Goal: Task Accomplishment & Management: Use online tool/utility

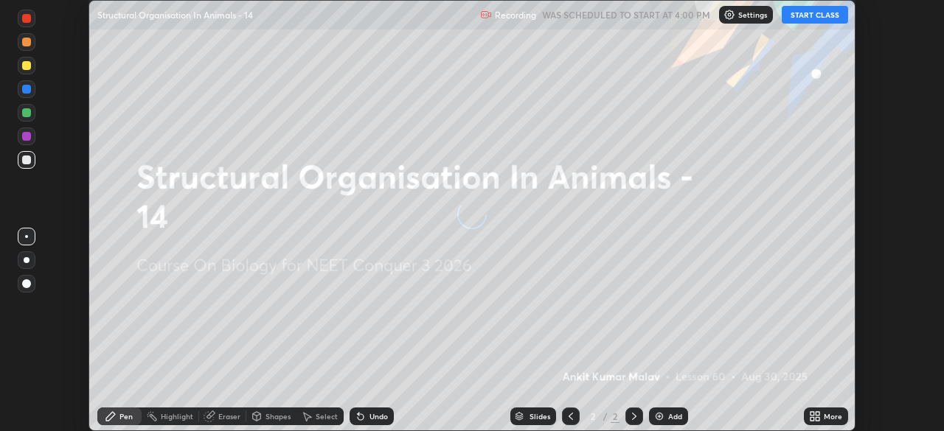
scroll to position [431, 943]
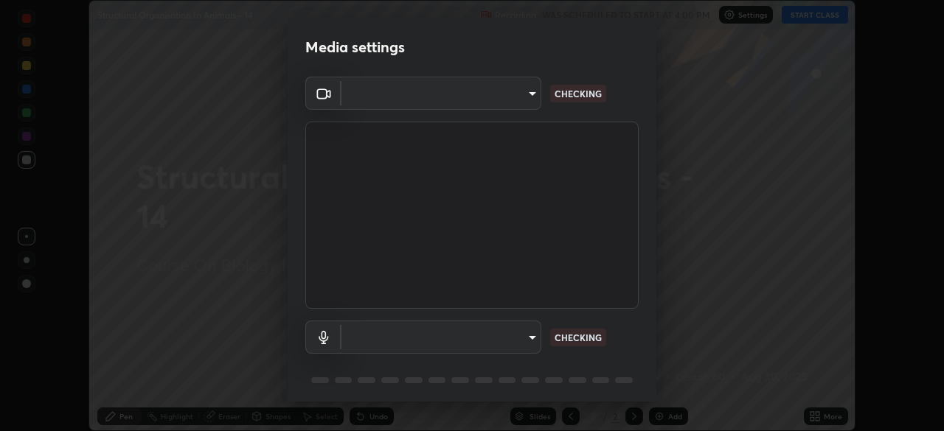
type input "5b0ce39d11be3a435715daab6ad7fa25508616855f5d18a60cdf0faa8df0ce2b"
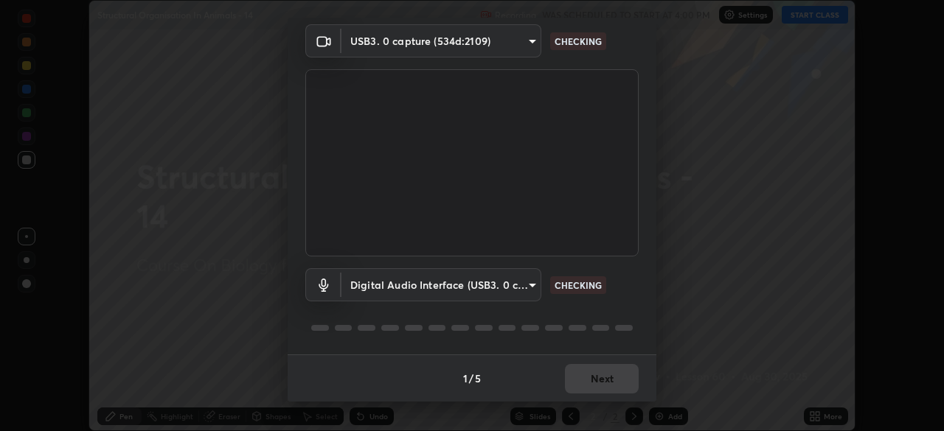
click at [530, 285] on body "Erase all Structural Organisation In Animals - 14 Recording WAS SCHEDULED TO ST…" at bounding box center [472, 215] width 944 height 431
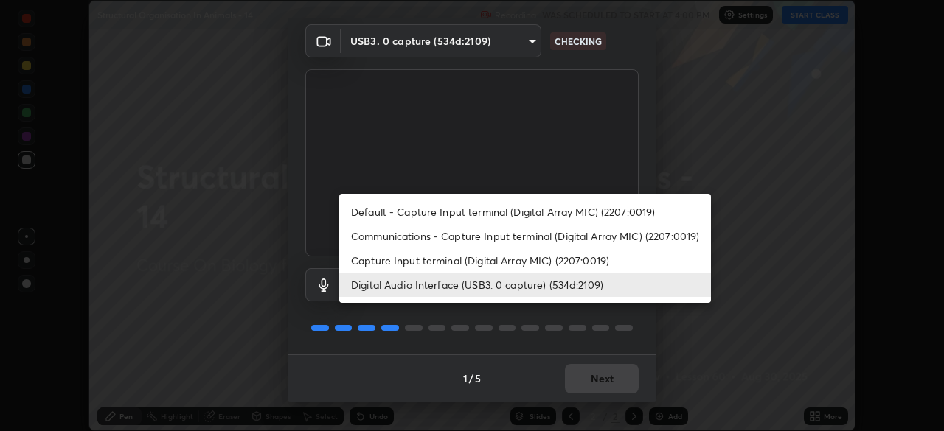
click at [526, 241] on li "Communications - Capture Input terminal (Digital Array MIC) (2207:0019)" at bounding box center [525, 236] width 372 height 24
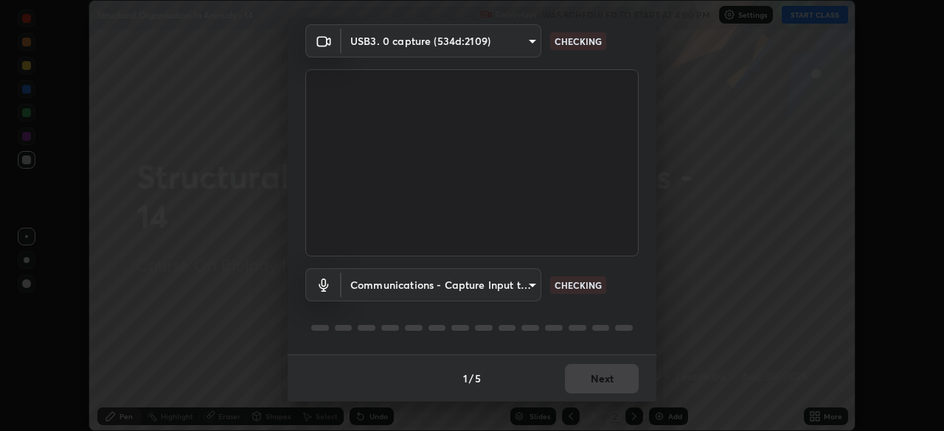
click at [516, 279] on body "Erase all Structural Organisation In Animals - 14 Recording WAS SCHEDULED TO ST…" at bounding box center [472, 215] width 944 height 431
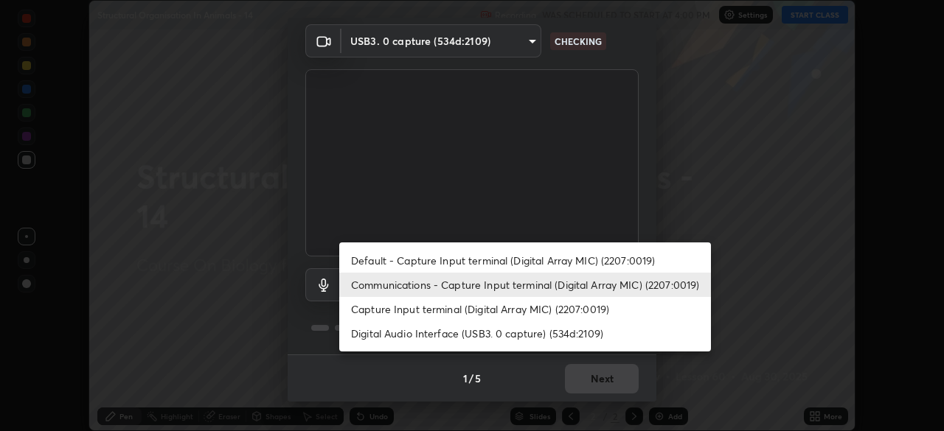
click at [531, 330] on li "Digital Audio Interface (USB3. 0 capture) (534d:2109)" at bounding box center [525, 334] width 372 height 24
type input "71fed962e4479aa471978983e502007eb62408f3e4339a7e0acd8532d65ddef6"
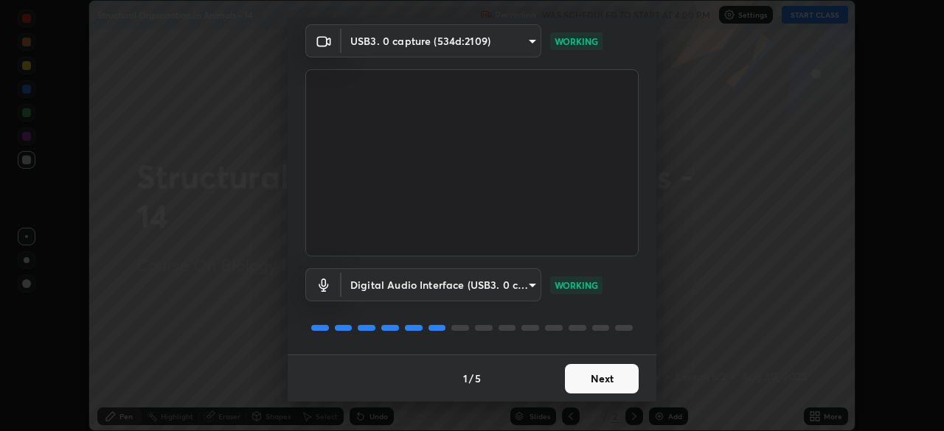
click at [614, 393] on button "Next" at bounding box center [602, 378] width 74 height 29
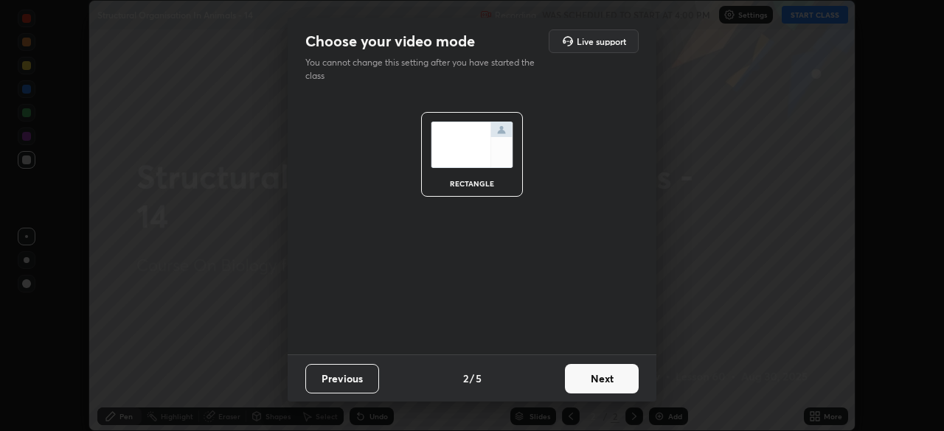
scroll to position [0, 0]
click at [610, 391] on button "Next" at bounding box center [602, 378] width 74 height 29
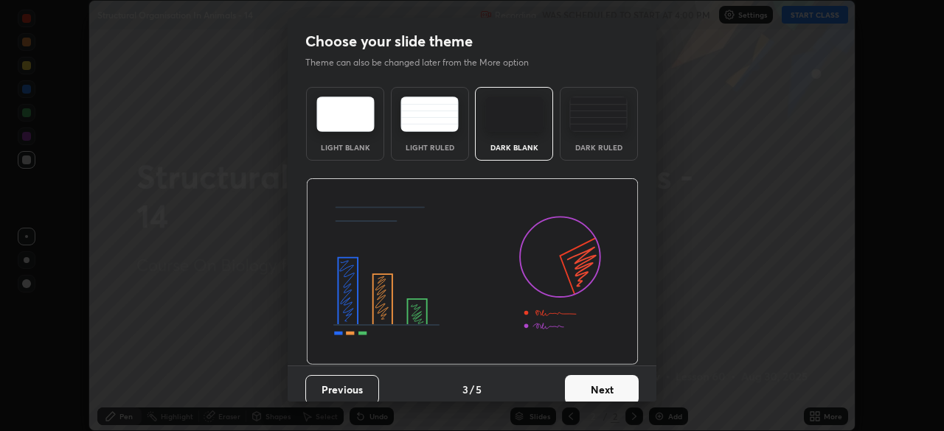
click at [618, 388] on button "Next" at bounding box center [602, 389] width 74 height 29
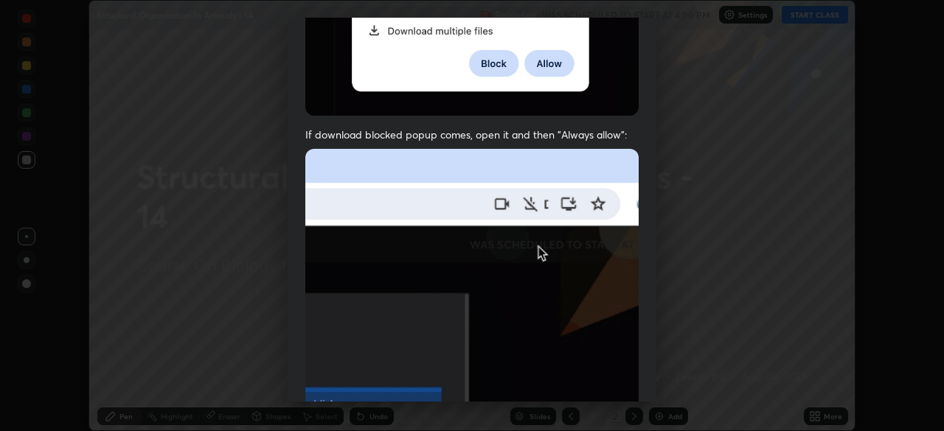
scroll to position [319, 0]
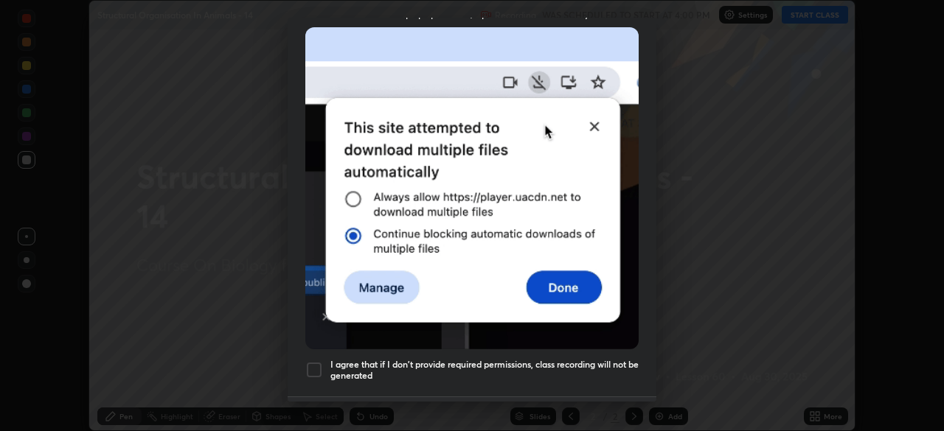
click at [597, 369] on h5 "I agree that if I don't provide required permissions, class recording will not …" at bounding box center [484, 370] width 308 height 23
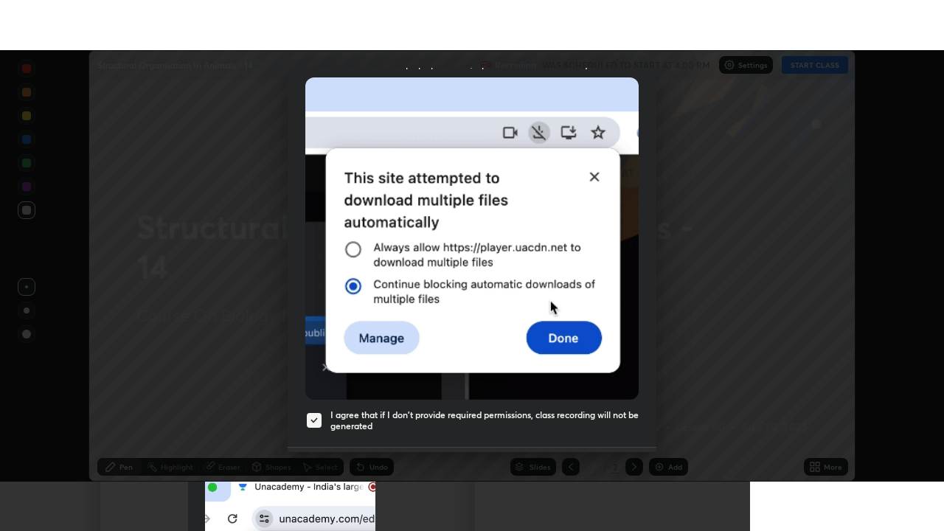
scroll to position [353, 0]
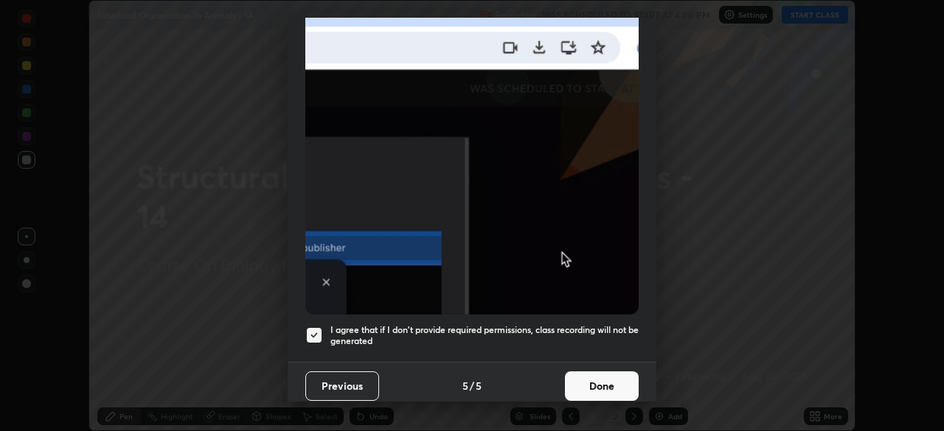
click at [604, 379] on button "Done" at bounding box center [602, 386] width 74 height 29
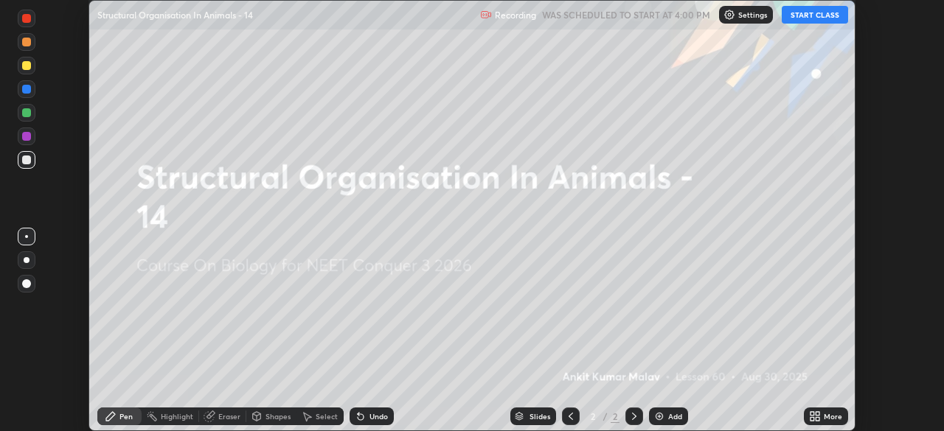
click at [811, 16] on button "START CLASS" at bounding box center [815, 15] width 66 height 18
click at [827, 422] on div "More" at bounding box center [826, 417] width 44 height 18
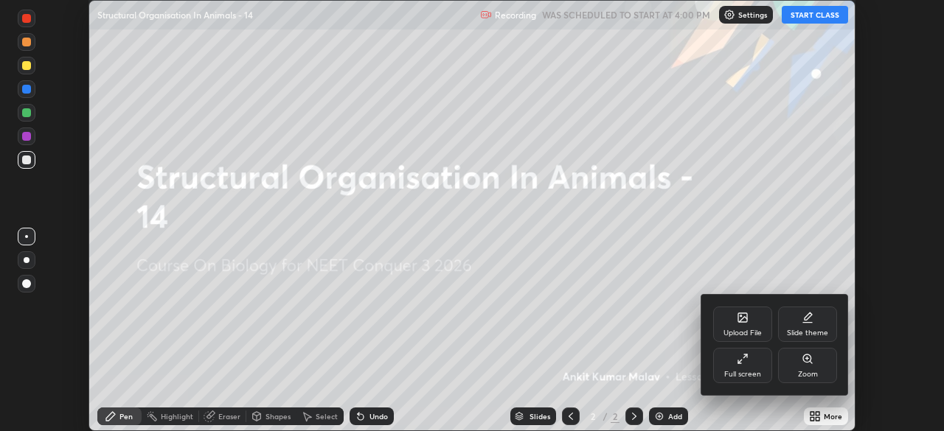
click at [758, 380] on div "Full screen" at bounding box center [742, 365] width 59 height 35
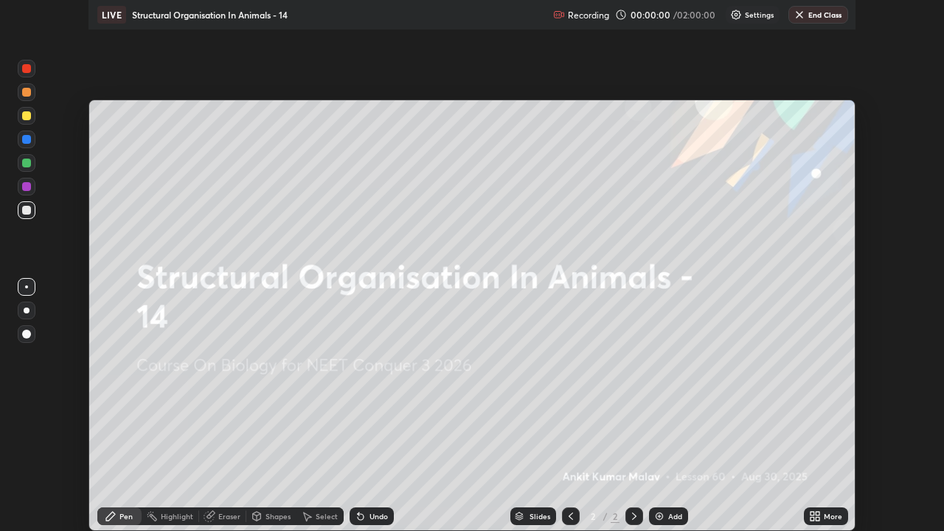
scroll to position [531, 944]
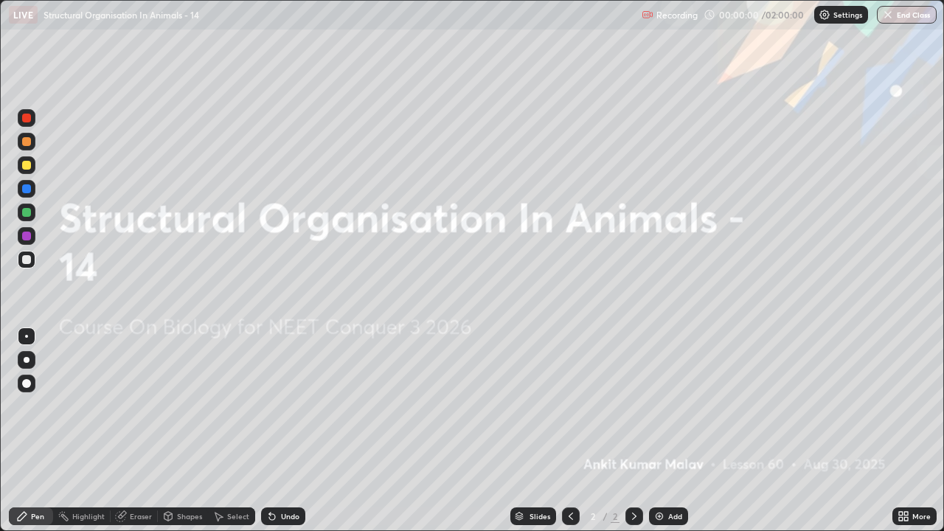
click at [906, 431] on icon at bounding box center [906, 519] width 4 height 4
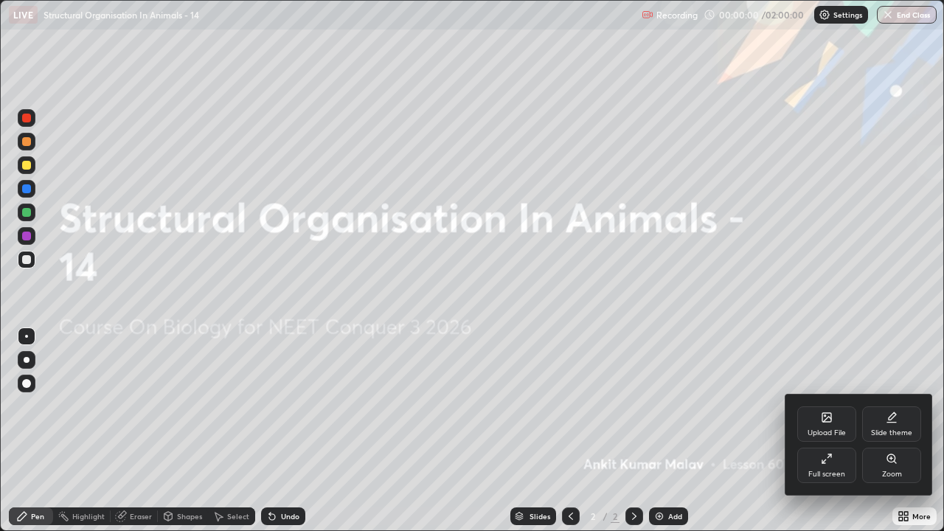
click at [902, 431] on div "Slide theme" at bounding box center [891, 423] width 59 height 35
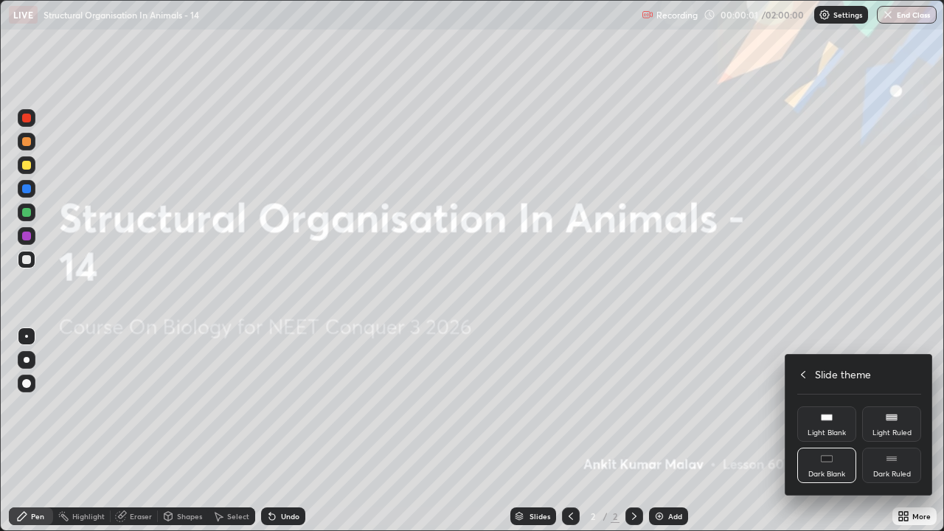
click at [899, 431] on div "Dark Ruled" at bounding box center [891, 465] width 59 height 35
click at [913, 320] on div at bounding box center [472, 265] width 944 height 531
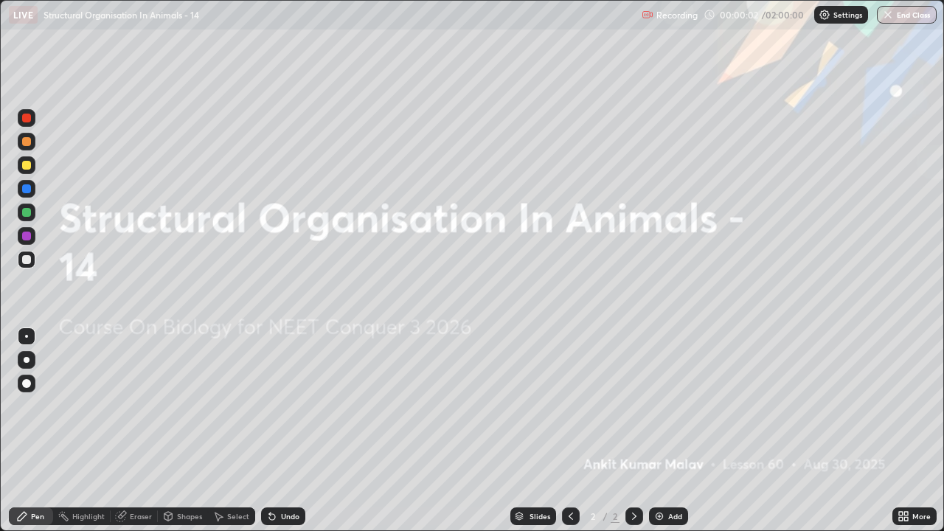
click at [667, 431] on div "Add" at bounding box center [668, 516] width 39 height 18
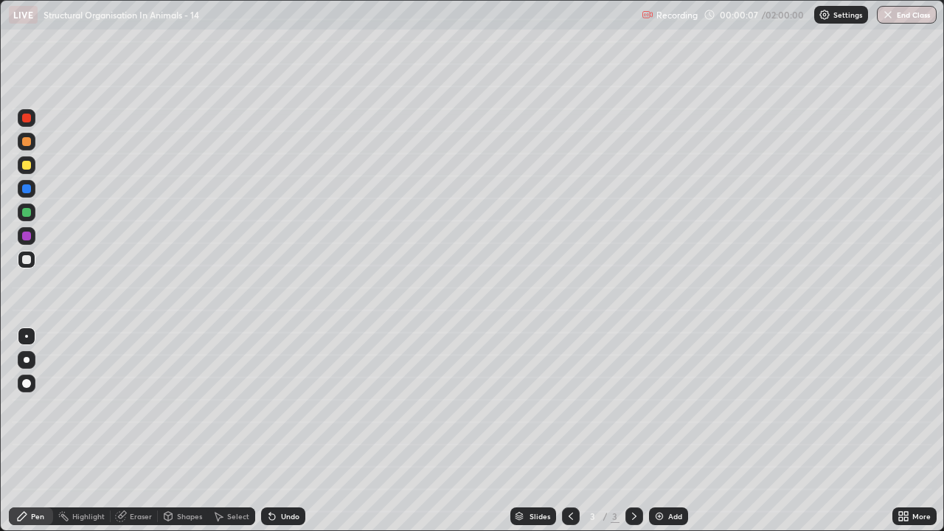
click at [29, 167] on div at bounding box center [26, 165] width 9 height 9
click at [30, 359] on div at bounding box center [27, 360] width 18 height 18
click at [273, 431] on icon at bounding box center [272, 517] width 6 height 6
click at [131, 431] on div "Eraser" at bounding box center [141, 516] width 22 height 7
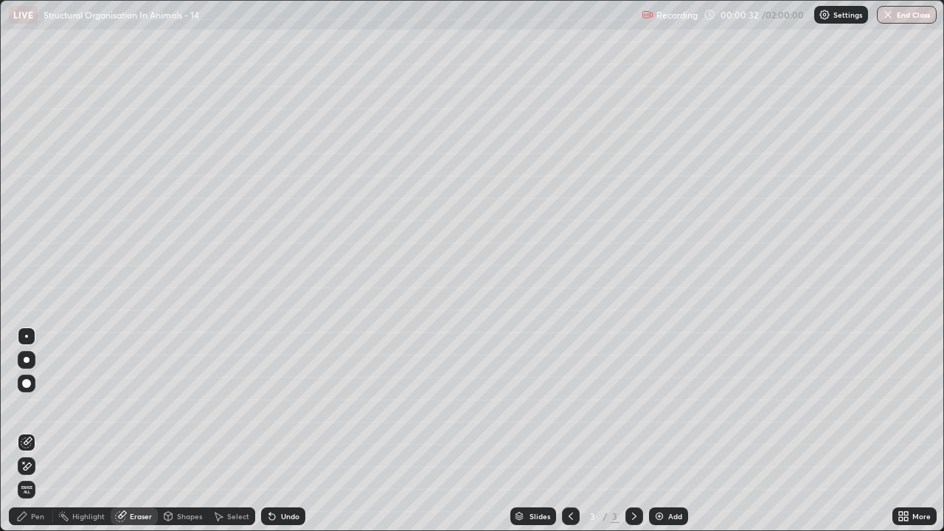
click at [174, 431] on div "Shapes" at bounding box center [183, 516] width 50 height 18
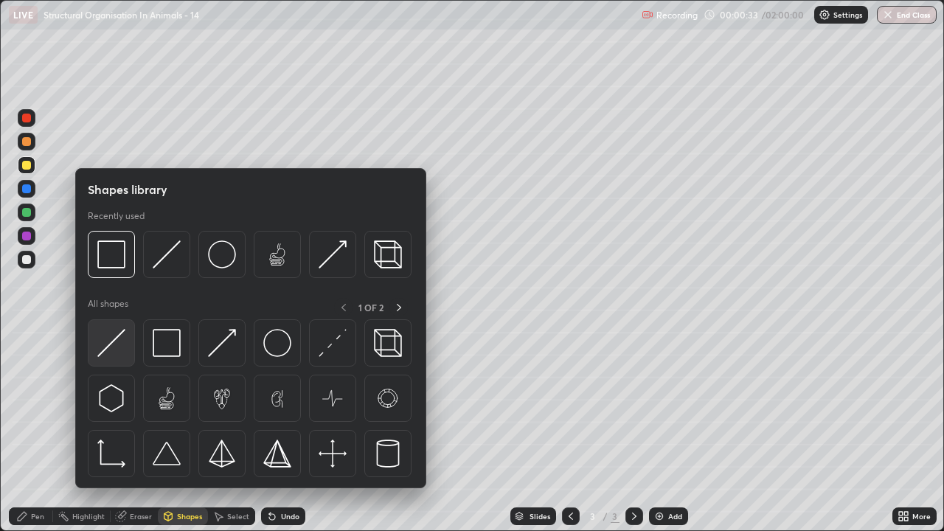
click at [119, 334] on img at bounding box center [111, 343] width 28 height 28
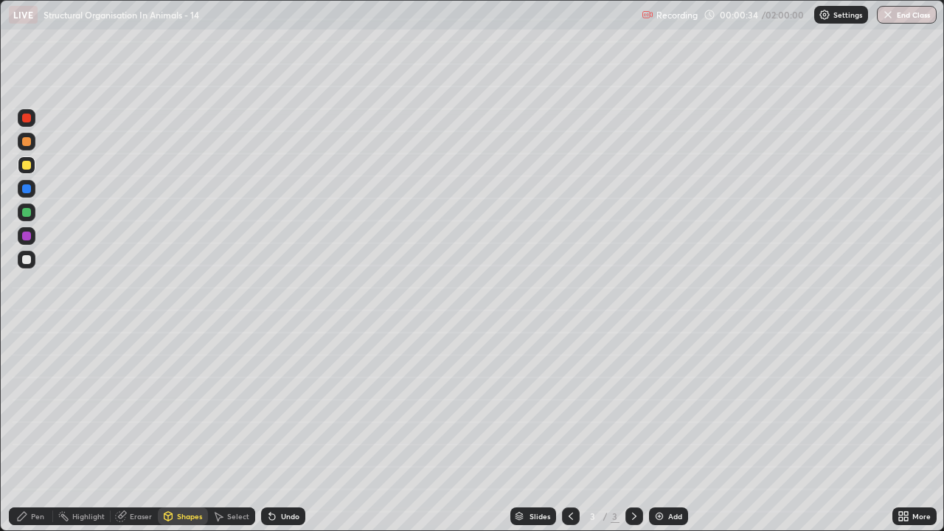
click at [33, 431] on div "Pen" at bounding box center [31, 516] width 44 height 18
click at [26, 381] on div at bounding box center [26, 383] width 9 height 9
click at [27, 261] on div at bounding box center [26, 259] width 9 height 9
click at [27, 360] on div at bounding box center [27, 360] width 6 height 6
click at [27, 166] on div at bounding box center [26, 165] width 9 height 9
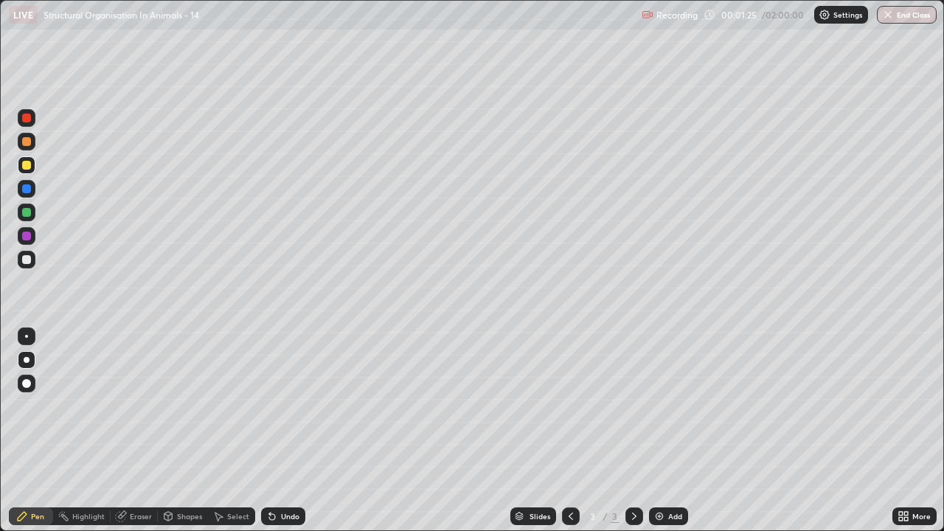
click at [270, 431] on icon at bounding box center [272, 517] width 6 height 6
click at [23, 260] on div at bounding box center [26, 259] width 9 height 9
click at [27, 336] on div at bounding box center [26, 336] width 3 height 3
click at [27, 360] on div at bounding box center [27, 360] width 6 height 6
click at [29, 140] on div at bounding box center [26, 141] width 9 height 9
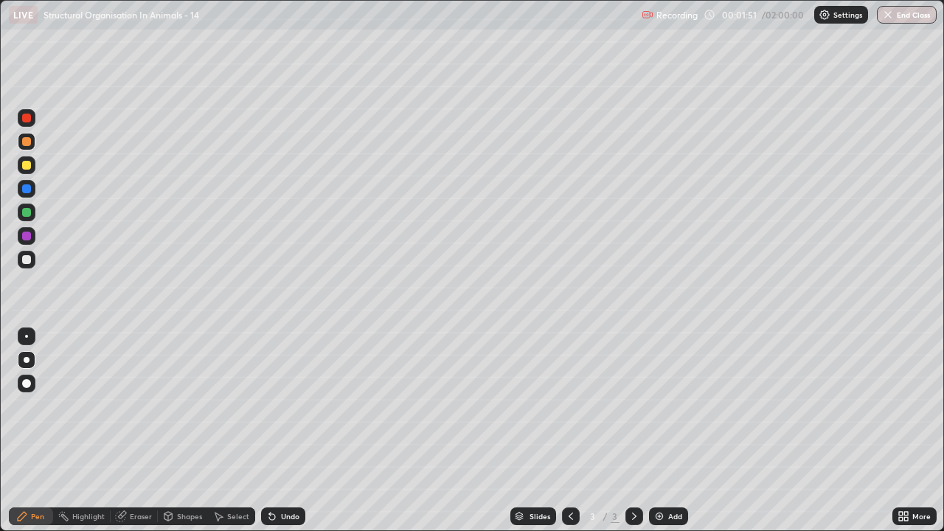
click at [27, 258] on div at bounding box center [26, 259] width 9 height 9
click at [278, 431] on div "Undo" at bounding box center [283, 516] width 44 height 18
click at [283, 431] on div "Undo" at bounding box center [290, 516] width 18 height 7
click at [282, 431] on div "Undo" at bounding box center [290, 516] width 18 height 7
click at [283, 431] on div "Undo" at bounding box center [290, 516] width 18 height 7
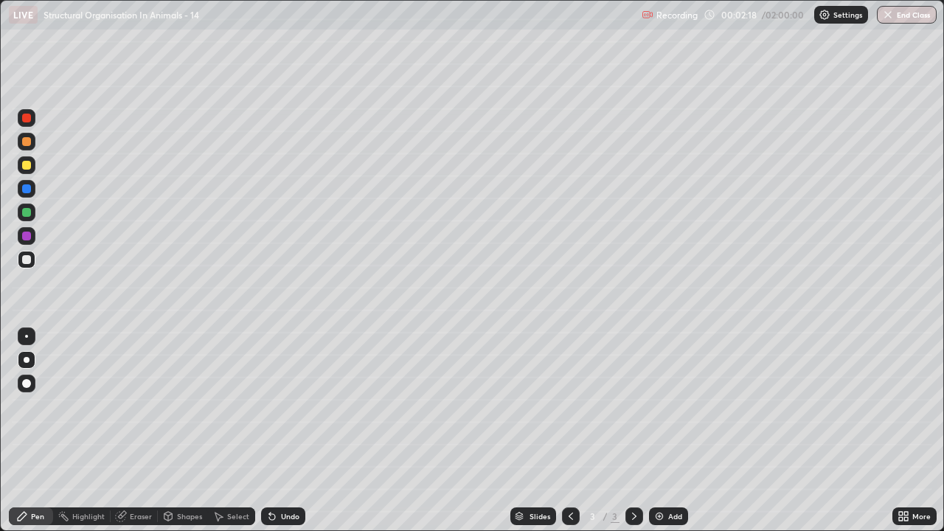
click at [27, 142] on div at bounding box center [26, 141] width 9 height 9
click at [27, 191] on div at bounding box center [26, 188] width 9 height 9
click at [29, 143] on div at bounding box center [26, 141] width 9 height 9
click at [26, 258] on div at bounding box center [26, 259] width 9 height 9
click at [27, 191] on div at bounding box center [26, 188] width 9 height 9
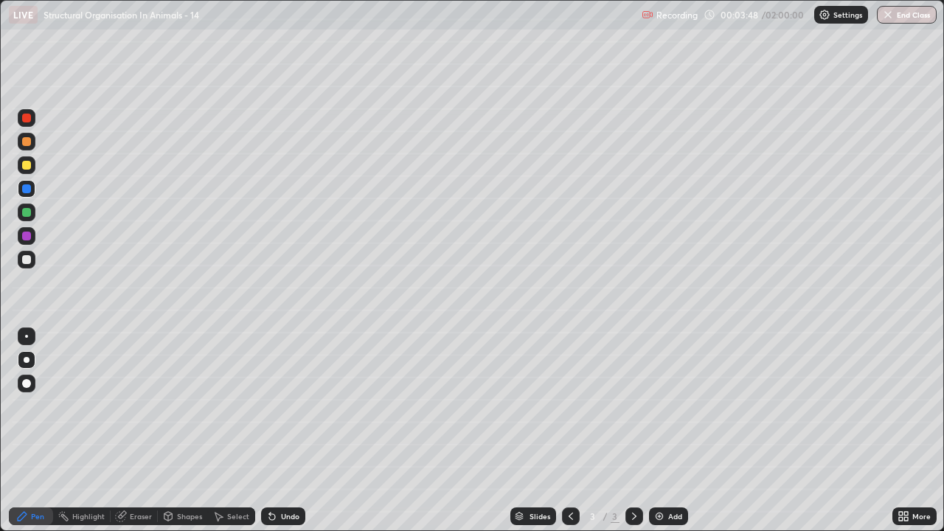
click at [270, 431] on icon at bounding box center [272, 517] width 6 height 6
click at [275, 431] on icon at bounding box center [272, 516] width 12 height 12
click at [25, 142] on div at bounding box center [26, 141] width 9 height 9
click at [29, 261] on div at bounding box center [26, 259] width 9 height 9
click at [25, 260] on div at bounding box center [26, 259] width 9 height 9
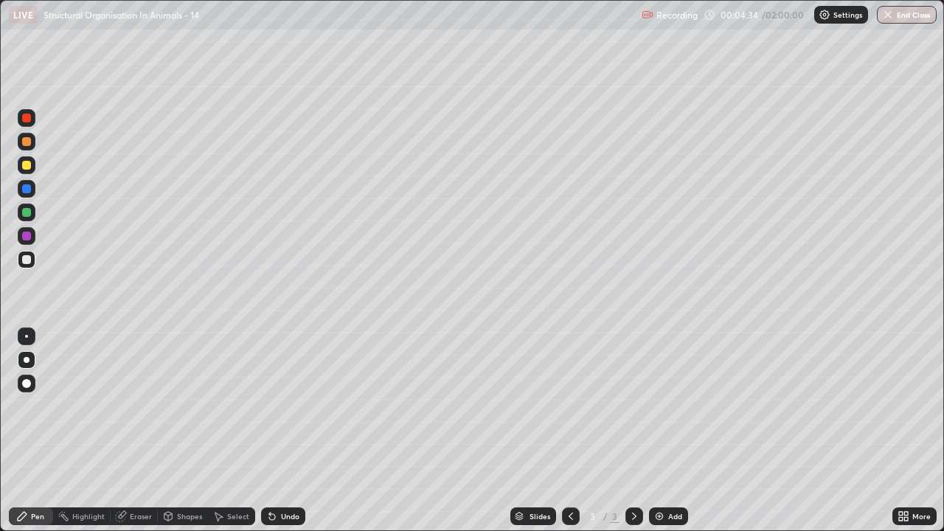
click at [274, 431] on icon at bounding box center [272, 516] width 12 height 12
click at [270, 431] on icon at bounding box center [272, 517] width 6 height 6
click at [274, 431] on div "Undo" at bounding box center [283, 516] width 44 height 18
click at [274, 431] on icon at bounding box center [272, 516] width 12 height 12
click at [28, 147] on div at bounding box center [27, 142] width 18 height 18
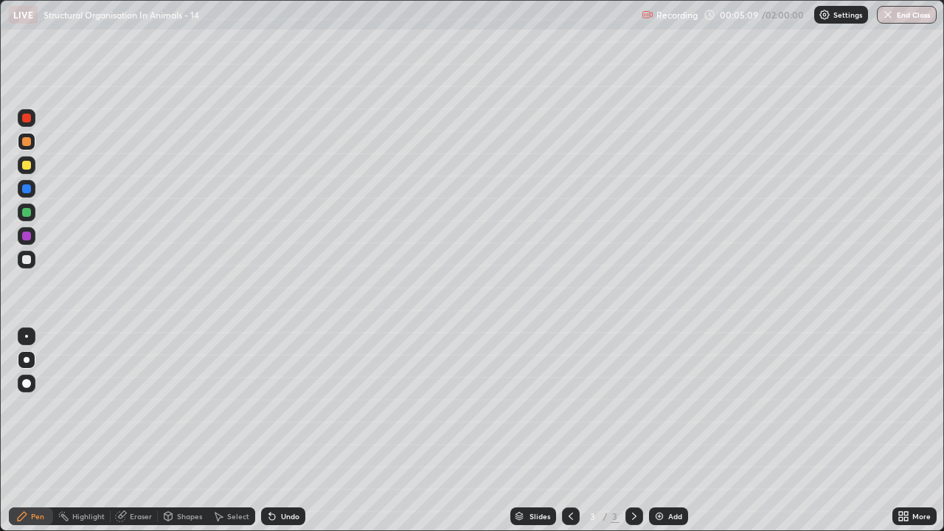
click at [26, 166] on div at bounding box center [26, 165] width 9 height 9
click at [28, 262] on div at bounding box center [26, 259] width 9 height 9
click at [275, 431] on div "Undo" at bounding box center [283, 516] width 44 height 18
click at [270, 431] on icon at bounding box center [272, 516] width 12 height 12
click at [269, 431] on icon at bounding box center [269, 513] width 1 height 1
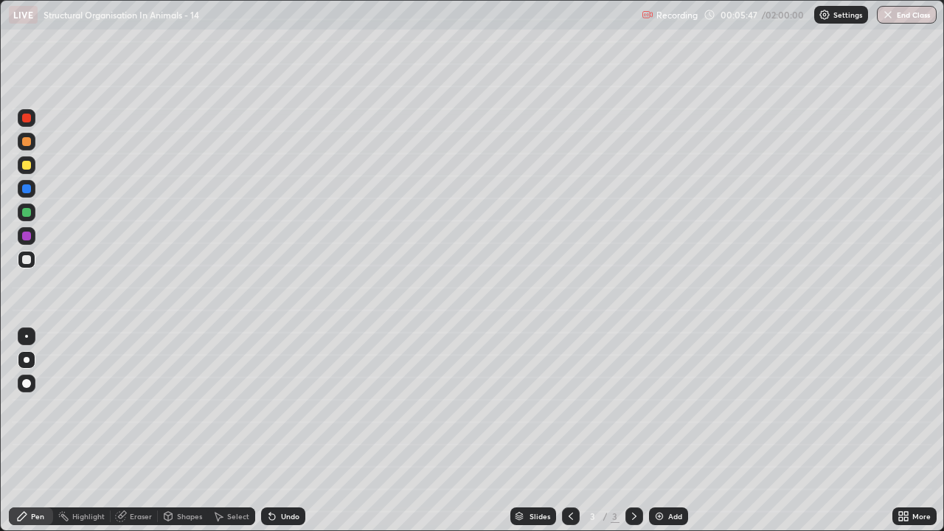
click at [269, 431] on icon at bounding box center [269, 513] width 1 height 1
click at [24, 212] on div at bounding box center [26, 212] width 9 height 9
click at [271, 431] on icon at bounding box center [272, 516] width 12 height 12
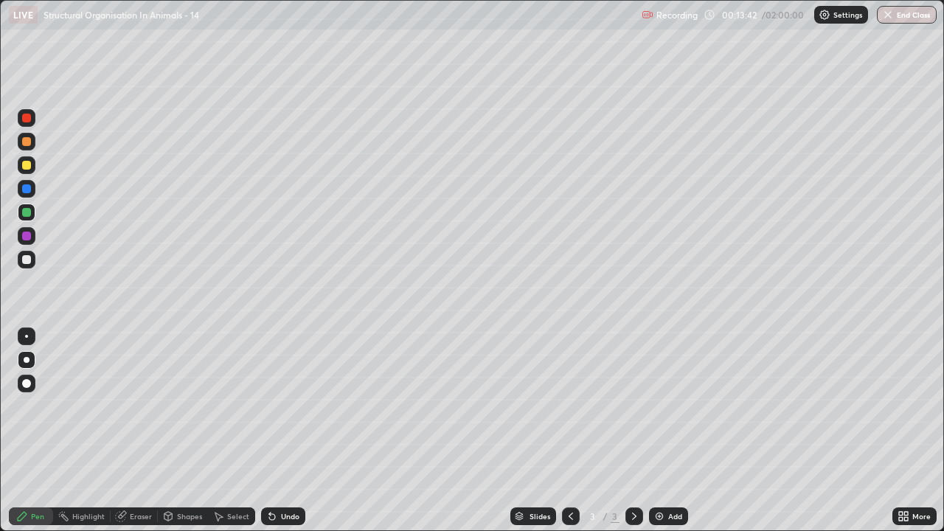
click at [662, 431] on div "Add" at bounding box center [668, 516] width 39 height 18
click at [565, 431] on icon at bounding box center [571, 516] width 12 height 12
click at [633, 431] on icon at bounding box center [634, 516] width 12 height 12
click at [25, 167] on div at bounding box center [26, 165] width 9 height 9
click at [27, 260] on div at bounding box center [26, 259] width 9 height 9
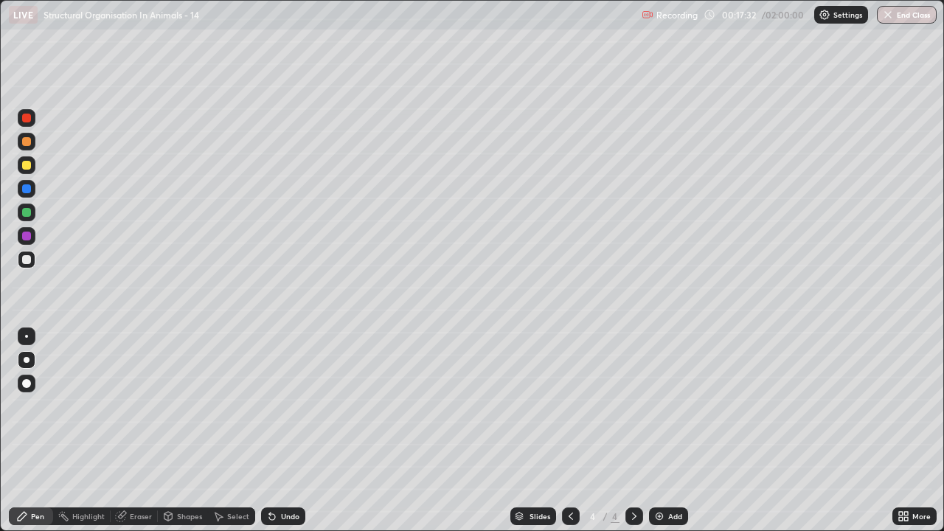
click at [569, 431] on icon at bounding box center [571, 516] width 12 height 12
click at [27, 213] on div at bounding box center [26, 212] width 9 height 9
click at [24, 167] on div at bounding box center [26, 165] width 9 height 9
click at [660, 431] on img at bounding box center [659, 516] width 12 height 12
click at [30, 163] on div at bounding box center [26, 165] width 9 height 9
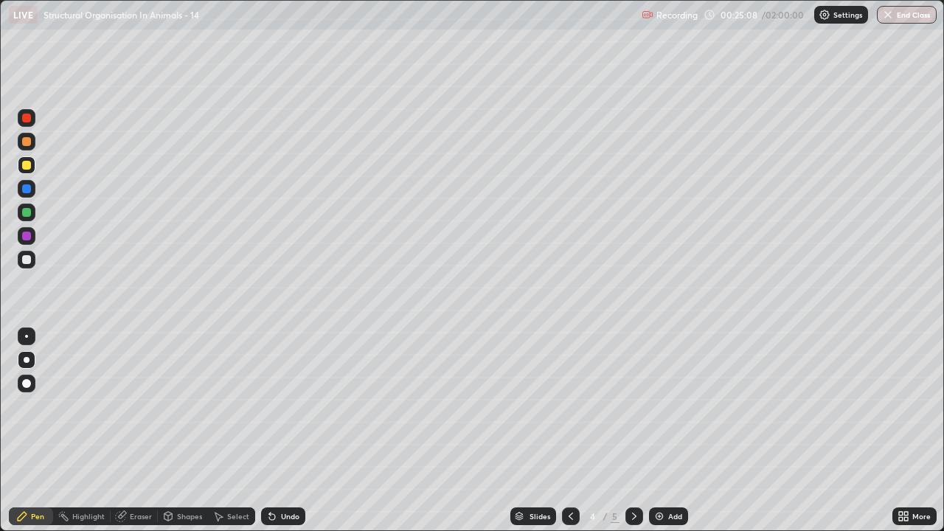
click at [24, 266] on div at bounding box center [27, 260] width 18 height 18
click at [32, 142] on div at bounding box center [27, 142] width 18 height 18
click at [27, 265] on div at bounding box center [27, 260] width 18 height 18
click at [273, 431] on icon at bounding box center [272, 517] width 6 height 6
click at [270, 431] on icon at bounding box center [272, 517] width 6 height 6
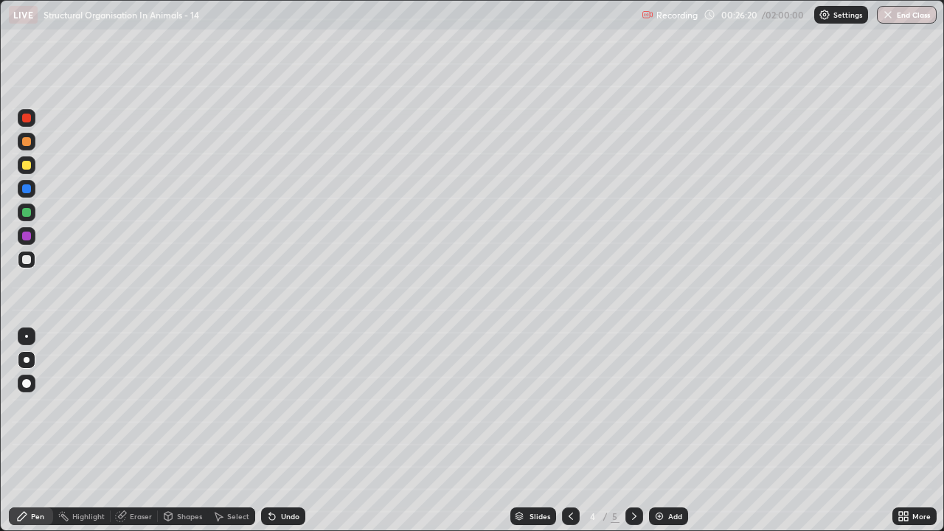
click at [29, 164] on div at bounding box center [26, 165] width 9 height 9
click at [274, 431] on icon at bounding box center [272, 516] width 12 height 12
click at [29, 257] on div at bounding box center [26, 259] width 9 height 9
click at [29, 122] on div at bounding box center [26, 118] width 9 height 9
click at [27, 142] on div at bounding box center [26, 141] width 9 height 9
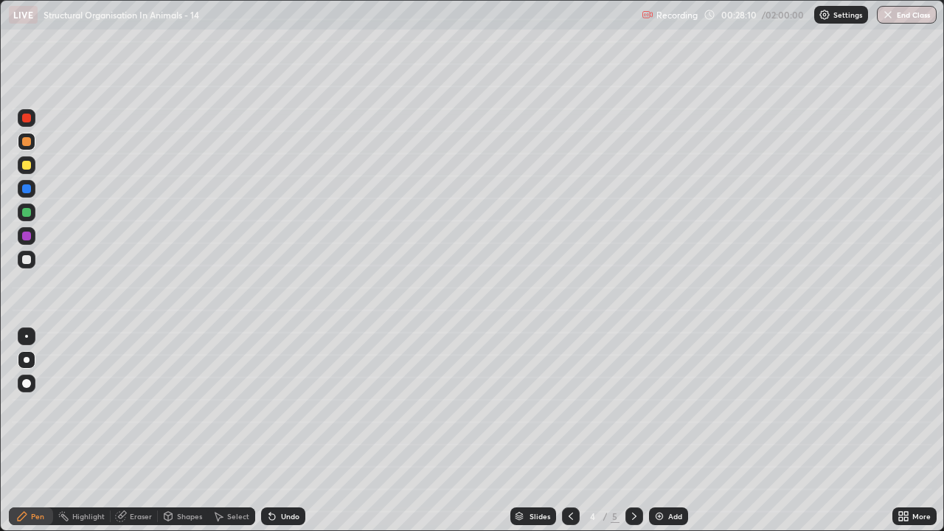
click at [275, 431] on div "Undo" at bounding box center [283, 516] width 44 height 18
click at [275, 431] on icon at bounding box center [272, 516] width 12 height 12
click at [26, 214] on div at bounding box center [26, 212] width 9 height 9
click at [272, 431] on icon at bounding box center [272, 516] width 12 height 12
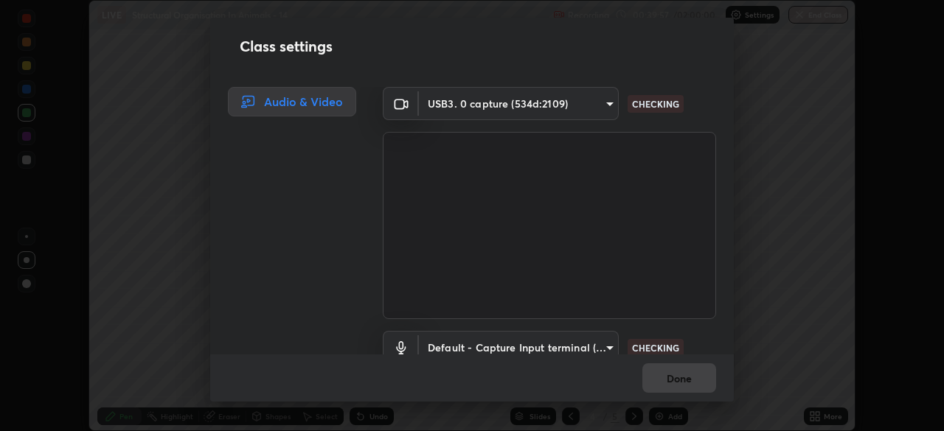
scroll to position [431, 944]
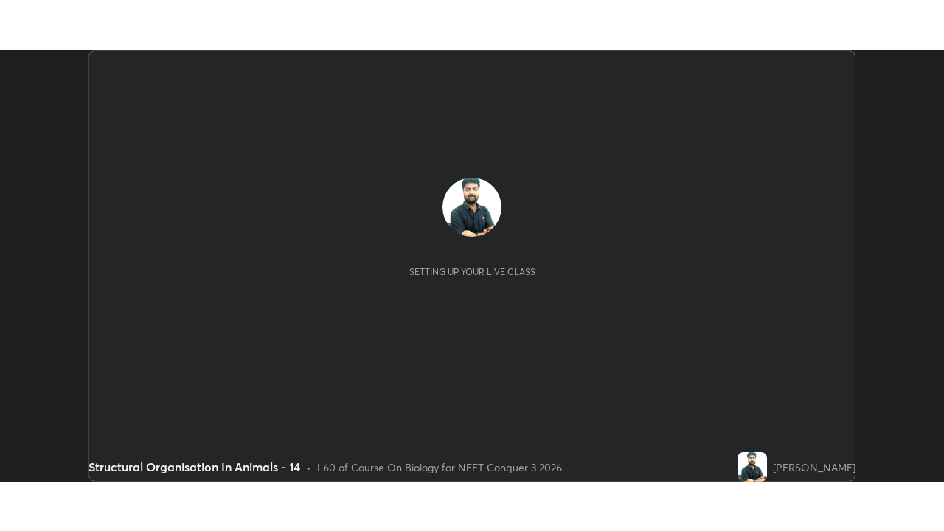
scroll to position [431, 944]
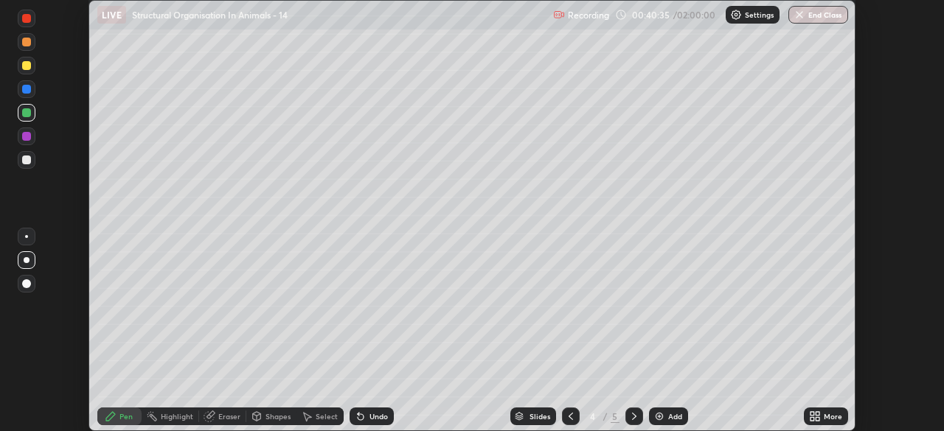
click at [813, 415] on icon at bounding box center [812, 414] width 4 height 4
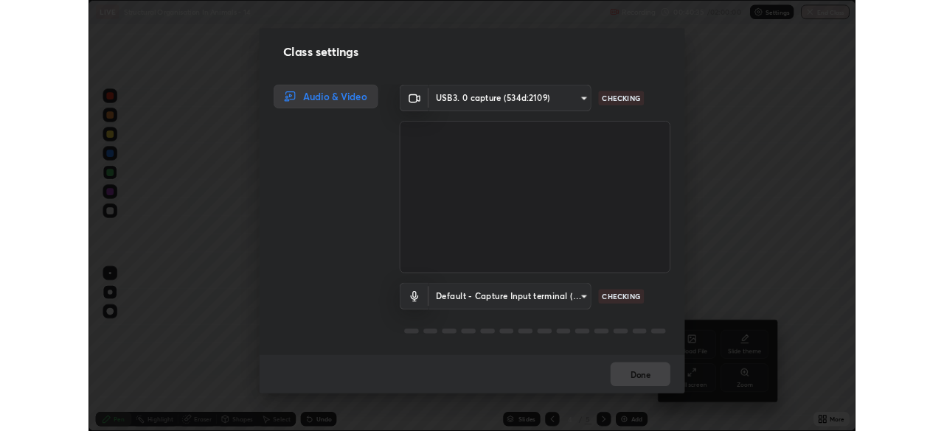
scroll to position [531, 944]
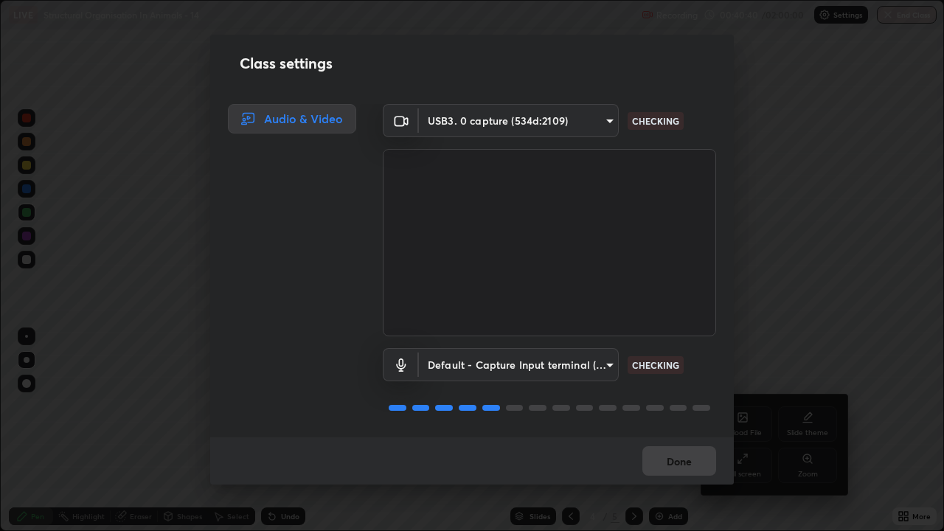
click at [601, 364] on body "Erase all LIVE Structural Organisation In Animals - 14 Recording 00:40:40 / 02:…" at bounding box center [472, 265] width 944 height 531
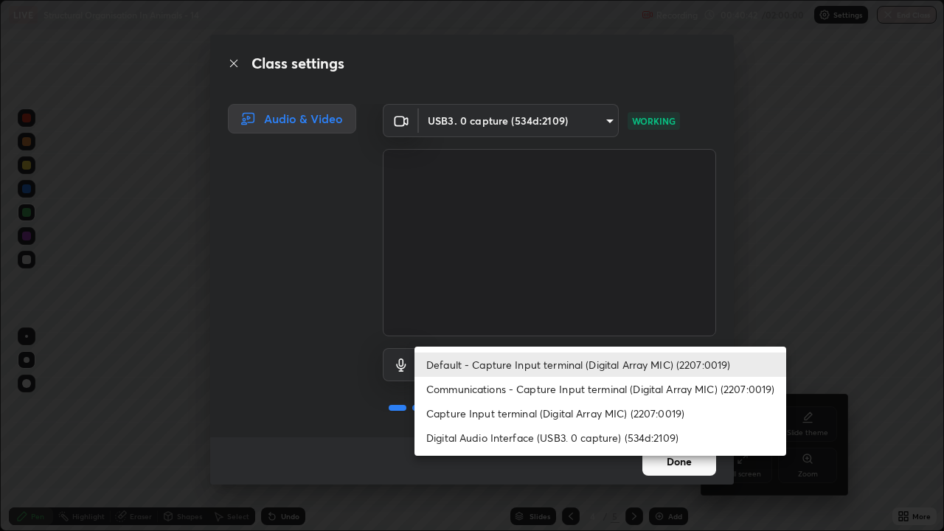
click at [538, 431] on li "Digital Audio Interface (USB3. 0 capture) (534d:2109)" at bounding box center [600, 437] width 372 height 24
type input "a1042adff76ea4b5505a52ff3a0232de4086f7e529f4609d60403d5288817579"
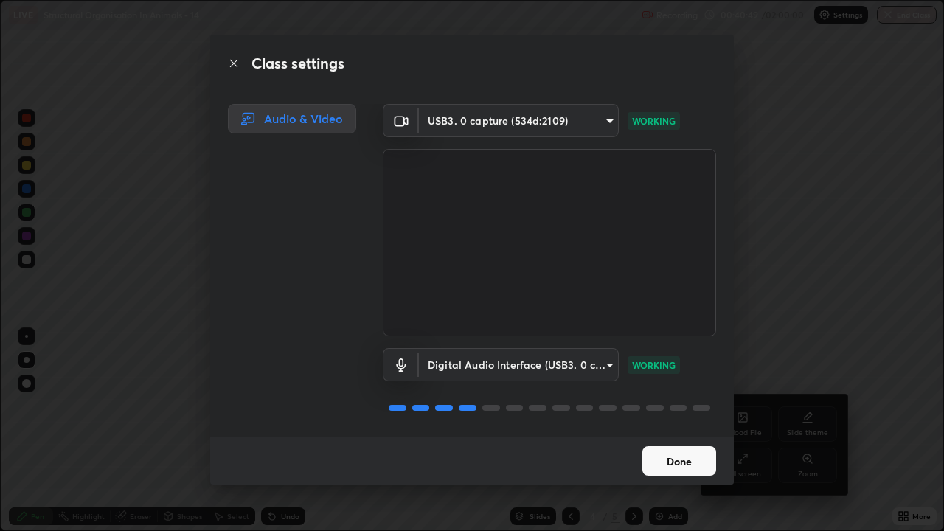
click at [696, 431] on button "Done" at bounding box center [679, 460] width 74 height 29
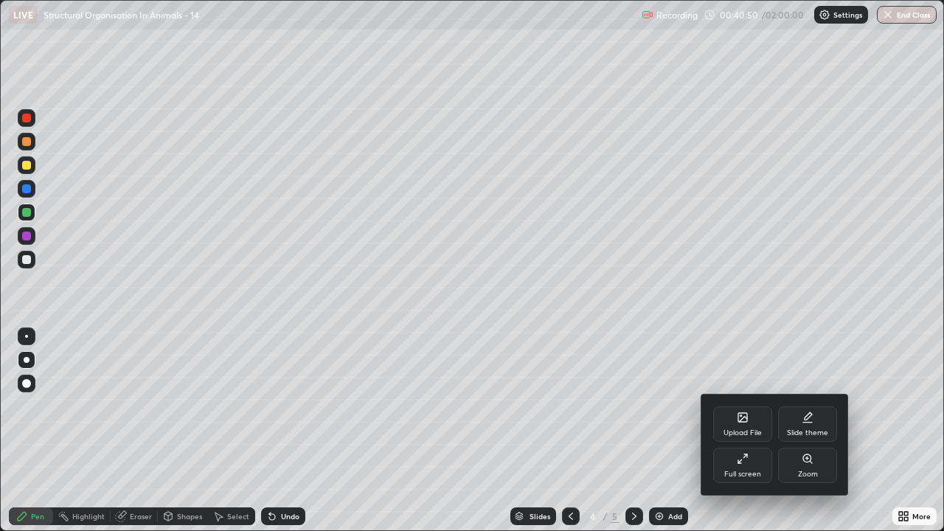
click at [707, 431] on div "Upload File Slide theme Full screen Zoom" at bounding box center [774, 445] width 147 height 100
click at [744, 431] on icon at bounding box center [743, 459] width 12 height 12
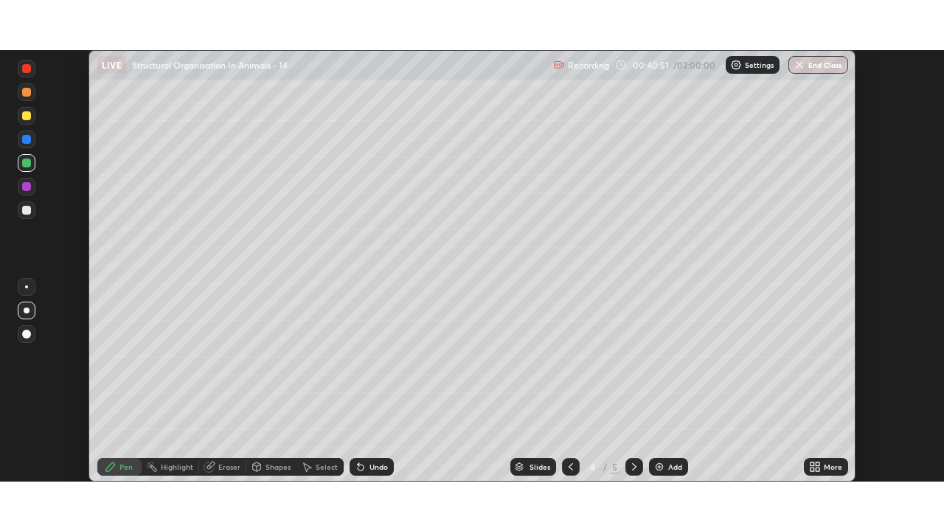
scroll to position [73311, 72799]
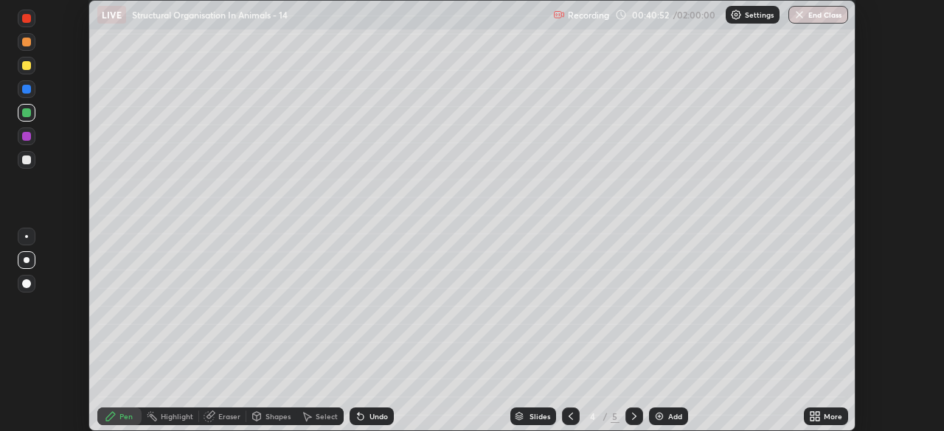
click at [810, 412] on icon at bounding box center [812, 414] width 4 height 4
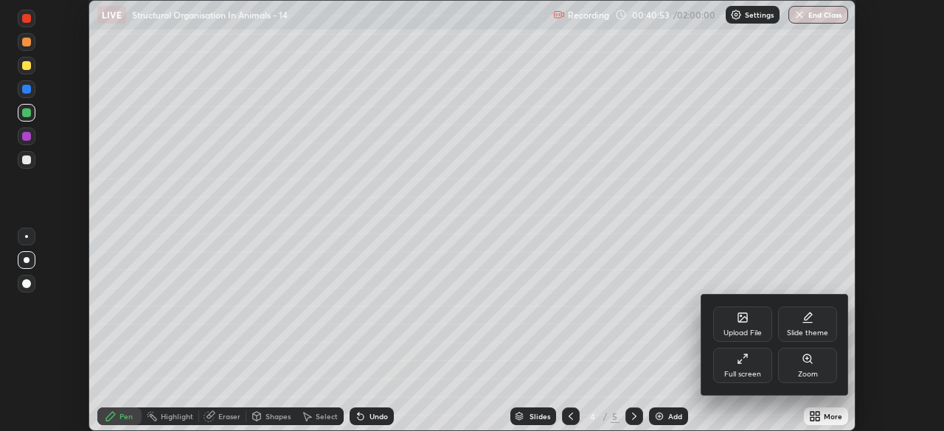
click at [752, 369] on div "Full screen" at bounding box center [742, 365] width 59 height 35
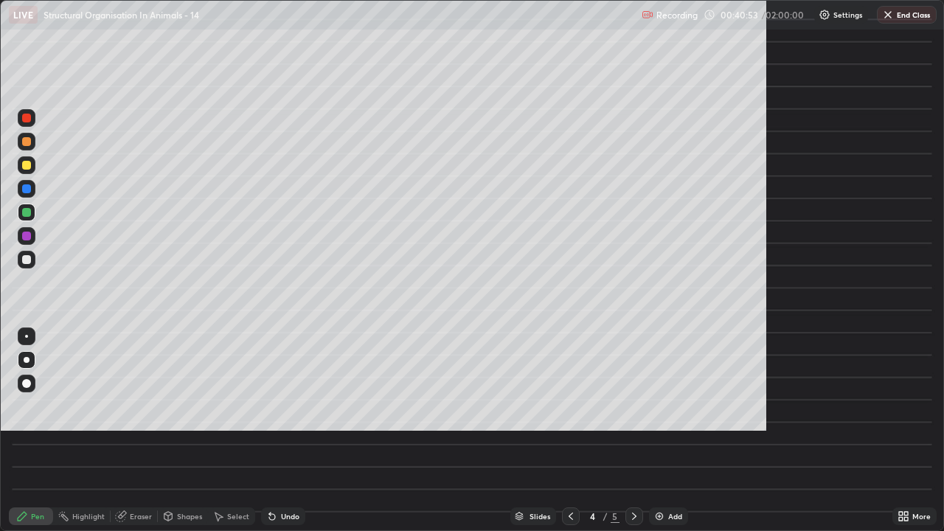
scroll to position [531, 944]
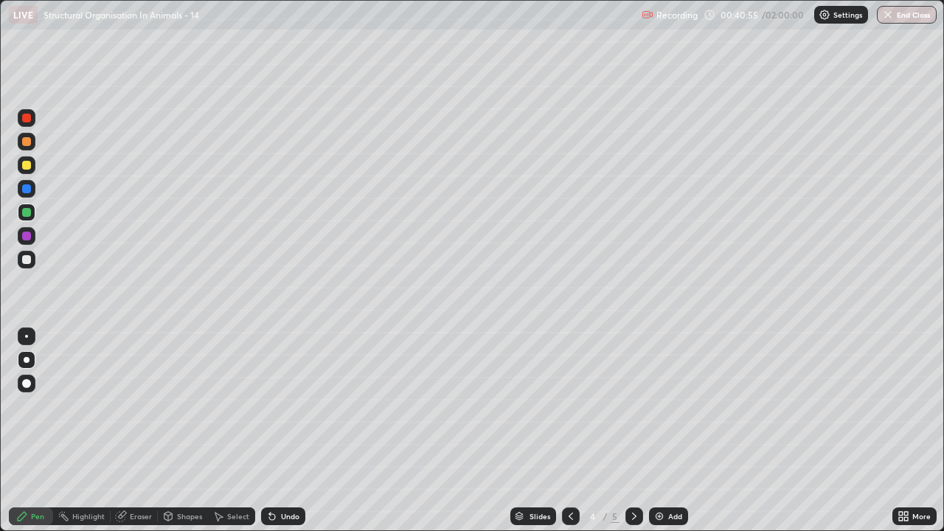
click at [903, 431] on icon at bounding box center [901, 514] width 4 height 4
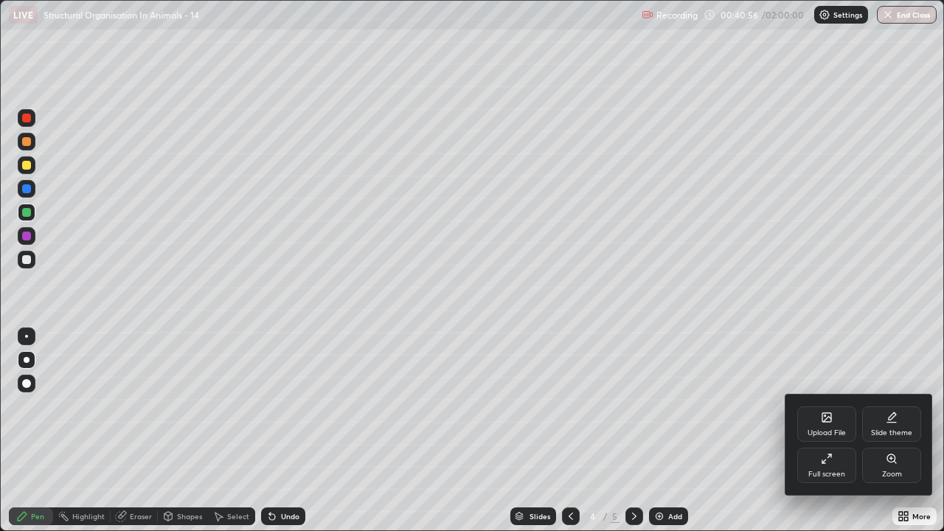
click at [883, 415] on div "Slide theme" at bounding box center [891, 423] width 59 height 35
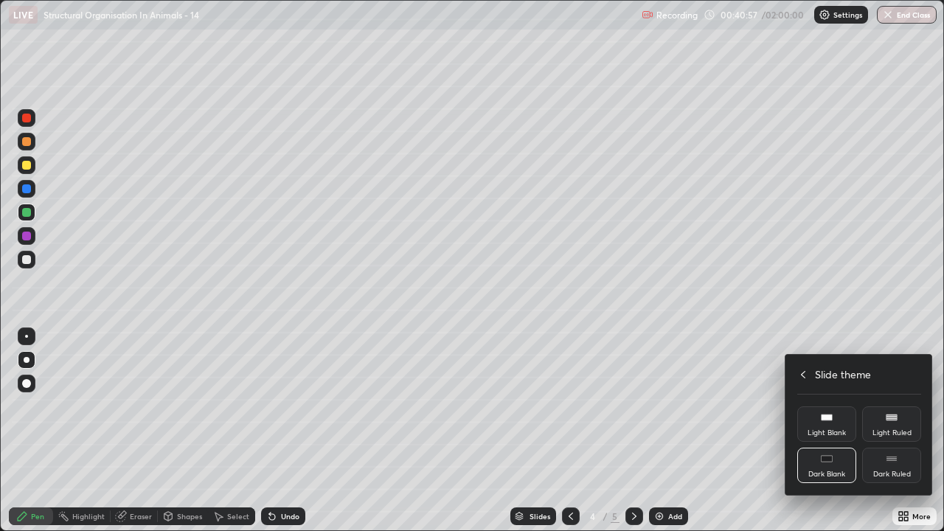
click at [888, 431] on div "Dark Ruled" at bounding box center [892, 473] width 38 height 7
click at [872, 309] on div at bounding box center [472, 265] width 944 height 531
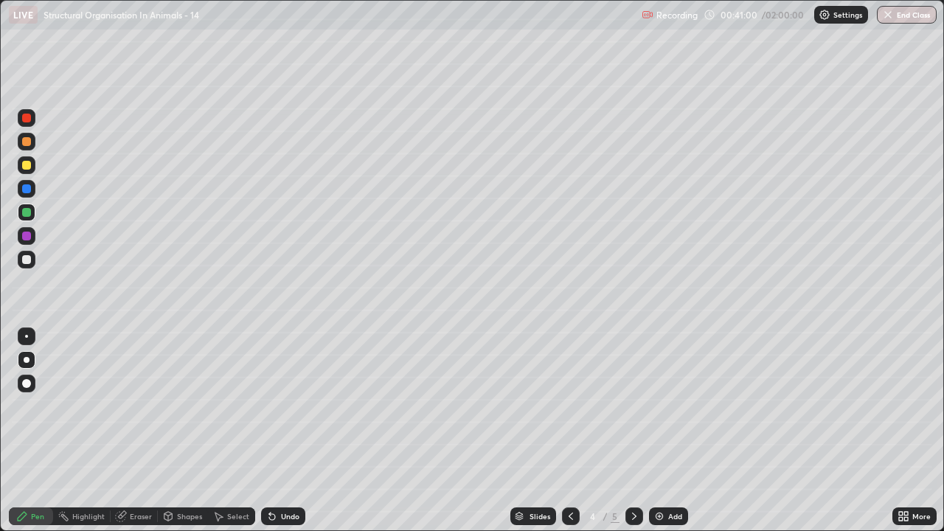
click at [661, 431] on img at bounding box center [659, 516] width 12 height 12
click at [22, 256] on div at bounding box center [27, 260] width 18 height 18
click at [567, 431] on icon at bounding box center [571, 516] width 12 height 12
click at [634, 431] on icon at bounding box center [634, 516] width 12 height 12
click at [569, 431] on icon at bounding box center [571, 516] width 12 height 12
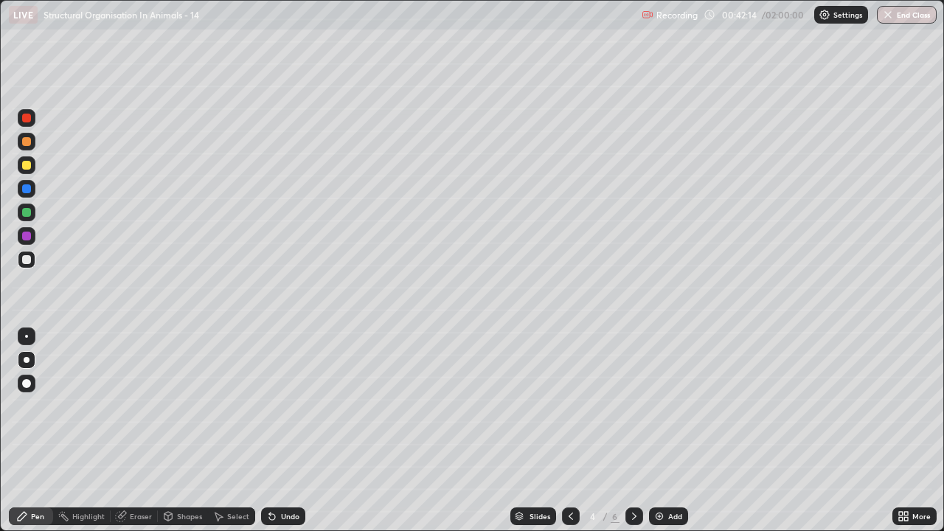
click at [631, 431] on icon at bounding box center [634, 516] width 12 height 12
click at [270, 431] on icon at bounding box center [272, 517] width 6 height 6
click at [119, 431] on div "Eraser" at bounding box center [134, 516] width 47 height 18
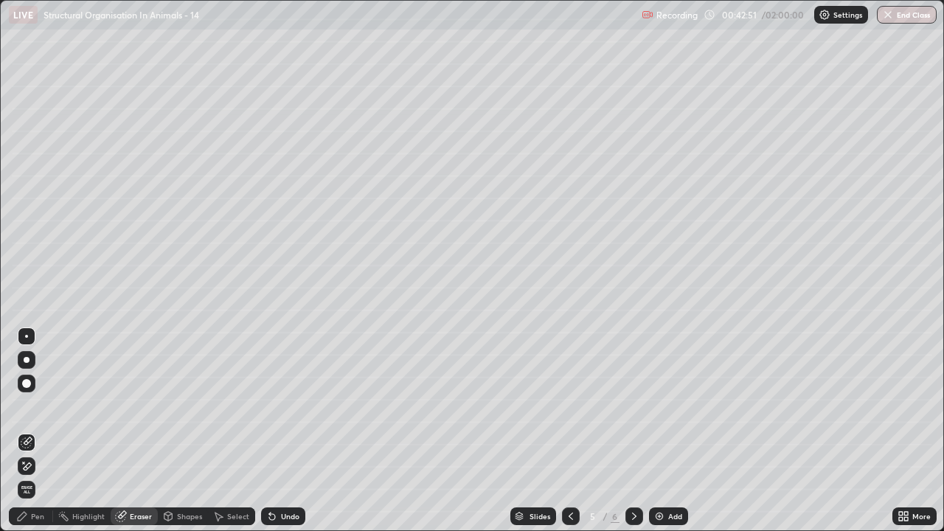
click at [29, 431] on div "Pen" at bounding box center [31, 516] width 44 height 18
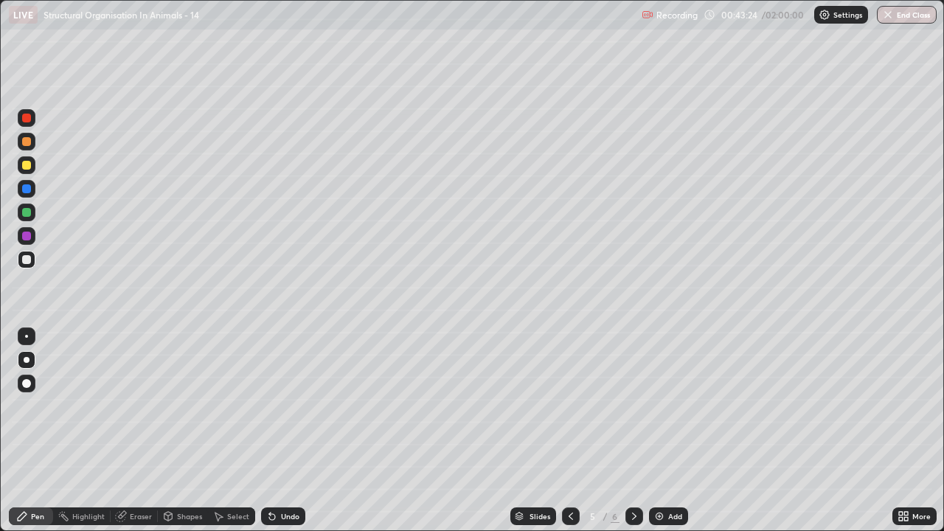
click at [121, 431] on icon at bounding box center [121, 517] width 10 height 10
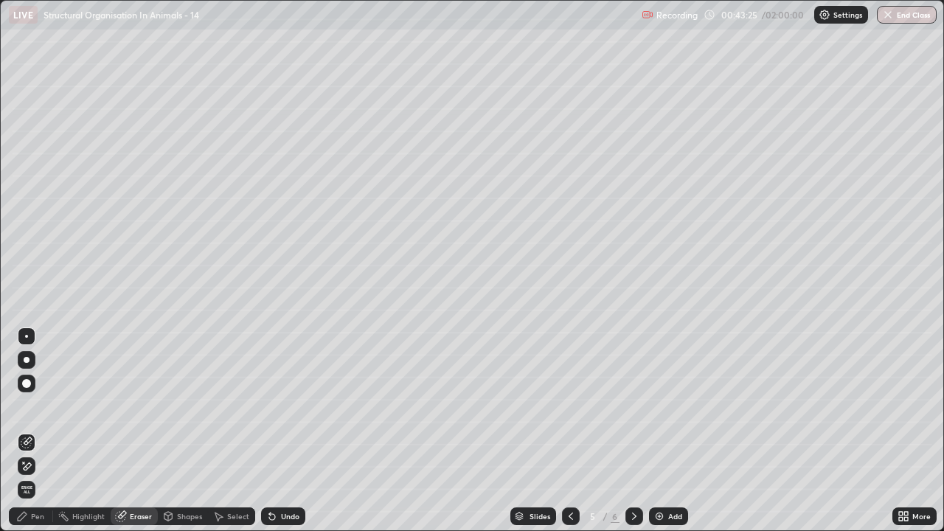
click at [25, 431] on icon at bounding box center [28, 440] width 8 height 7
click at [32, 431] on div "Pen" at bounding box center [37, 516] width 13 height 7
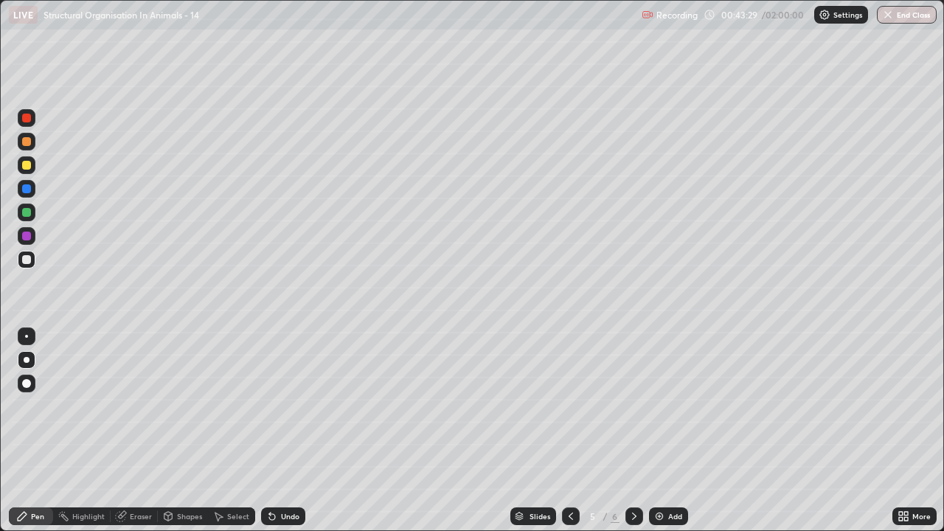
click at [27, 260] on div at bounding box center [26, 259] width 9 height 9
click at [29, 142] on div at bounding box center [26, 141] width 9 height 9
click at [274, 431] on icon at bounding box center [272, 516] width 12 height 12
click at [277, 431] on div "Undo" at bounding box center [283, 516] width 44 height 18
click at [278, 431] on div "Undo" at bounding box center [283, 516] width 44 height 18
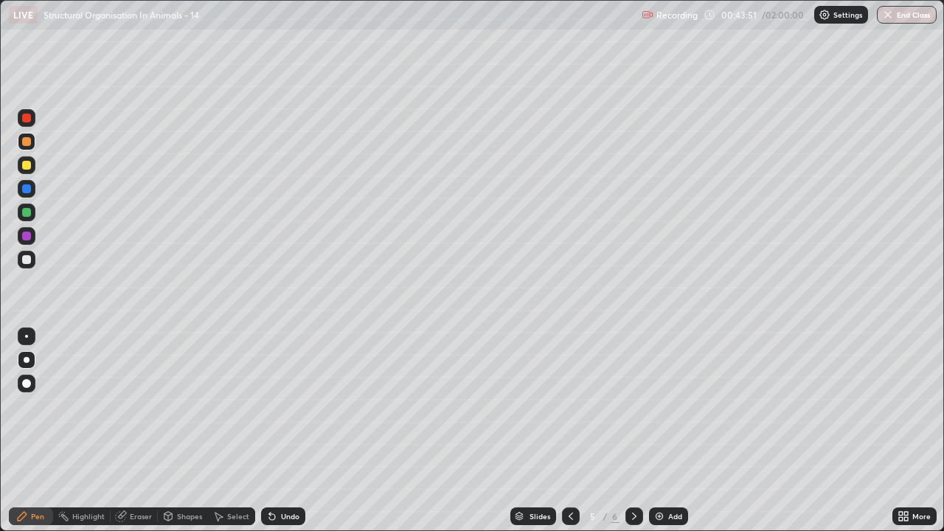
click at [279, 431] on div "Undo" at bounding box center [283, 516] width 44 height 18
click at [280, 431] on div "Undo" at bounding box center [283, 516] width 44 height 18
click at [282, 431] on div "Undo" at bounding box center [283, 516] width 44 height 18
click at [281, 431] on div "Undo" at bounding box center [283, 516] width 44 height 18
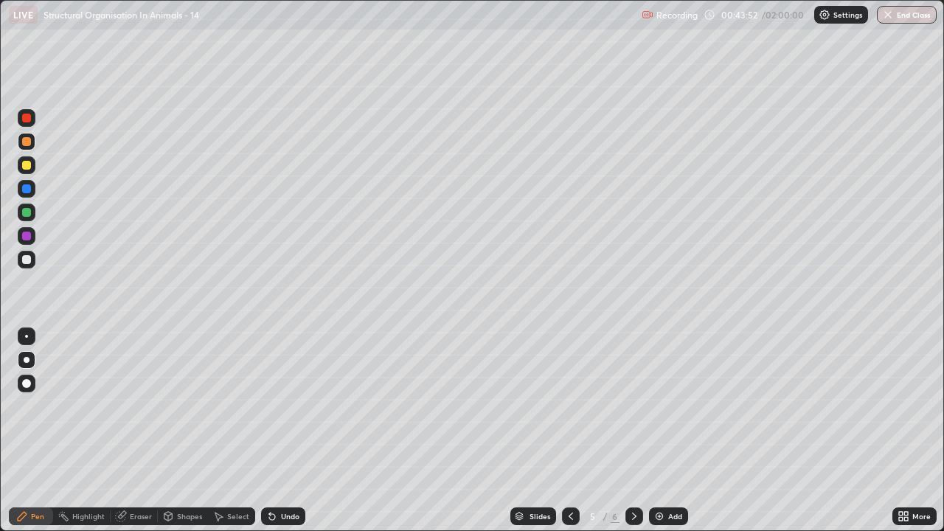
click at [277, 431] on div "Undo" at bounding box center [283, 516] width 44 height 18
click at [29, 167] on div at bounding box center [26, 165] width 9 height 9
click at [26, 212] on div at bounding box center [26, 212] width 9 height 9
click at [30, 163] on div at bounding box center [26, 165] width 9 height 9
click at [28, 140] on div at bounding box center [26, 141] width 9 height 9
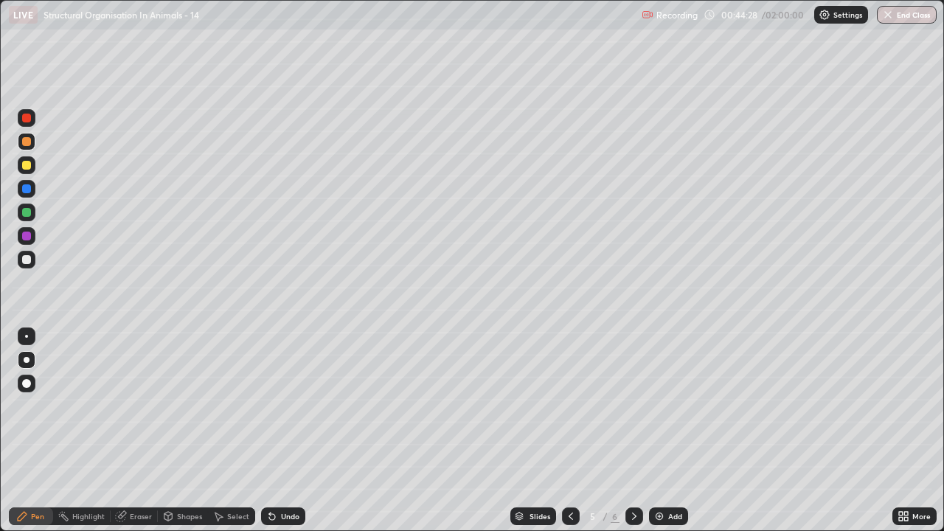
click at [28, 140] on div at bounding box center [26, 141] width 9 height 9
click at [26, 119] on div at bounding box center [26, 118] width 9 height 9
click at [271, 431] on icon at bounding box center [272, 517] width 6 height 6
click at [28, 259] on div at bounding box center [26, 259] width 9 height 9
click at [29, 167] on div at bounding box center [26, 165] width 9 height 9
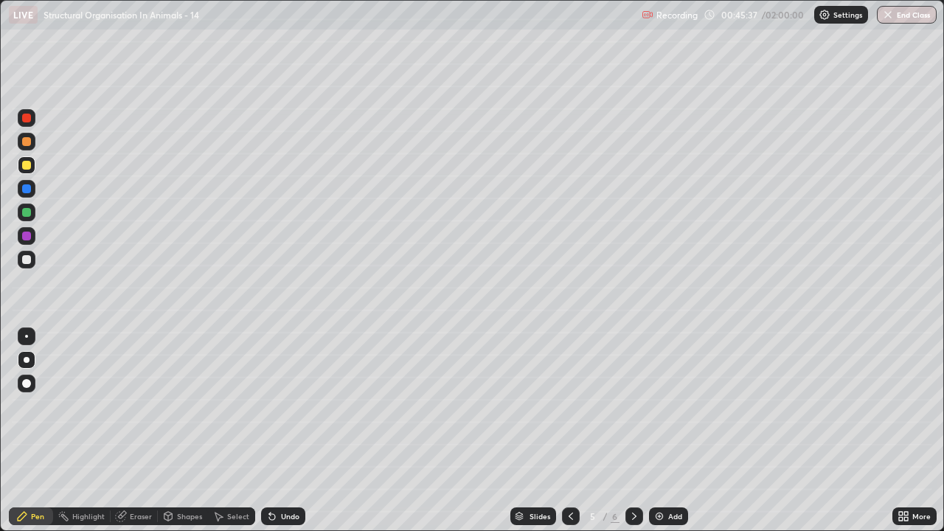
click at [30, 259] on div at bounding box center [26, 259] width 9 height 9
click at [30, 235] on div at bounding box center [26, 236] width 9 height 9
click at [274, 431] on icon at bounding box center [272, 516] width 12 height 12
click at [28, 212] on div at bounding box center [26, 212] width 9 height 9
click at [27, 169] on div at bounding box center [26, 165] width 9 height 9
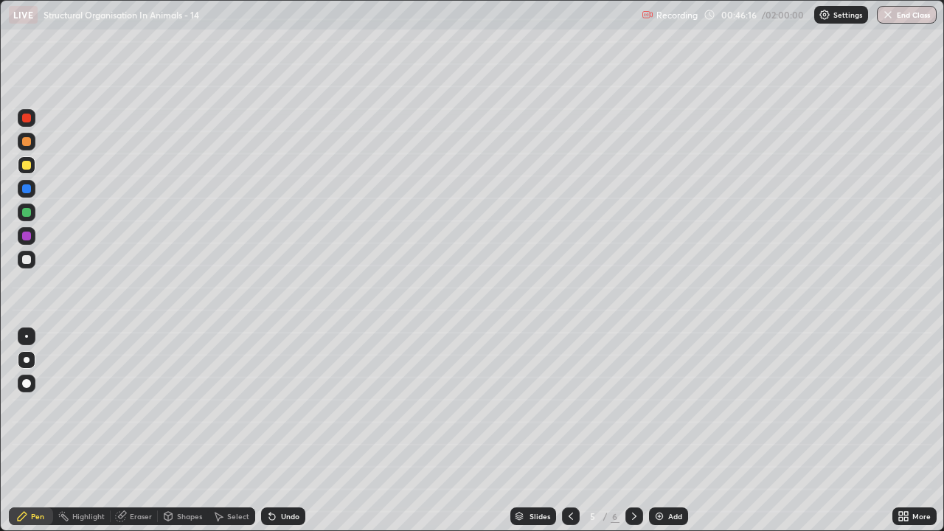
click at [28, 139] on div at bounding box center [26, 141] width 9 height 9
click at [266, 431] on icon at bounding box center [272, 516] width 12 height 12
click at [27, 119] on div at bounding box center [26, 118] width 9 height 9
click at [269, 431] on icon at bounding box center [269, 513] width 1 height 1
click at [27, 215] on div at bounding box center [26, 212] width 9 height 9
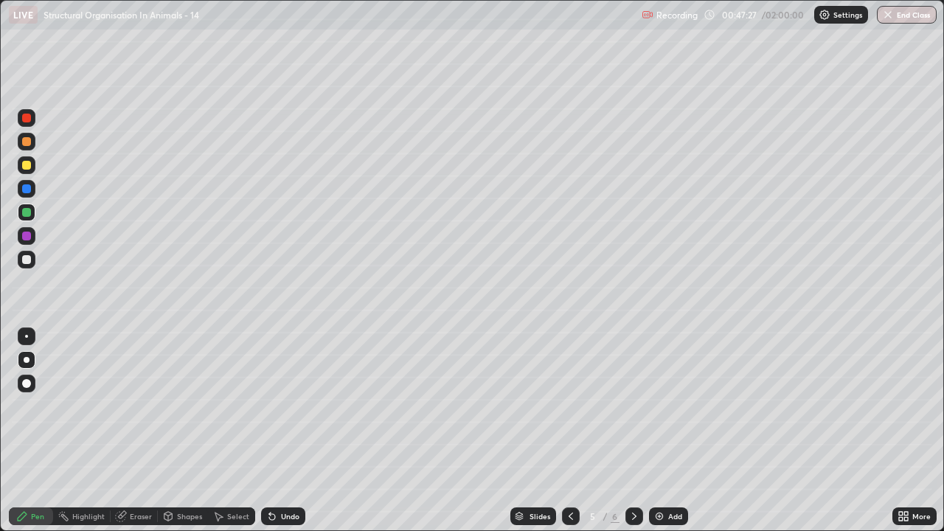
click at [29, 259] on div at bounding box center [26, 259] width 9 height 9
click at [24, 215] on div at bounding box center [26, 212] width 9 height 9
click at [26, 209] on div at bounding box center [26, 212] width 9 height 9
click at [27, 167] on div at bounding box center [26, 165] width 9 height 9
click at [269, 431] on icon at bounding box center [269, 513] width 1 height 1
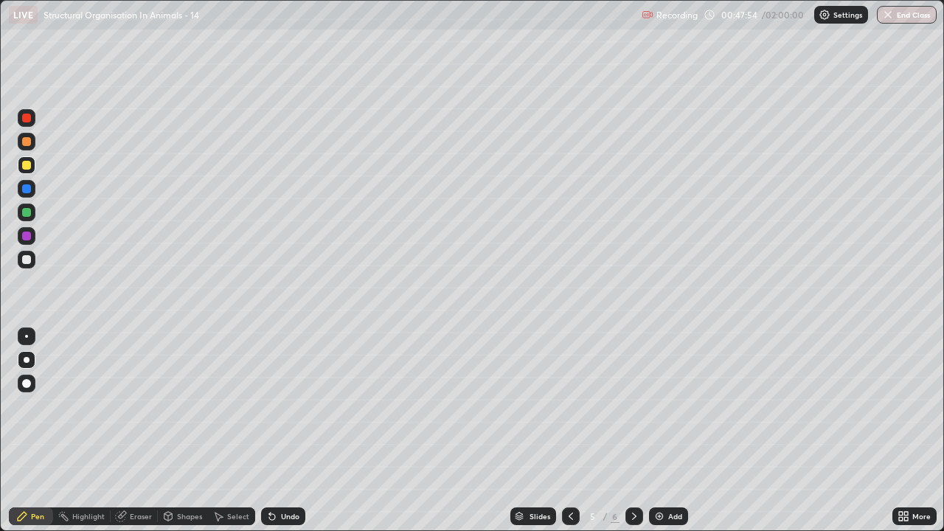
click at [269, 431] on icon at bounding box center [269, 513] width 1 height 1
click at [27, 214] on div at bounding box center [26, 212] width 9 height 9
click at [26, 142] on div at bounding box center [26, 141] width 9 height 9
click at [29, 261] on div at bounding box center [26, 259] width 9 height 9
click at [29, 166] on div at bounding box center [26, 165] width 9 height 9
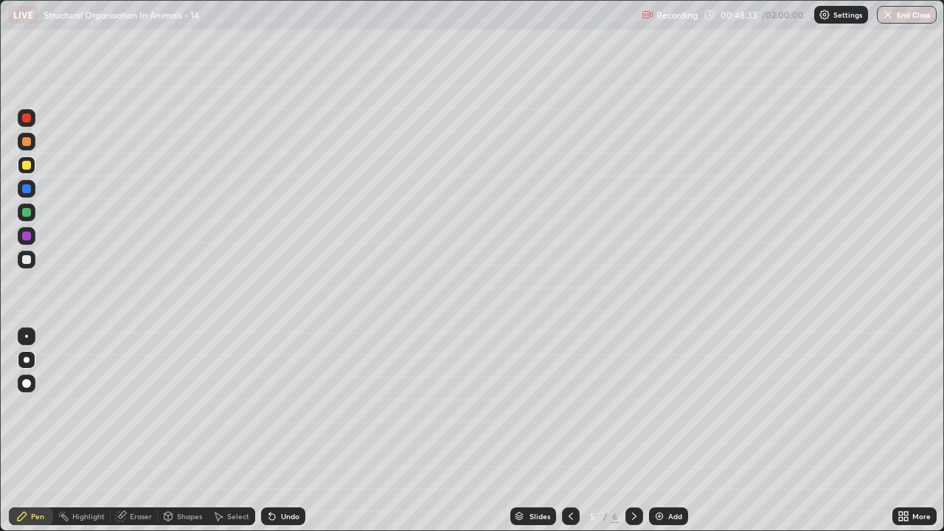
click at [24, 257] on div at bounding box center [26, 259] width 9 height 9
click at [29, 143] on div at bounding box center [26, 141] width 9 height 9
click at [26, 235] on div at bounding box center [26, 236] width 9 height 9
click at [23, 164] on div at bounding box center [26, 165] width 9 height 9
click at [24, 162] on div at bounding box center [26, 165] width 9 height 9
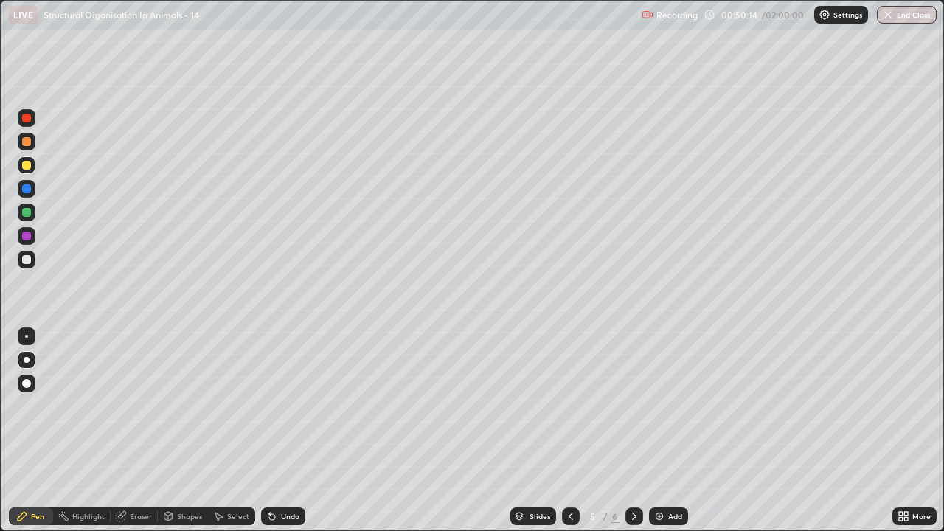
click at [26, 261] on div at bounding box center [26, 259] width 9 height 9
click at [27, 119] on div at bounding box center [26, 118] width 9 height 9
click at [656, 431] on img at bounding box center [659, 516] width 12 height 12
click at [28, 164] on div at bounding box center [26, 165] width 9 height 9
click at [27, 258] on div at bounding box center [26, 259] width 9 height 9
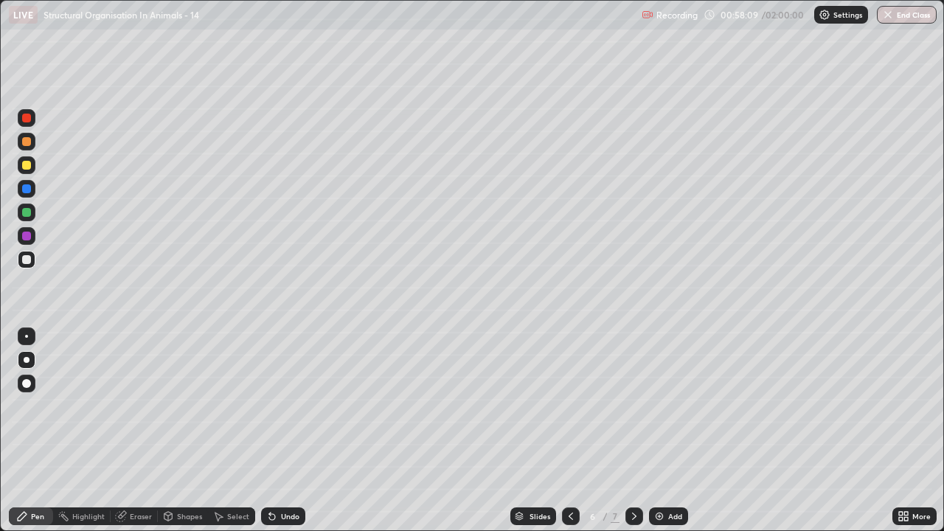
click at [29, 213] on div at bounding box center [26, 212] width 9 height 9
click at [281, 431] on div "Undo" at bounding box center [290, 516] width 18 height 7
click at [274, 431] on icon at bounding box center [272, 516] width 12 height 12
click at [30, 167] on div at bounding box center [26, 165] width 9 height 9
click at [24, 259] on div at bounding box center [26, 259] width 9 height 9
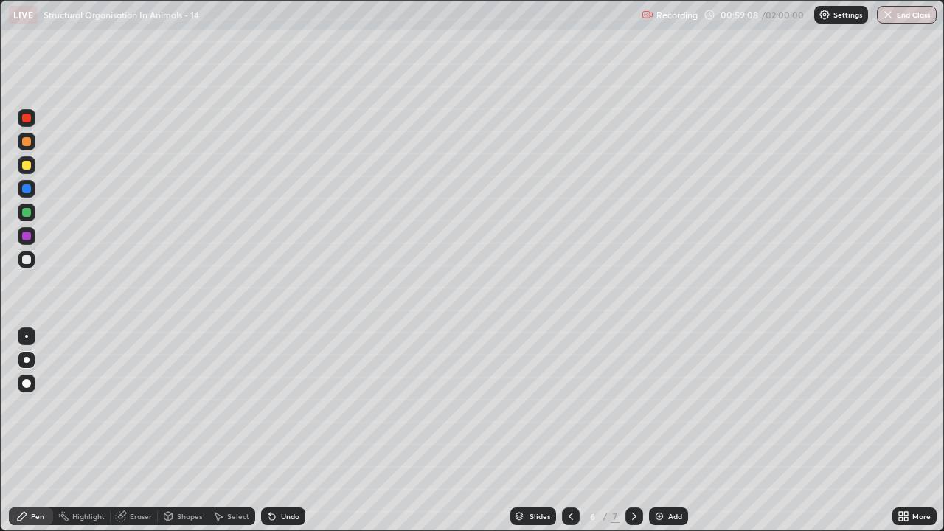
click at [28, 147] on div at bounding box center [27, 142] width 18 height 18
click at [19, 142] on div at bounding box center [27, 142] width 18 height 18
click at [29, 260] on div at bounding box center [26, 259] width 9 height 9
click at [29, 167] on div at bounding box center [26, 165] width 9 height 9
click at [27, 212] on div at bounding box center [26, 212] width 9 height 9
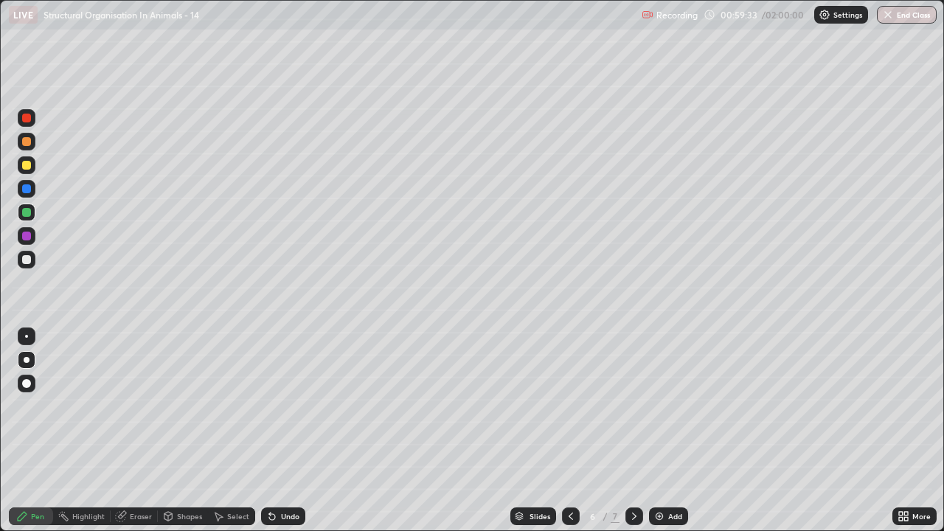
click at [29, 145] on div at bounding box center [26, 141] width 9 height 9
click at [27, 260] on div at bounding box center [26, 259] width 9 height 9
click at [27, 210] on div at bounding box center [26, 212] width 9 height 9
click at [267, 431] on icon at bounding box center [272, 516] width 12 height 12
click at [27, 164] on div at bounding box center [26, 165] width 9 height 9
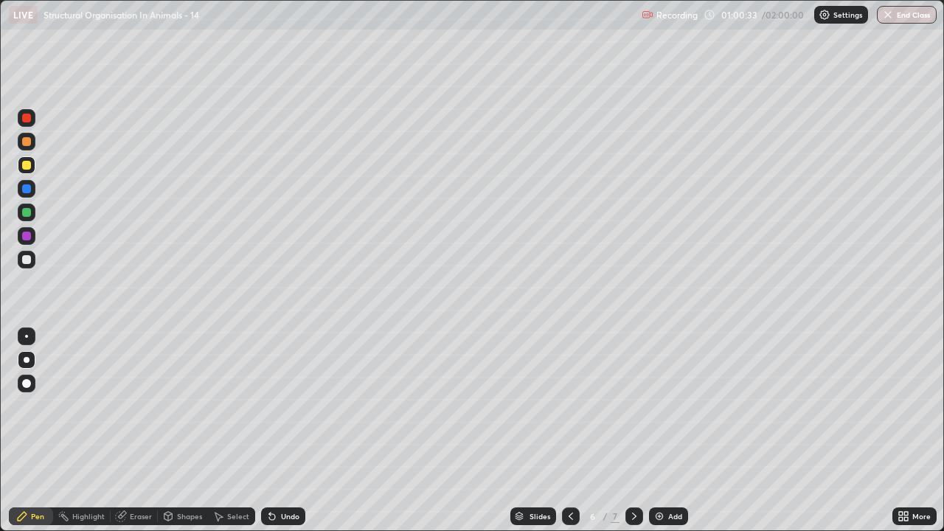
click at [25, 213] on div at bounding box center [26, 212] width 9 height 9
click at [24, 166] on div at bounding box center [26, 165] width 9 height 9
click at [269, 431] on icon at bounding box center [272, 517] width 6 height 6
click at [27, 188] on div at bounding box center [26, 188] width 9 height 9
click at [27, 212] on div at bounding box center [26, 212] width 9 height 9
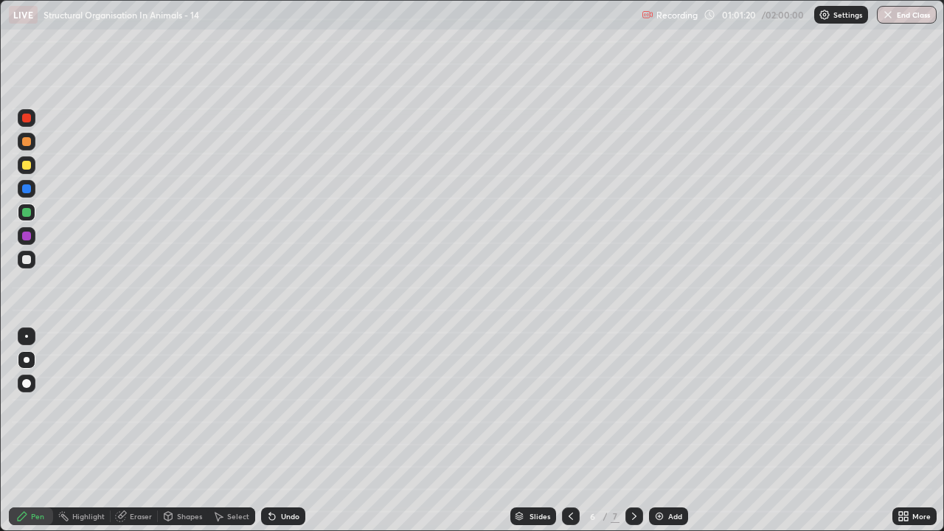
click at [27, 234] on div at bounding box center [26, 236] width 9 height 9
click at [19, 261] on div at bounding box center [27, 260] width 18 height 18
click at [28, 142] on div at bounding box center [26, 141] width 9 height 9
click at [32, 112] on div at bounding box center [27, 118] width 18 height 18
click at [269, 431] on icon at bounding box center [269, 513] width 1 height 1
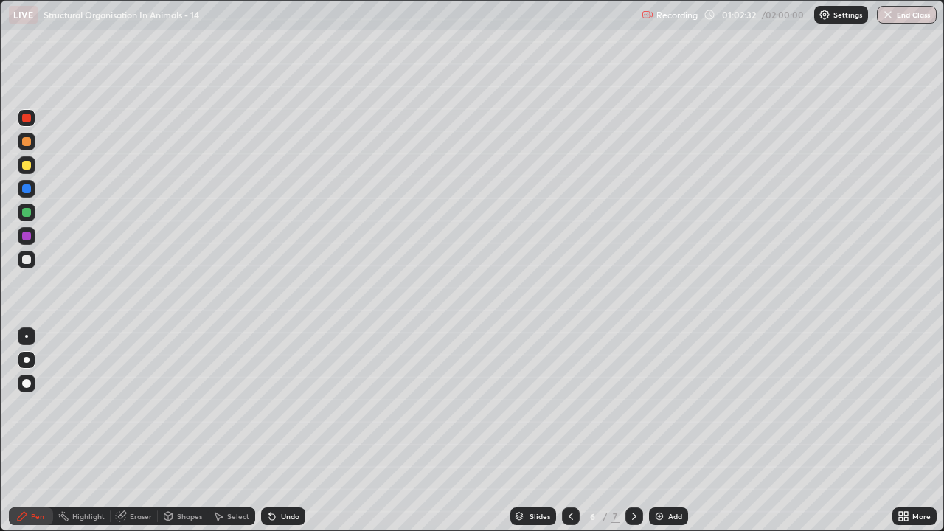
click at [25, 165] on div at bounding box center [26, 165] width 9 height 9
click at [27, 260] on div at bounding box center [26, 259] width 9 height 9
click at [27, 212] on div at bounding box center [26, 212] width 9 height 9
click at [29, 142] on div at bounding box center [26, 141] width 9 height 9
click at [269, 431] on icon at bounding box center [272, 517] width 6 height 6
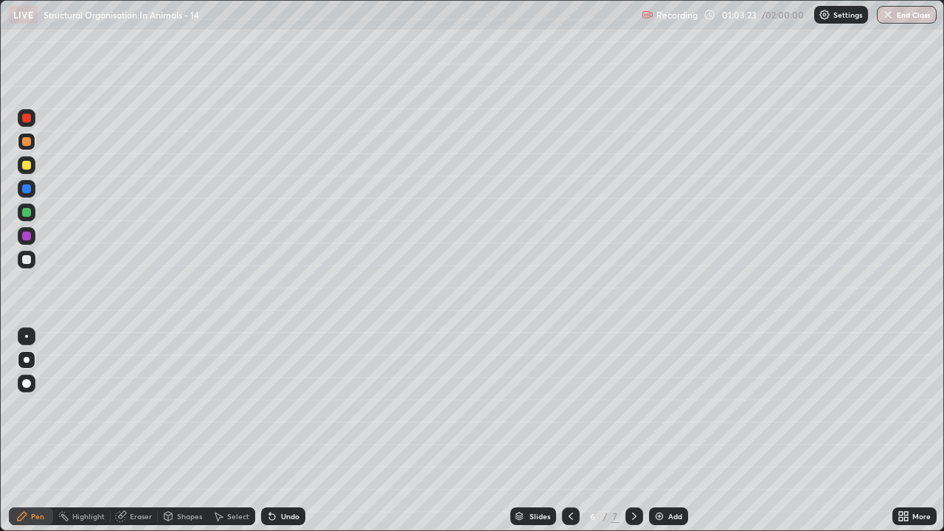
click at [271, 431] on icon at bounding box center [272, 517] width 6 height 6
click at [27, 167] on div at bounding box center [26, 165] width 9 height 9
click at [277, 431] on div "Undo" at bounding box center [283, 516] width 44 height 18
click at [281, 431] on div "Undo" at bounding box center [290, 516] width 18 height 7
click at [29, 211] on div at bounding box center [26, 212] width 9 height 9
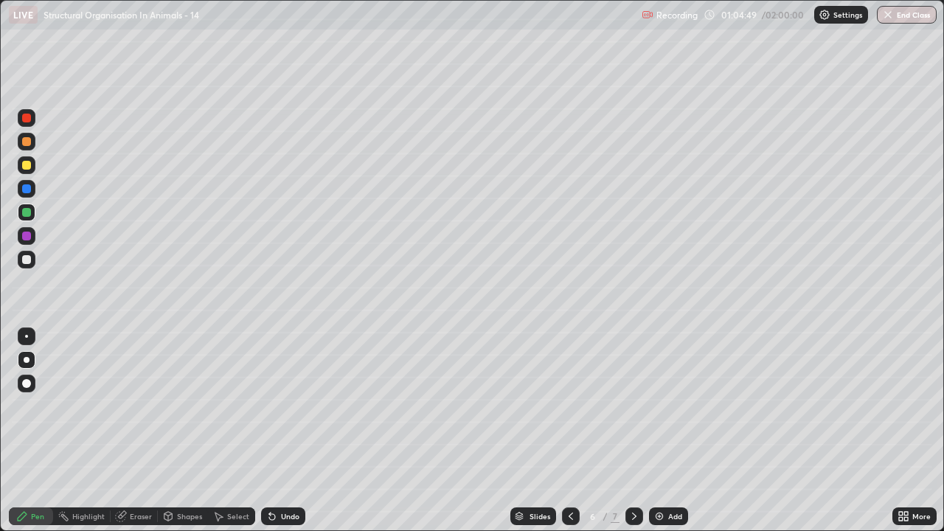
click at [23, 263] on div at bounding box center [26, 259] width 9 height 9
click at [27, 142] on div at bounding box center [26, 141] width 9 height 9
click at [27, 121] on div at bounding box center [26, 118] width 9 height 9
click at [656, 431] on img at bounding box center [659, 516] width 12 height 12
click at [33, 257] on div at bounding box center [27, 260] width 18 height 18
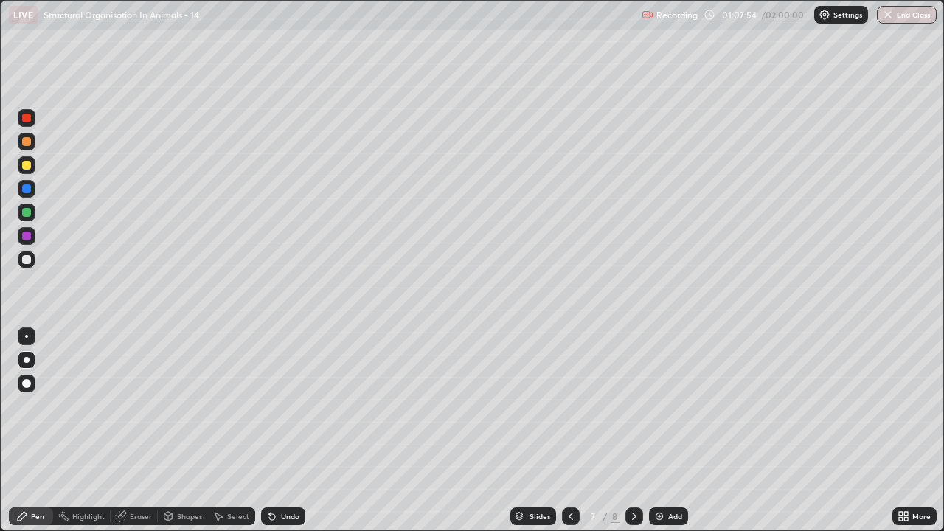
click at [564, 431] on div at bounding box center [571, 515] width 18 height 29
click at [633, 431] on icon at bounding box center [634, 516] width 12 height 12
click at [27, 167] on div at bounding box center [26, 165] width 9 height 9
click at [24, 259] on div at bounding box center [26, 259] width 9 height 9
click at [27, 167] on div at bounding box center [26, 165] width 9 height 9
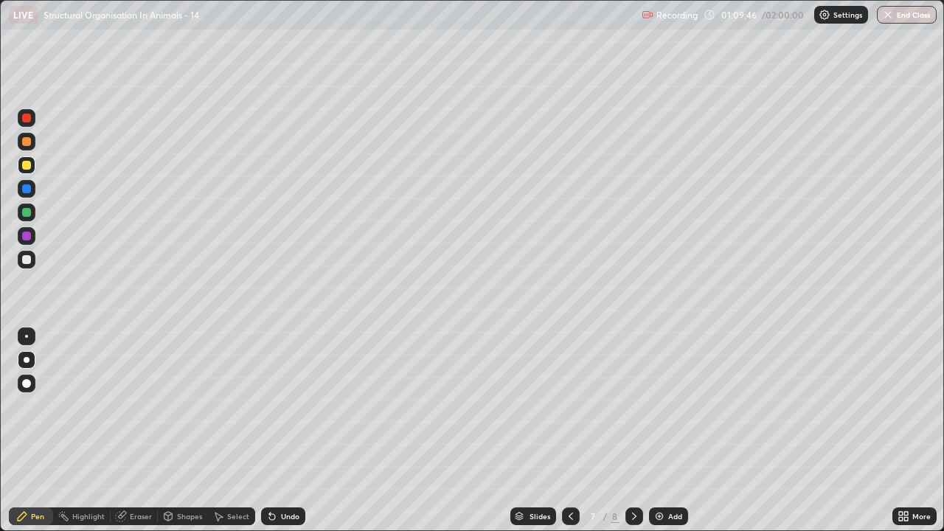
click at [29, 147] on div at bounding box center [27, 142] width 18 height 18
click at [29, 121] on div at bounding box center [26, 118] width 9 height 9
click at [27, 212] on div at bounding box center [26, 212] width 9 height 9
click at [26, 142] on div at bounding box center [26, 141] width 9 height 9
click at [27, 209] on div at bounding box center [26, 212] width 9 height 9
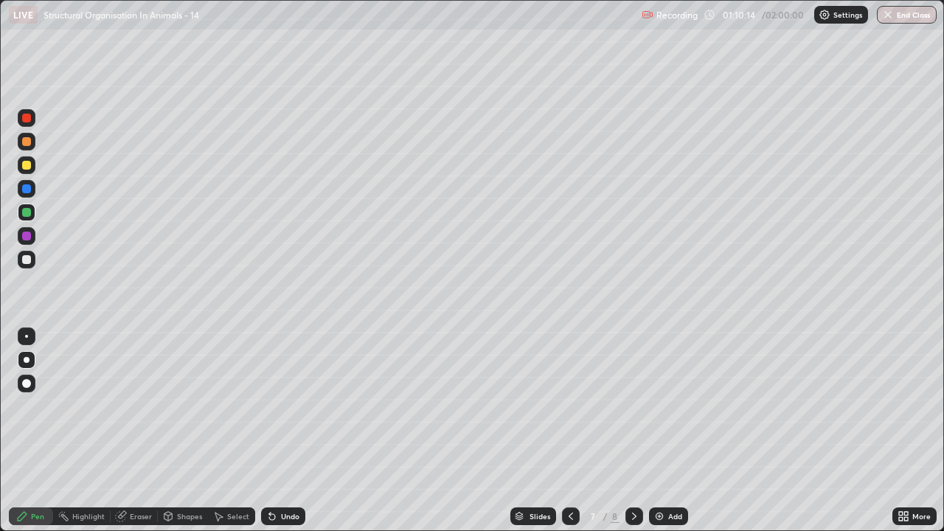
click at [28, 237] on div at bounding box center [26, 236] width 9 height 9
click at [25, 166] on div at bounding box center [26, 165] width 9 height 9
click at [28, 145] on div at bounding box center [26, 141] width 9 height 9
click at [26, 212] on div at bounding box center [26, 212] width 9 height 9
click at [28, 147] on div at bounding box center [27, 142] width 18 height 18
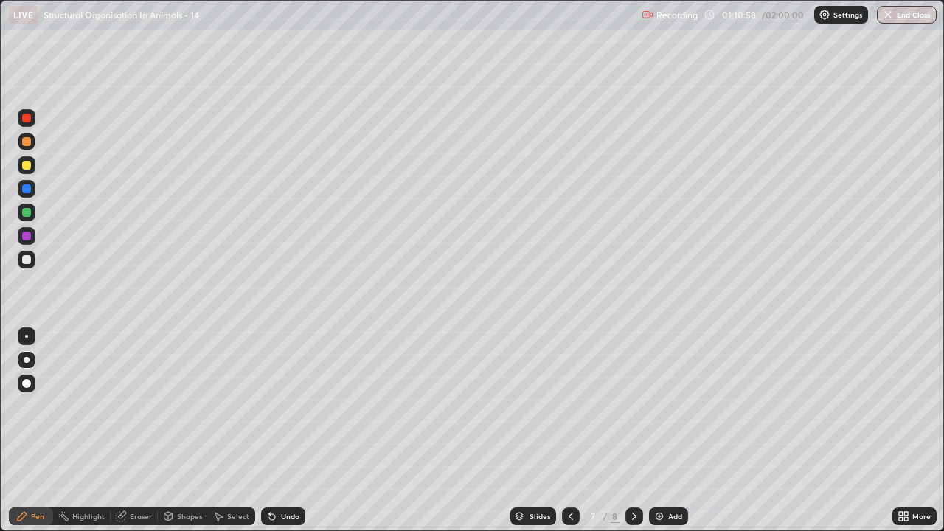
click at [278, 431] on div "Undo" at bounding box center [283, 516] width 44 height 18
click at [30, 173] on div at bounding box center [27, 165] width 18 height 18
click at [277, 431] on div "Undo" at bounding box center [283, 516] width 44 height 18
click at [278, 431] on div "Undo" at bounding box center [283, 516] width 44 height 18
click at [277, 431] on div "Undo" at bounding box center [283, 516] width 44 height 18
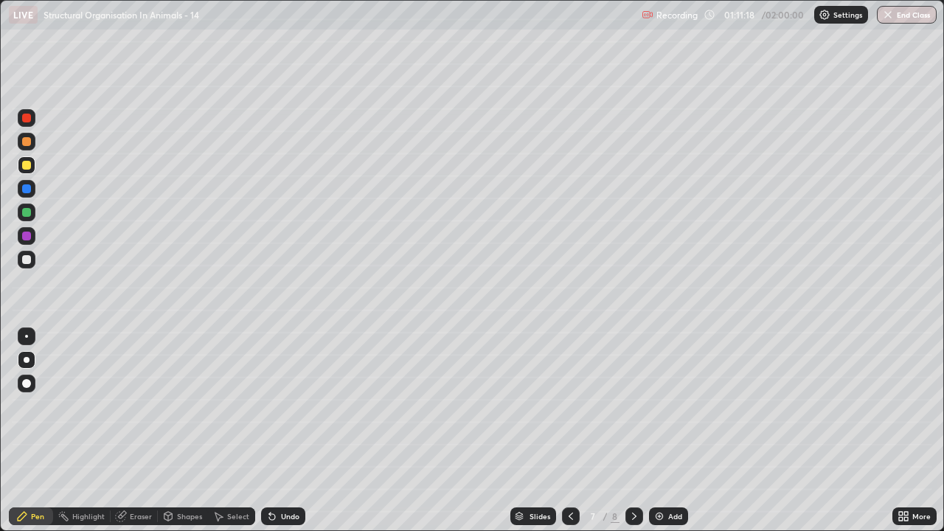
click at [281, 431] on div "Undo" at bounding box center [290, 516] width 18 height 7
click at [283, 431] on div "Undo" at bounding box center [290, 516] width 18 height 7
click at [282, 431] on div "Undo" at bounding box center [290, 516] width 18 height 7
click at [281, 431] on div "Undo" at bounding box center [283, 516] width 44 height 18
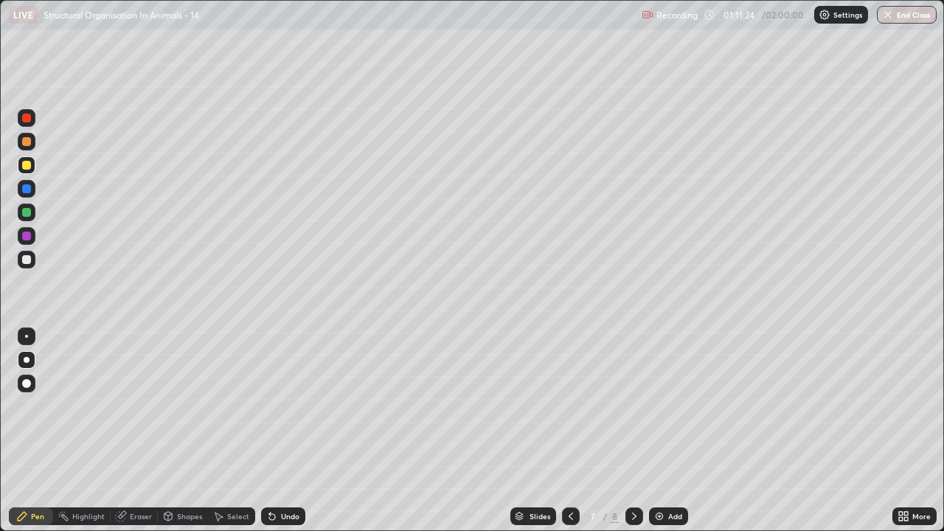
click at [272, 431] on icon at bounding box center [272, 517] width 6 height 6
click at [277, 431] on div "Undo" at bounding box center [283, 516] width 44 height 18
click at [274, 431] on icon at bounding box center [272, 516] width 12 height 12
click at [28, 259] on div at bounding box center [26, 259] width 9 height 9
click at [24, 215] on div at bounding box center [26, 212] width 9 height 9
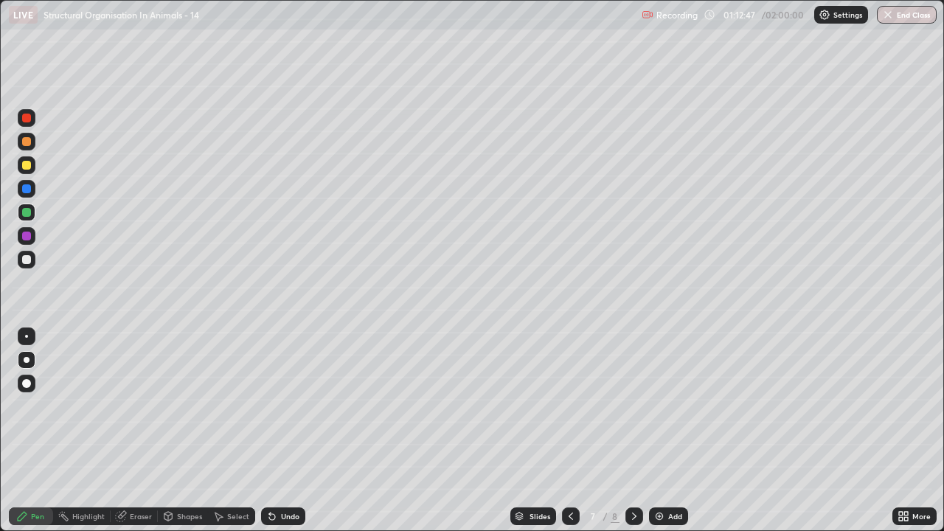
click at [27, 145] on div at bounding box center [26, 141] width 9 height 9
click at [27, 164] on div at bounding box center [26, 165] width 9 height 9
click at [24, 261] on div at bounding box center [26, 259] width 9 height 9
click at [25, 161] on div at bounding box center [26, 165] width 9 height 9
click at [25, 212] on div at bounding box center [26, 212] width 9 height 9
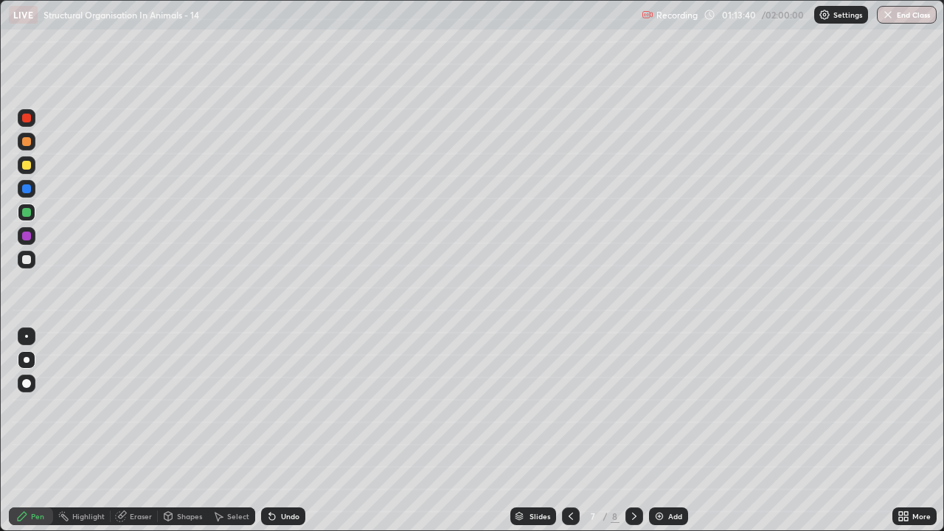
click at [269, 431] on icon at bounding box center [269, 513] width 1 height 1
click at [32, 121] on div at bounding box center [27, 118] width 18 height 18
click at [27, 211] on div at bounding box center [26, 212] width 9 height 9
click at [272, 431] on icon at bounding box center [272, 517] width 6 height 6
click at [267, 431] on icon at bounding box center [272, 516] width 12 height 12
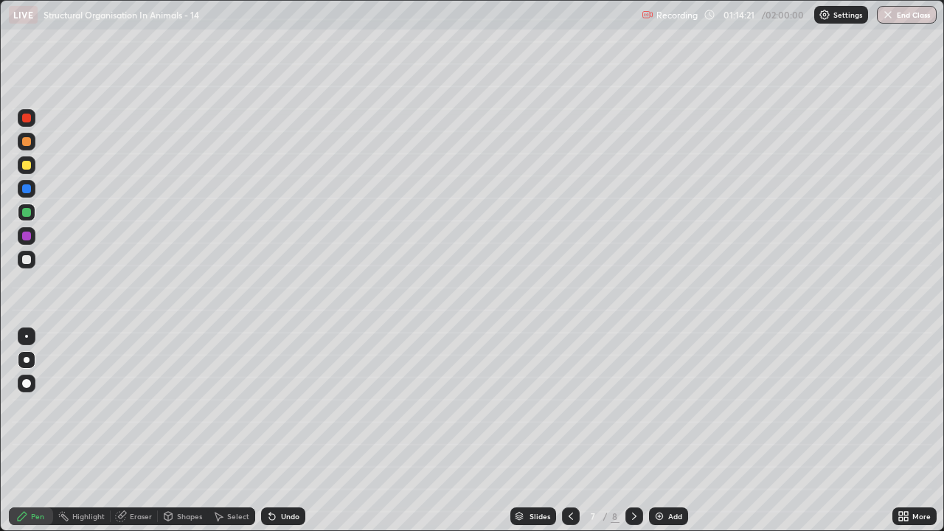
click at [24, 258] on div at bounding box center [26, 259] width 9 height 9
click at [26, 142] on div at bounding box center [26, 141] width 9 height 9
click at [271, 431] on icon at bounding box center [272, 517] width 6 height 6
click at [269, 431] on icon at bounding box center [272, 517] width 6 height 6
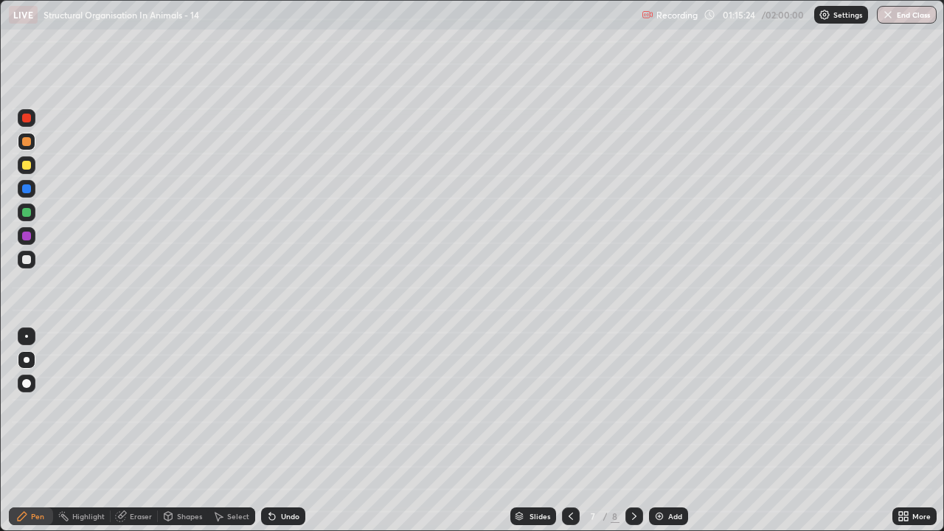
click at [125, 431] on icon at bounding box center [122, 514] width 8 height 7
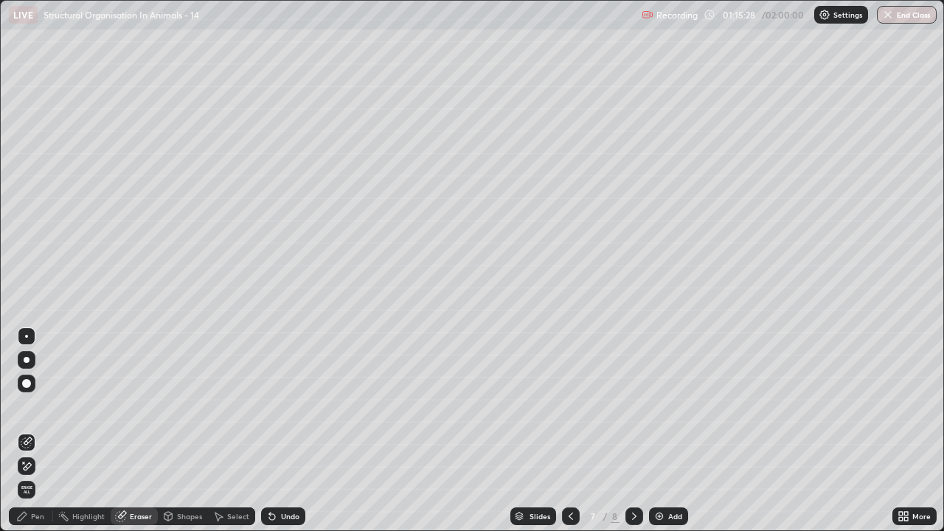
click at [35, 431] on div "Pen" at bounding box center [37, 516] width 13 height 7
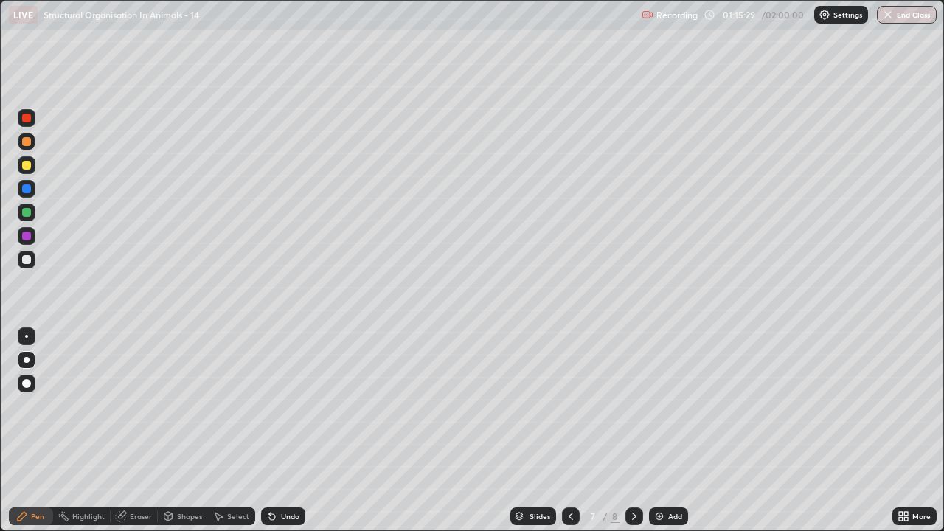
click at [27, 216] on div at bounding box center [26, 212] width 9 height 9
click at [650, 431] on div "Add" at bounding box center [668, 516] width 39 height 18
click at [565, 431] on icon at bounding box center [571, 516] width 12 height 12
click at [570, 431] on icon at bounding box center [571, 516] width 12 height 12
click at [639, 431] on div at bounding box center [634, 516] width 18 height 18
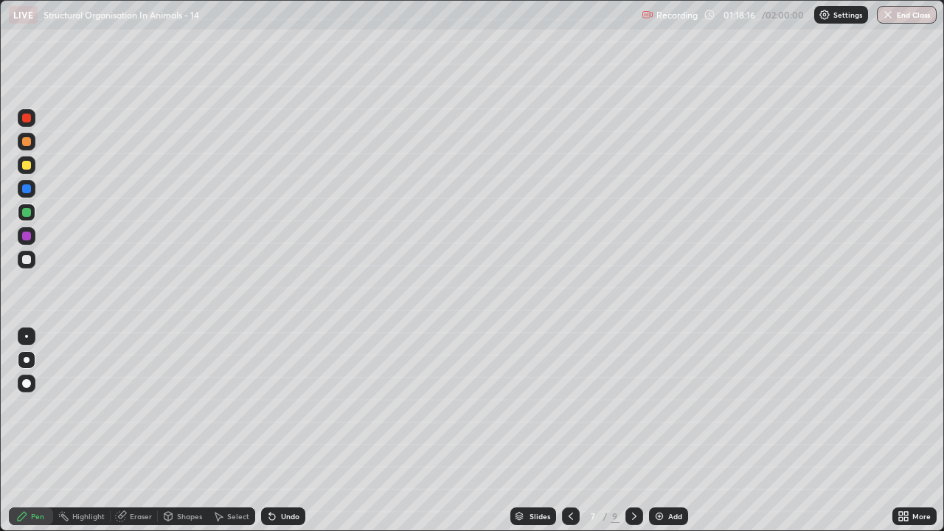
click at [634, 431] on icon at bounding box center [634, 516] width 4 height 7
click at [29, 167] on div at bounding box center [26, 165] width 9 height 9
click at [22, 260] on div at bounding box center [26, 259] width 9 height 9
click at [24, 167] on div at bounding box center [26, 165] width 9 height 9
click at [130, 431] on div "Eraser" at bounding box center [141, 516] width 22 height 7
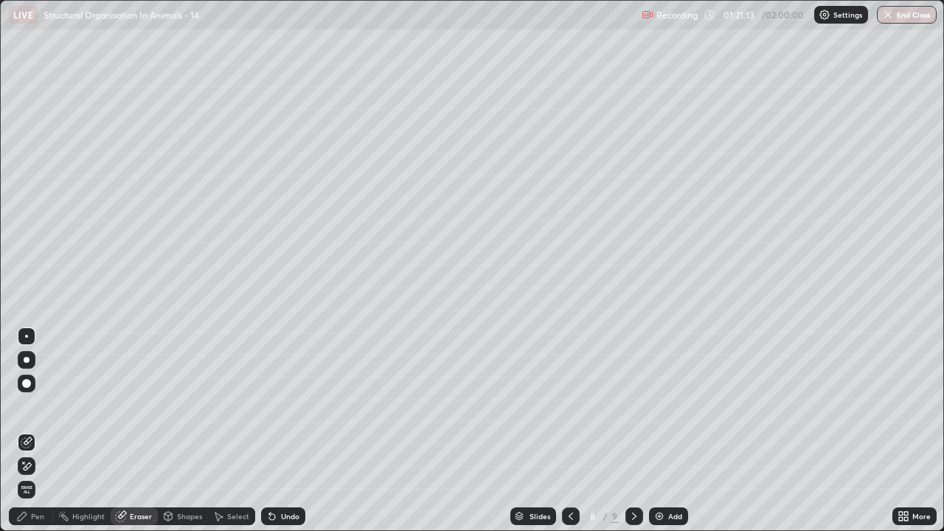
click at [38, 431] on div "Pen" at bounding box center [31, 516] width 44 height 18
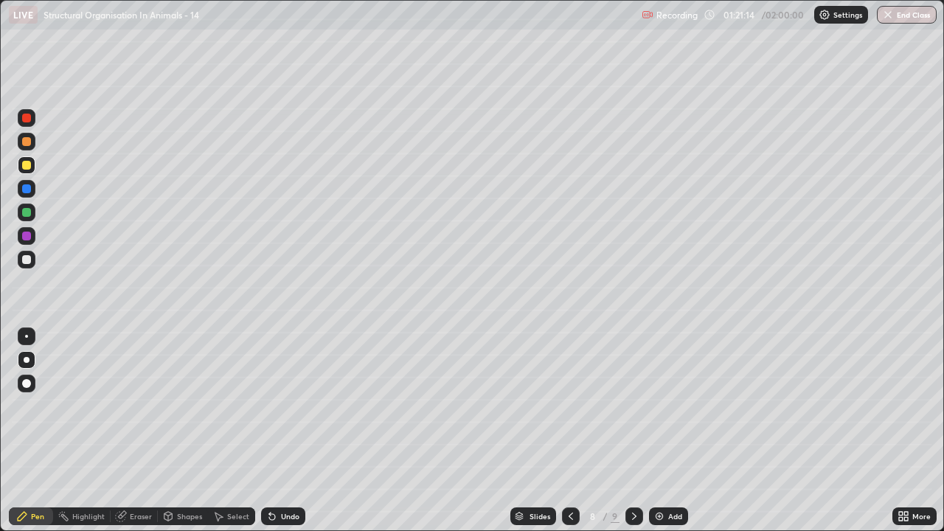
click at [24, 260] on div at bounding box center [26, 259] width 9 height 9
click at [26, 258] on div at bounding box center [26, 259] width 9 height 9
click at [27, 164] on div at bounding box center [26, 165] width 9 height 9
click at [281, 431] on div "Undo" at bounding box center [290, 516] width 18 height 7
click at [277, 431] on div "Undo" at bounding box center [283, 516] width 44 height 18
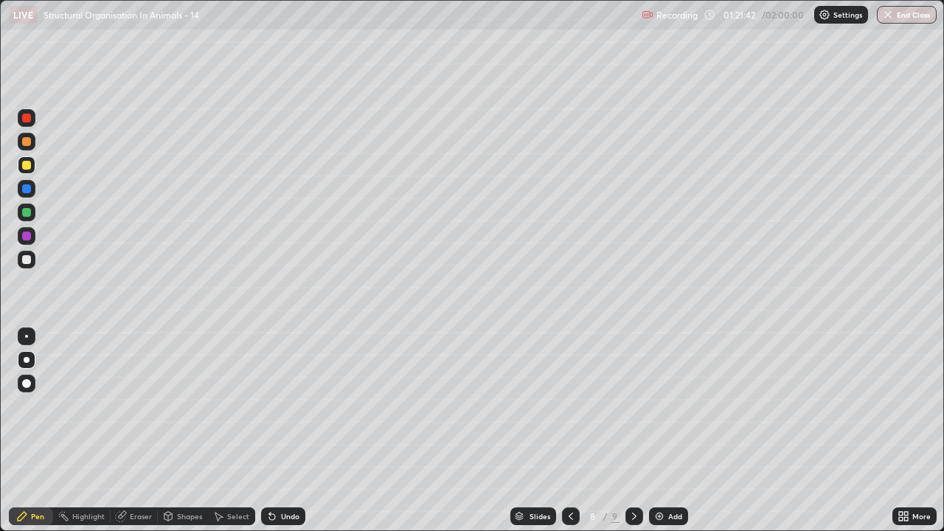
click at [278, 431] on div "Undo" at bounding box center [283, 516] width 44 height 18
click at [18, 260] on div at bounding box center [27, 260] width 18 height 18
click at [24, 168] on div at bounding box center [26, 165] width 9 height 9
click at [18, 138] on div at bounding box center [27, 142] width 18 height 18
click at [27, 258] on div at bounding box center [26, 259] width 9 height 9
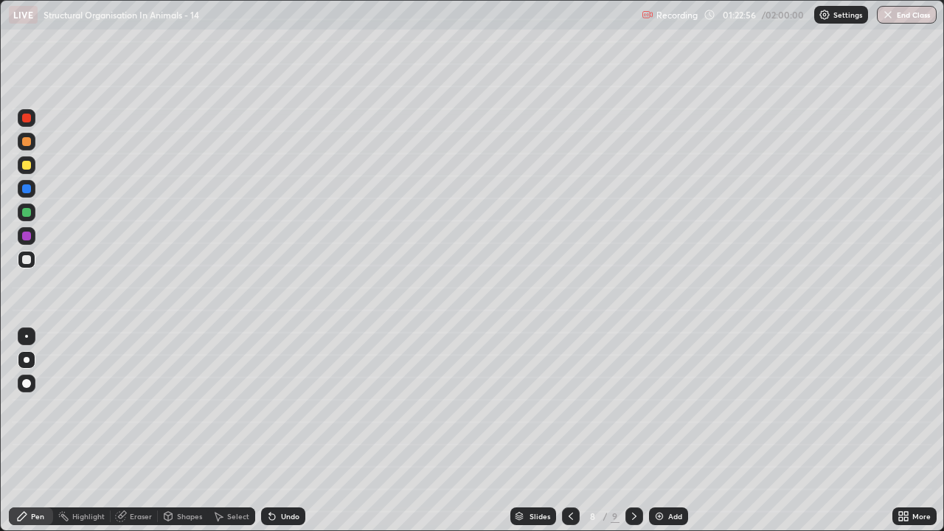
click at [131, 431] on div "Eraser" at bounding box center [141, 516] width 22 height 7
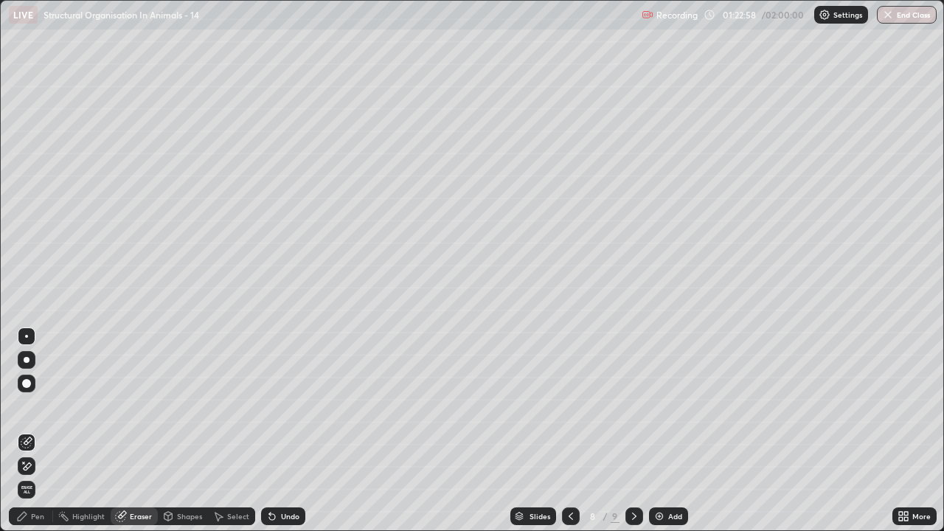
click at [35, 431] on div "Pen" at bounding box center [31, 516] width 44 height 18
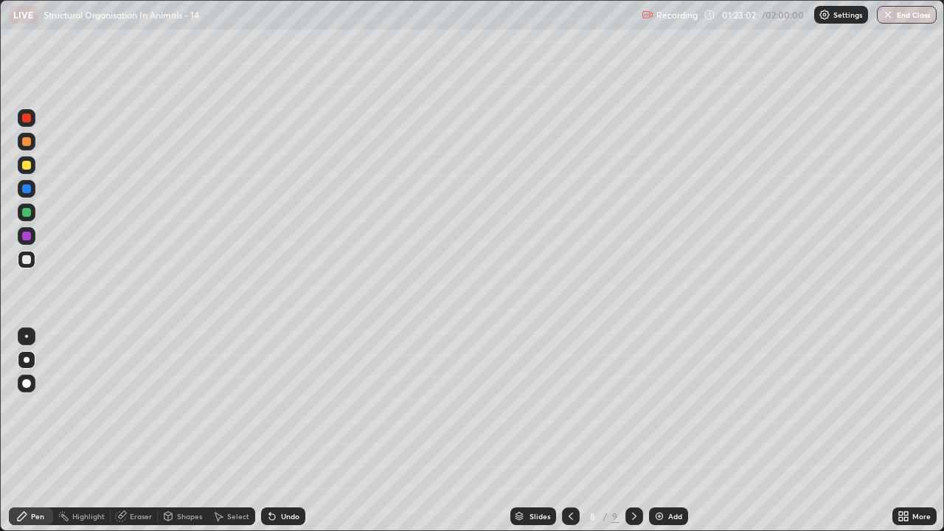
click at [269, 431] on icon at bounding box center [272, 517] width 6 height 6
click at [29, 215] on div at bounding box center [26, 212] width 9 height 9
click at [270, 431] on icon at bounding box center [272, 517] width 6 height 6
click at [269, 431] on icon at bounding box center [272, 517] width 6 height 6
click at [29, 167] on div at bounding box center [26, 165] width 9 height 9
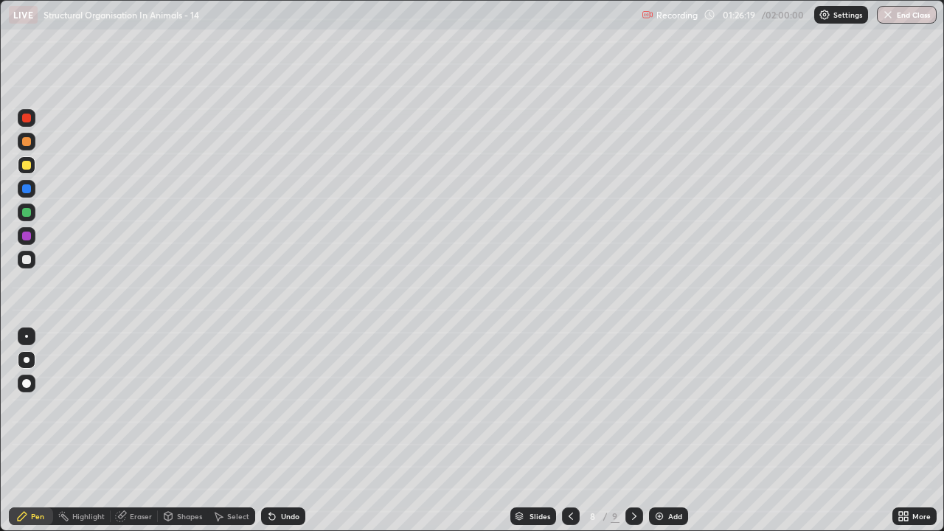
click at [27, 140] on div at bounding box center [26, 141] width 9 height 9
click at [28, 213] on div at bounding box center [26, 212] width 9 height 9
click at [27, 167] on div at bounding box center [26, 165] width 9 height 9
click at [29, 141] on div at bounding box center [26, 141] width 9 height 9
click at [131, 431] on div "Eraser" at bounding box center [141, 516] width 22 height 7
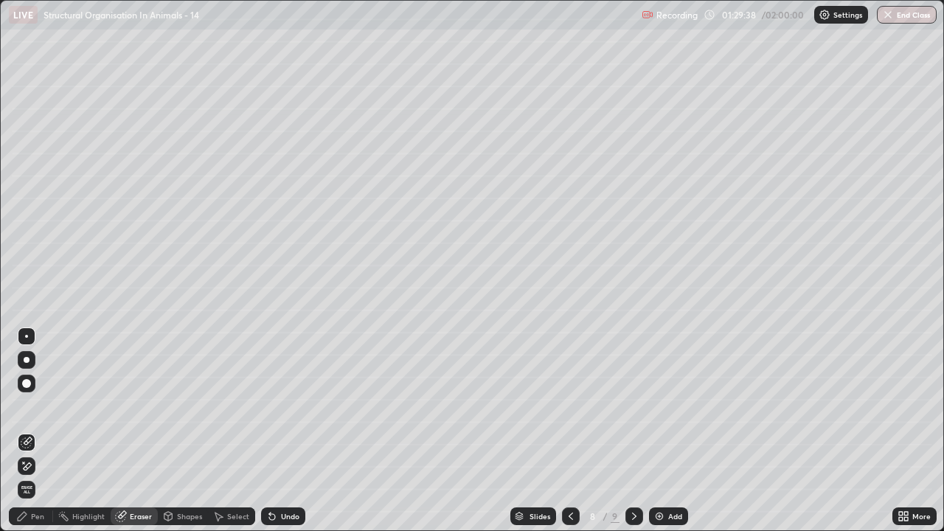
click at [35, 431] on div "Pen" at bounding box center [37, 516] width 13 height 7
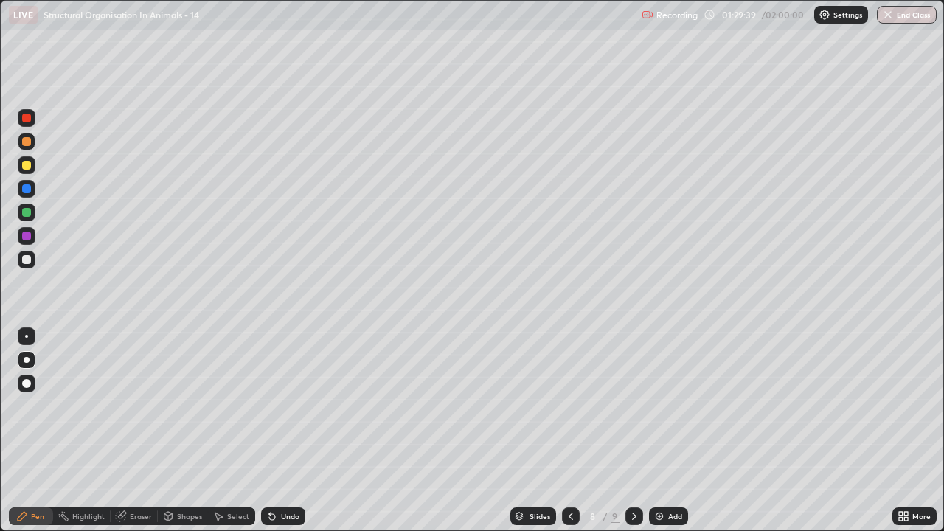
click at [25, 262] on div at bounding box center [26, 259] width 9 height 9
click at [25, 161] on div at bounding box center [26, 165] width 9 height 9
click at [24, 259] on div at bounding box center [26, 259] width 9 height 9
click at [120, 431] on icon at bounding box center [121, 516] width 12 height 12
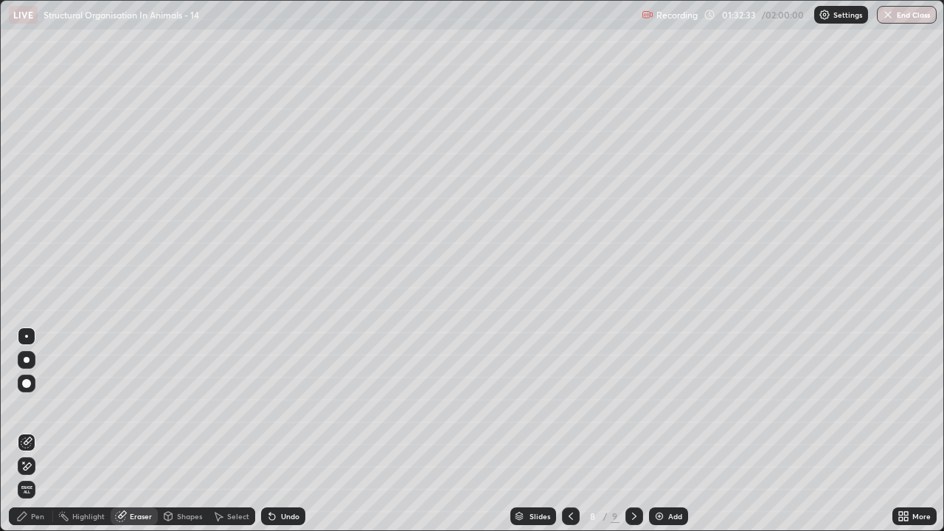
click at [26, 431] on icon at bounding box center [27, 466] width 12 height 13
click at [25, 431] on icon at bounding box center [22, 516] width 12 height 12
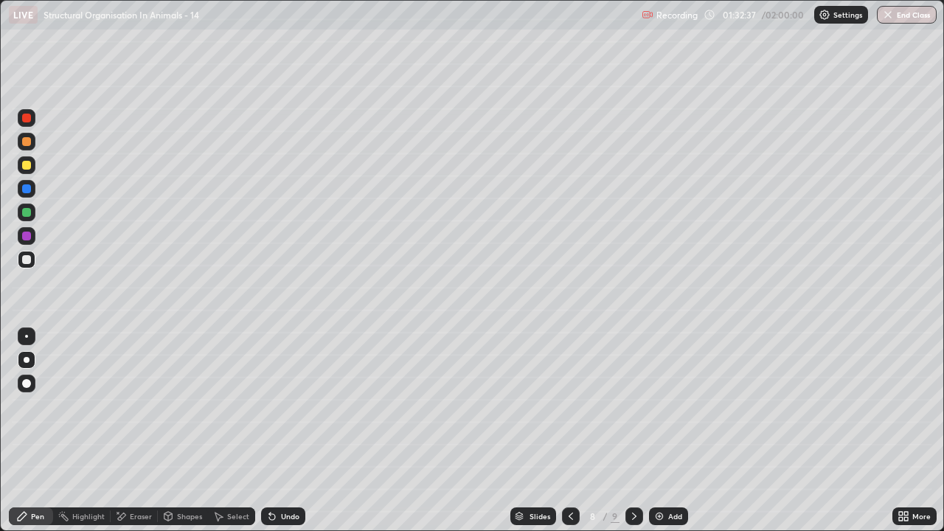
click at [27, 211] on div at bounding box center [26, 212] width 9 height 9
click at [123, 431] on icon at bounding box center [122, 516] width 8 height 7
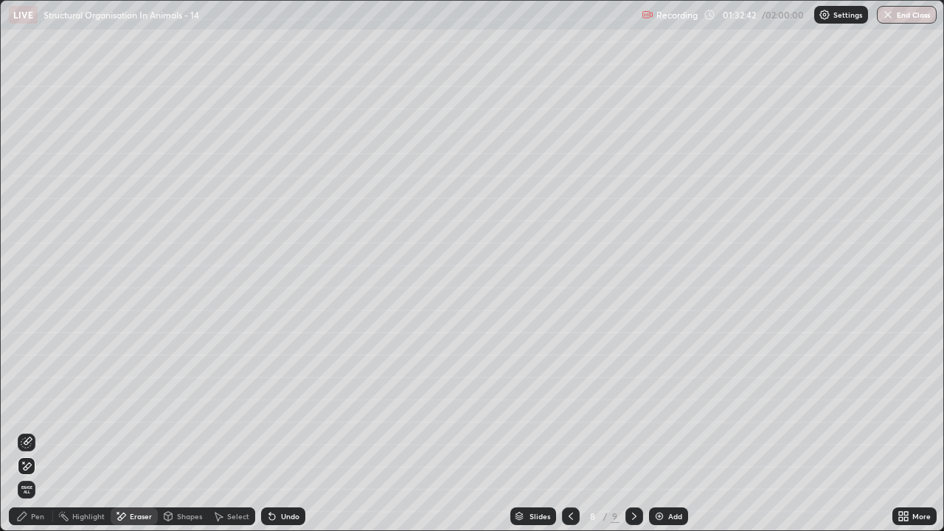
click at [28, 431] on icon at bounding box center [27, 443] width 12 height 12
click at [29, 431] on div "Pen" at bounding box center [31, 516] width 44 height 18
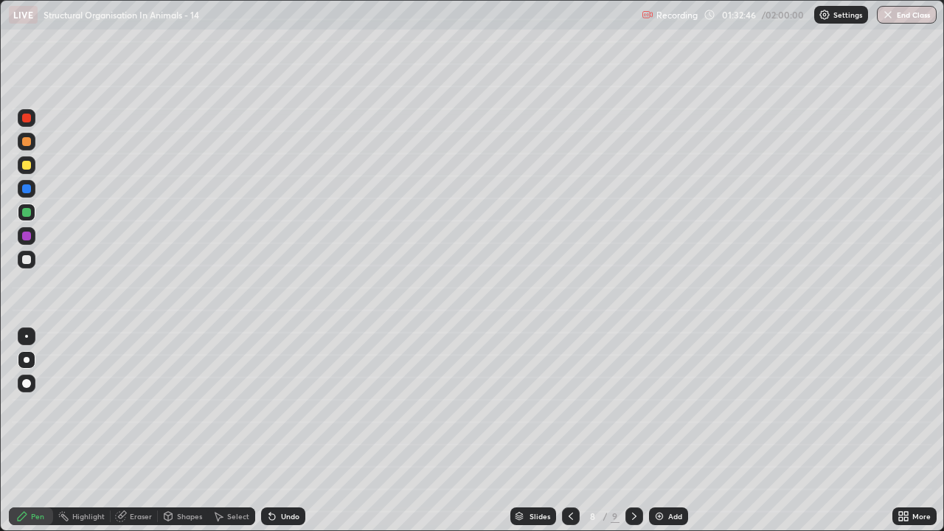
click at [27, 142] on div at bounding box center [26, 141] width 9 height 9
click at [26, 165] on div at bounding box center [26, 165] width 9 height 9
click at [271, 431] on icon at bounding box center [272, 517] width 6 height 6
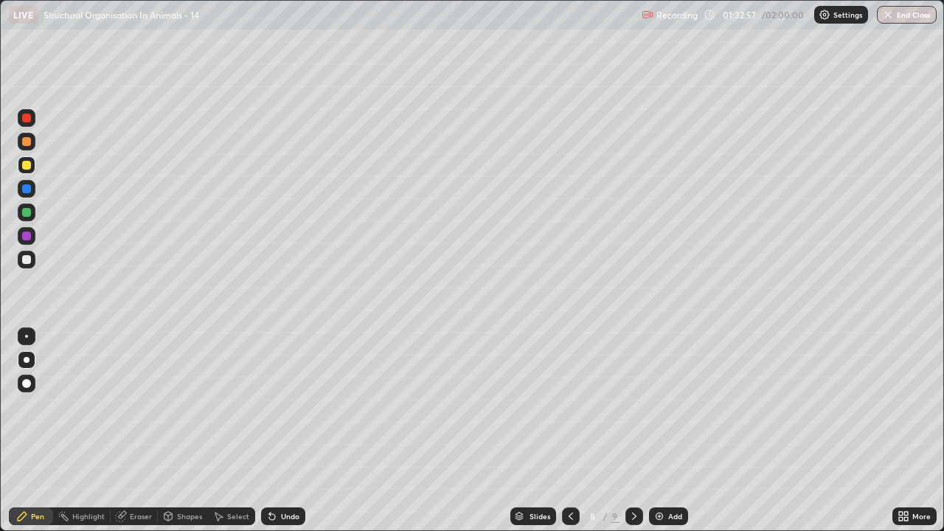
click at [270, 431] on icon at bounding box center [272, 517] width 6 height 6
click at [274, 431] on icon at bounding box center [272, 516] width 12 height 12
click at [25, 144] on div at bounding box center [26, 141] width 9 height 9
click at [29, 213] on div at bounding box center [26, 212] width 9 height 9
click at [125, 431] on icon at bounding box center [121, 516] width 12 height 12
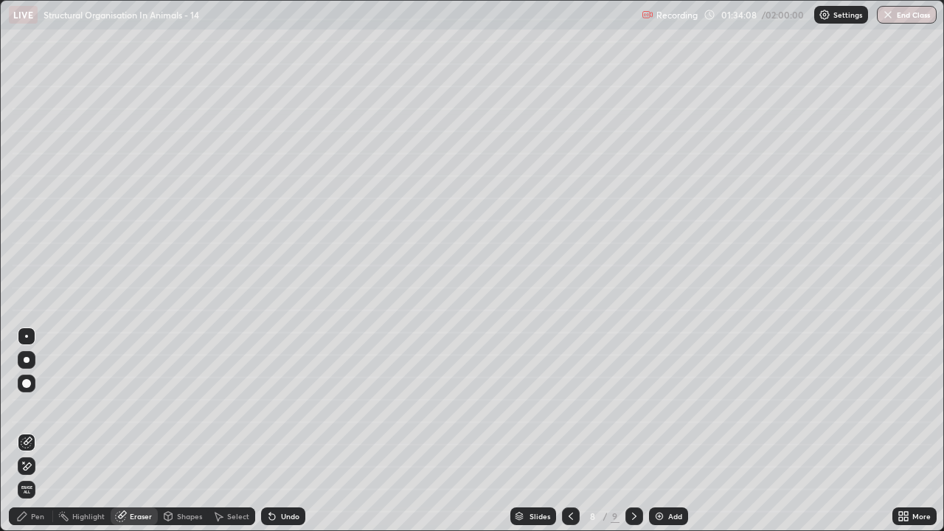
click at [38, 431] on div "Pen" at bounding box center [31, 516] width 44 height 18
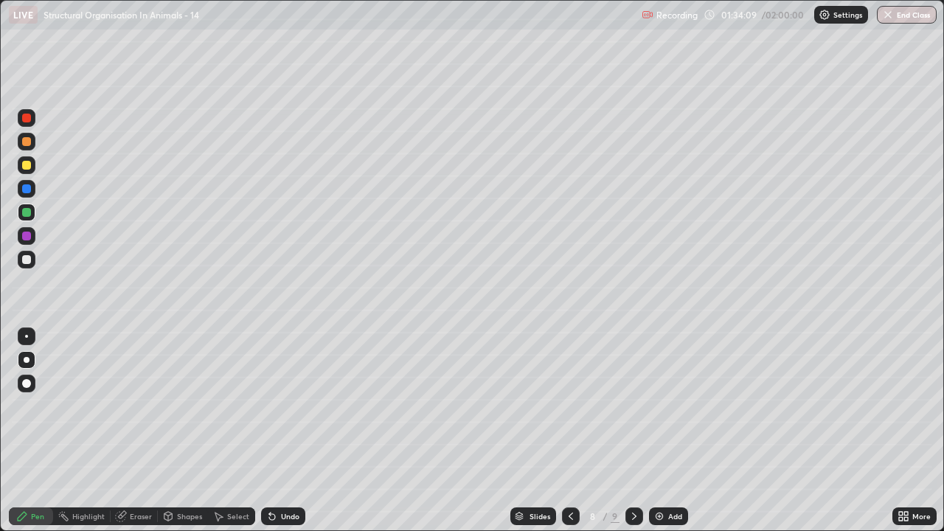
click at [29, 236] on div at bounding box center [26, 236] width 9 height 9
click at [28, 261] on div at bounding box center [26, 259] width 9 height 9
click at [653, 431] on img at bounding box center [659, 516] width 12 height 12
click at [29, 167] on div at bounding box center [26, 165] width 9 height 9
click at [30, 165] on div at bounding box center [26, 165] width 9 height 9
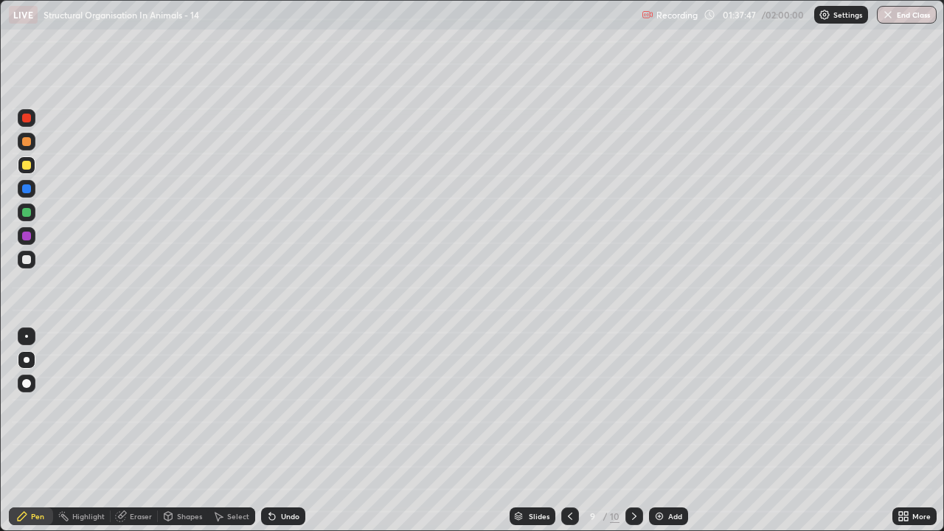
click at [28, 258] on div at bounding box center [26, 259] width 9 height 9
click at [28, 163] on div at bounding box center [26, 165] width 9 height 9
click at [28, 256] on div at bounding box center [26, 259] width 9 height 9
click at [29, 164] on div at bounding box center [26, 165] width 9 height 9
click at [29, 149] on div at bounding box center [27, 142] width 18 height 18
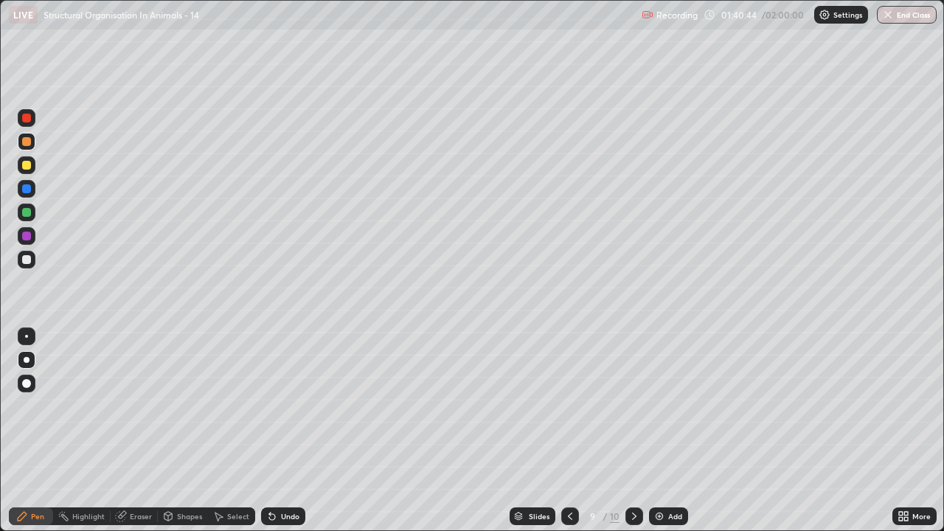
click at [28, 166] on div at bounding box center [26, 165] width 9 height 9
click at [270, 431] on icon at bounding box center [272, 517] width 6 height 6
click at [656, 431] on img at bounding box center [659, 516] width 12 height 12
click at [29, 262] on div at bounding box center [26, 259] width 9 height 9
click at [27, 164] on div at bounding box center [26, 165] width 9 height 9
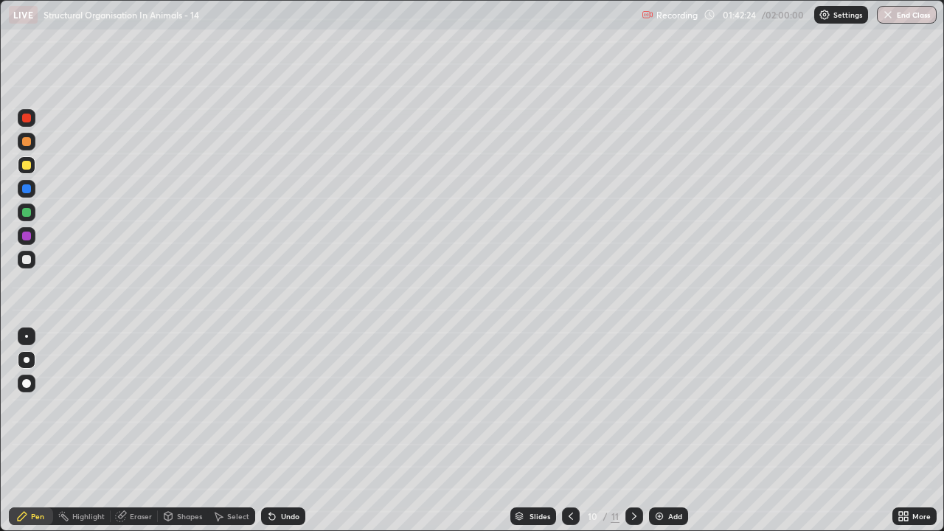
click at [29, 142] on div at bounding box center [26, 141] width 9 height 9
click at [29, 163] on div at bounding box center [26, 165] width 9 height 9
click at [29, 192] on div at bounding box center [26, 188] width 9 height 9
click at [122, 431] on icon at bounding box center [122, 514] width 8 height 7
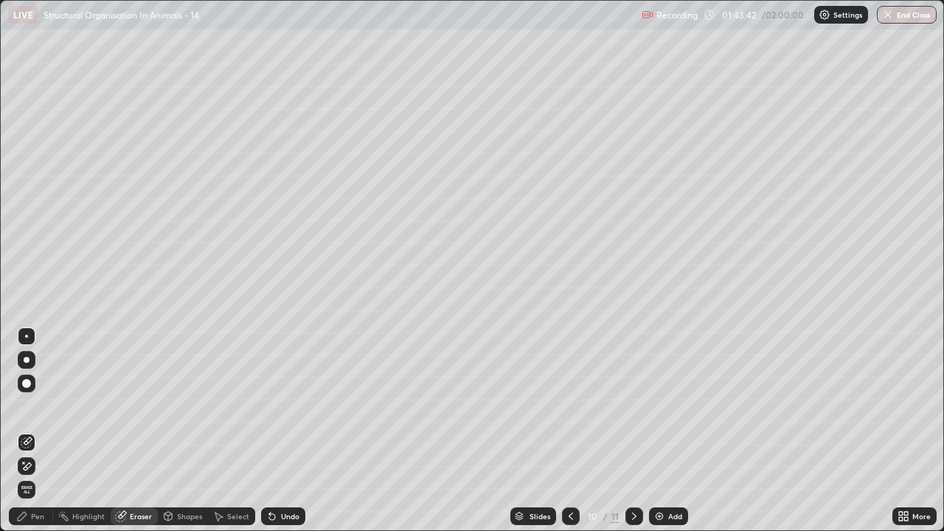
click at [24, 431] on icon at bounding box center [27, 466] width 12 height 13
click at [31, 431] on div "Pen" at bounding box center [37, 516] width 13 height 7
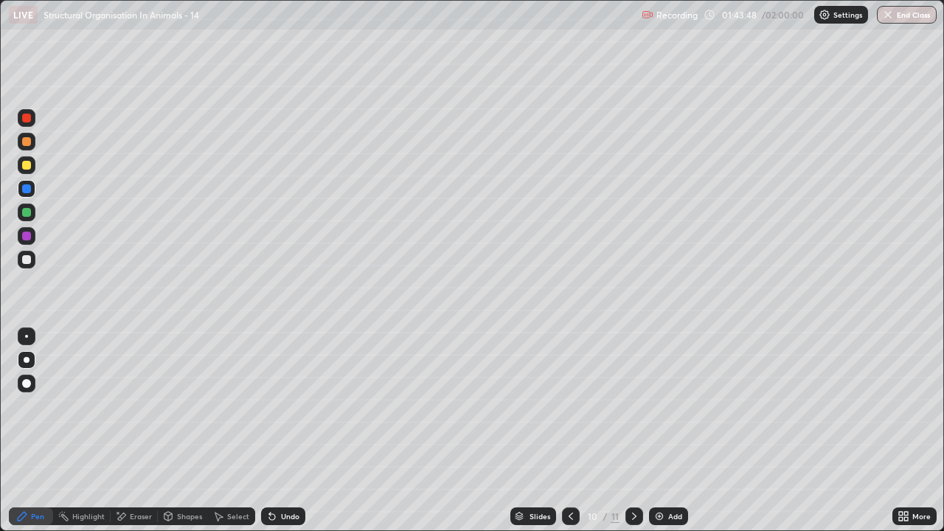
click at [27, 165] on div at bounding box center [26, 165] width 9 height 9
click at [27, 142] on div at bounding box center [26, 141] width 9 height 9
click at [29, 165] on div at bounding box center [26, 165] width 9 height 9
click at [26, 268] on div at bounding box center [27, 260] width 18 height 18
click at [30, 162] on div at bounding box center [27, 165] width 18 height 18
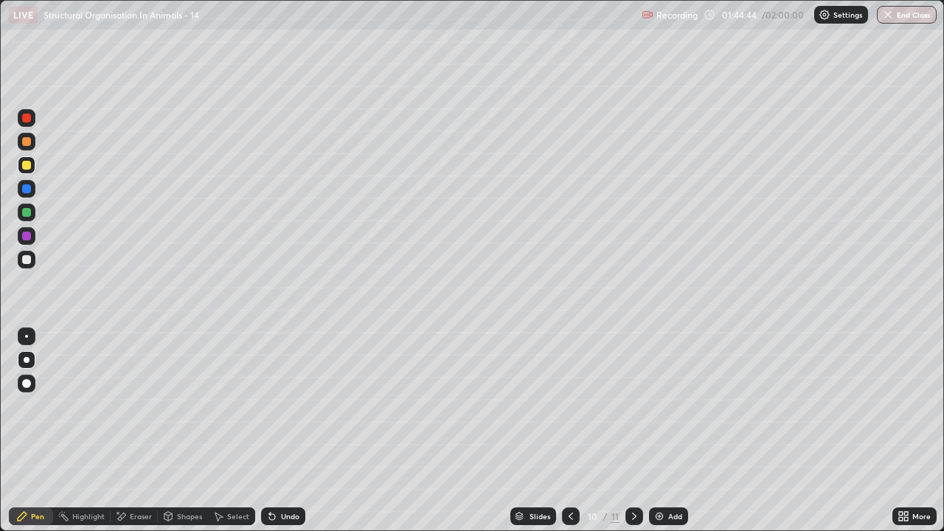
click at [29, 258] on div at bounding box center [26, 259] width 9 height 9
click at [272, 431] on icon at bounding box center [272, 517] width 6 height 6
click at [27, 165] on div at bounding box center [26, 165] width 9 height 9
click at [25, 164] on div at bounding box center [26, 165] width 9 height 9
click at [27, 257] on div at bounding box center [26, 259] width 9 height 9
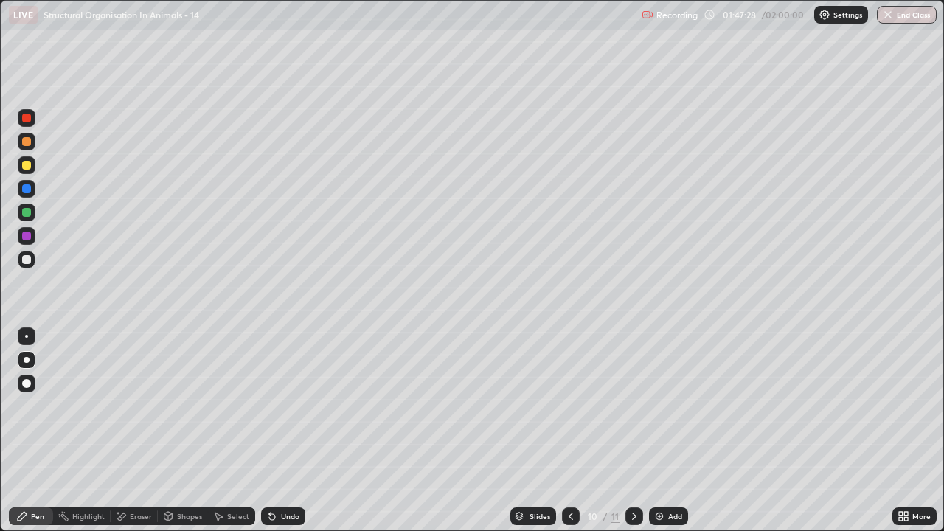
click at [27, 119] on div at bounding box center [26, 118] width 9 height 9
click at [27, 117] on div at bounding box center [26, 118] width 9 height 9
click at [269, 431] on icon at bounding box center [269, 513] width 1 height 1
click at [269, 431] on icon at bounding box center [272, 517] width 6 height 6
click at [30, 215] on div at bounding box center [26, 212] width 9 height 9
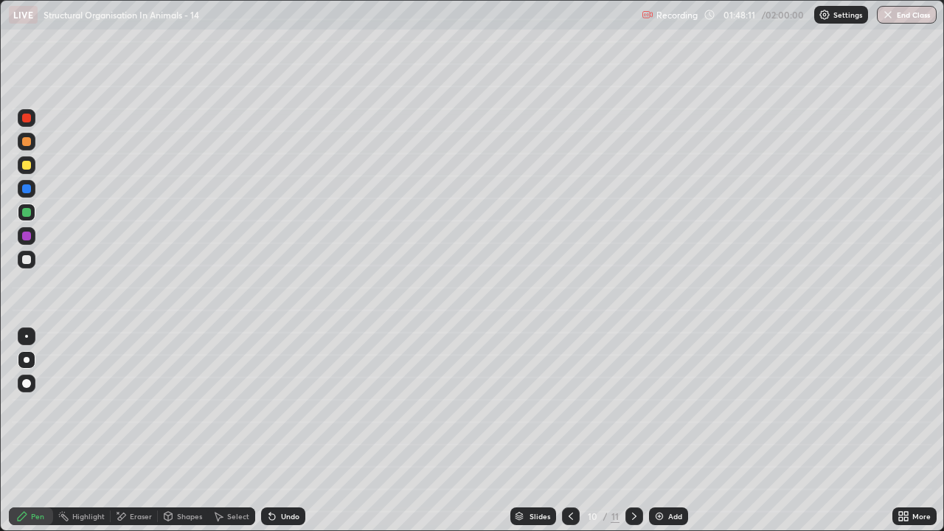
click at [27, 166] on div at bounding box center [26, 165] width 9 height 9
click at [125, 431] on icon at bounding box center [121, 516] width 12 height 13
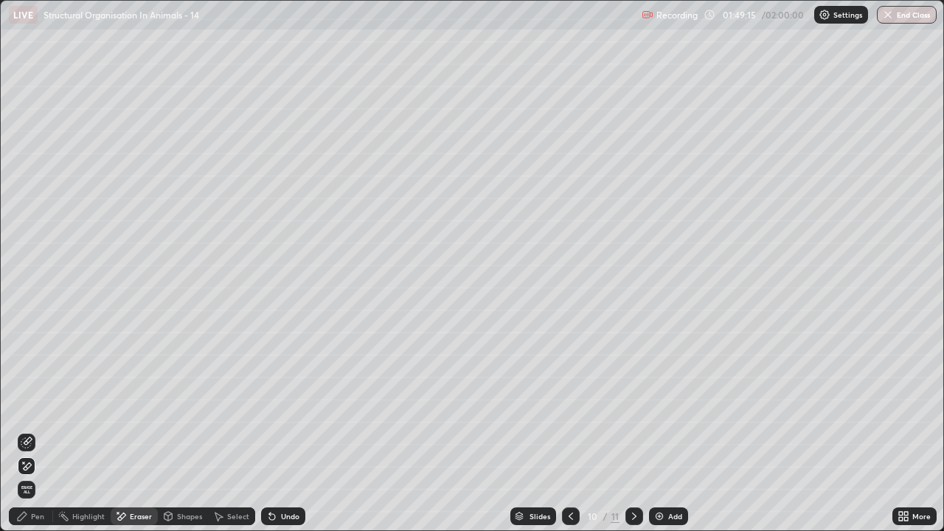
click at [19, 431] on icon at bounding box center [22, 516] width 12 height 12
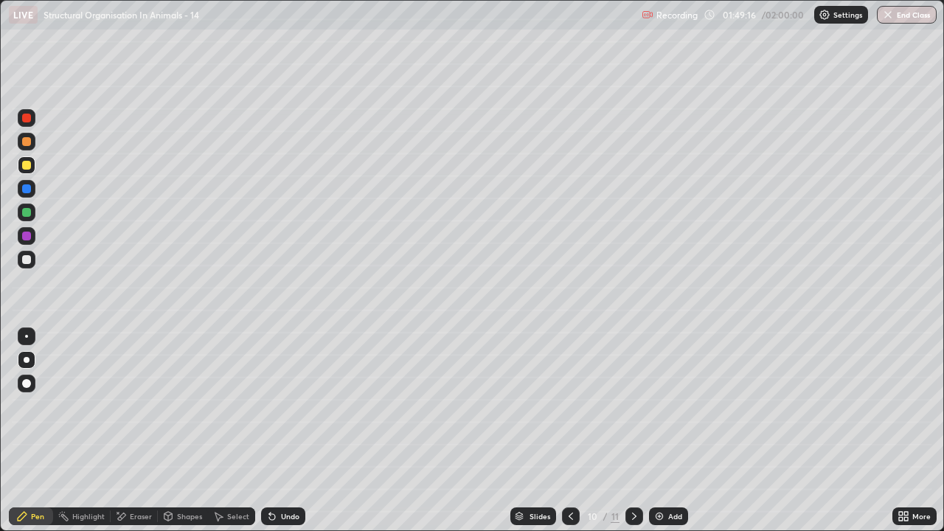
click at [25, 215] on div at bounding box center [26, 212] width 9 height 9
click at [127, 431] on div "Eraser" at bounding box center [134, 516] width 47 height 18
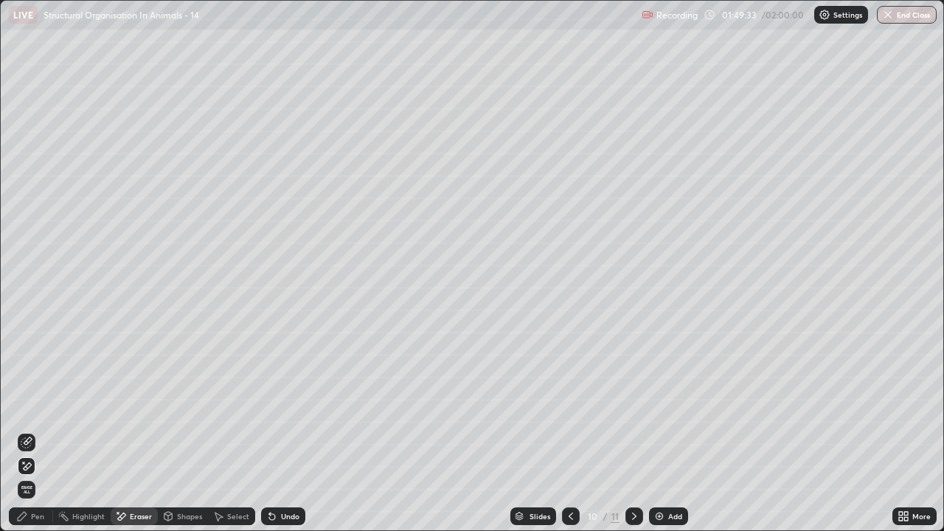
click at [38, 431] on div "Pen" at bounding box center [31, 516] width 44 height 18
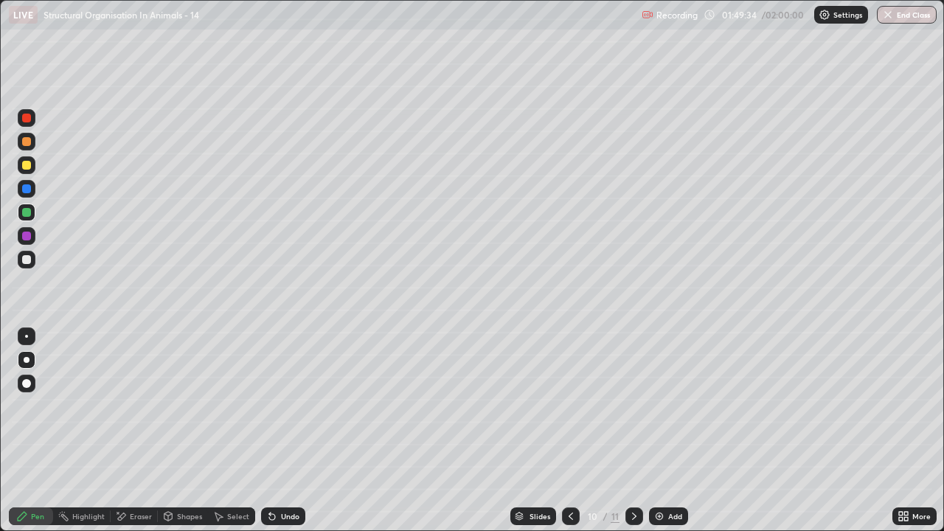
click at [656, 431] on img at bounding box center [659, 516] width 12 height 12
click at [24, 259] on div at bounding box center [26, 259] width 9 height 9
click at [270, 431] on icon at bounding box center [272, 517] width 6 height 6
click at [269, 431] on icon at bounding box center [269, 513] width 1 height 1
click at [270, 431] on icon at bounding box center [272, 517] width 6 height 6
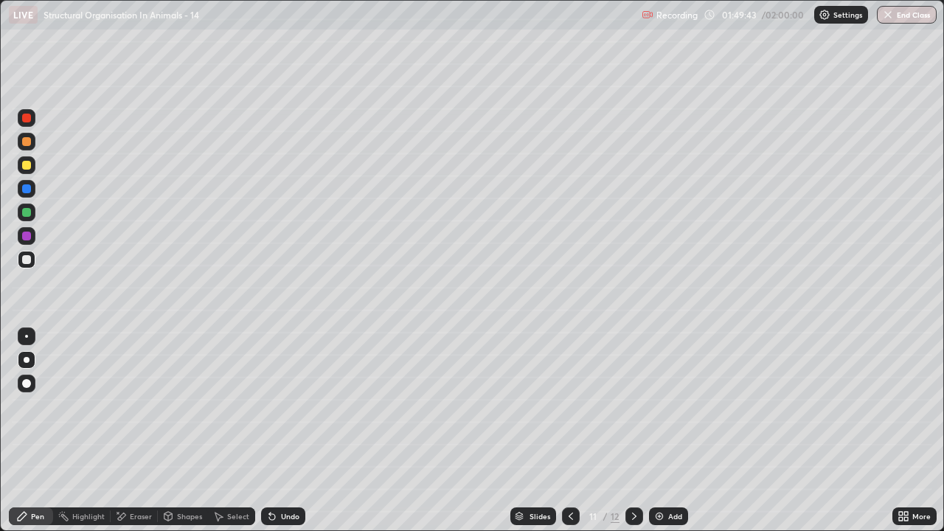
click at [274, 431] on icon at bounding box center [272, 516] width 12 height 12
click at [281, 431] on div "Undo" at bounding box center [290, 516] width 18 height 7
click at [120, 431] on icon at bounding box center [121, 516] width 12 height 13
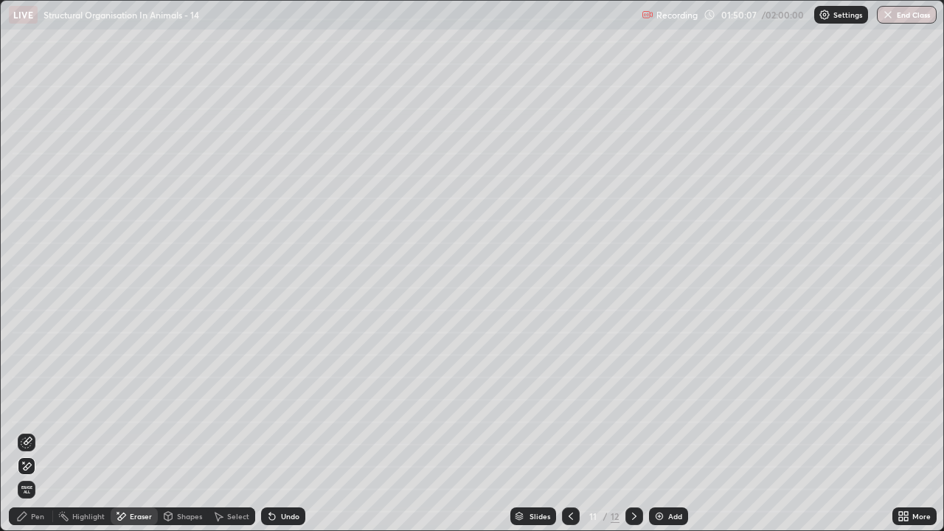
click at [29, 431] on icon at bounding box center [27, 443] width 12 height 12
click at [23, 431] on icon at bounding box center [22, 516] width 12 height 12
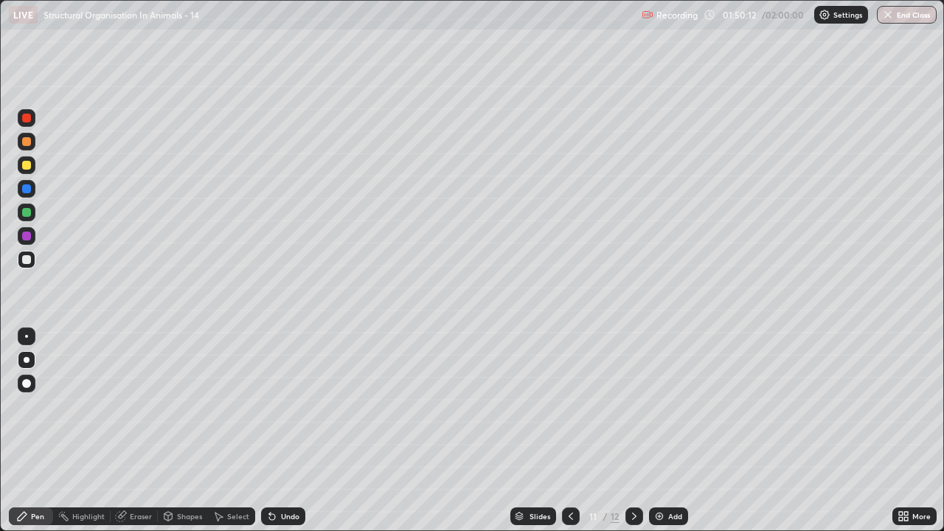
click at [24, 260] on div at bounding box center [26, 259] width 9 height 9
click at [122, 431] on icon at bounding box center [122, 514] width 8 height 7
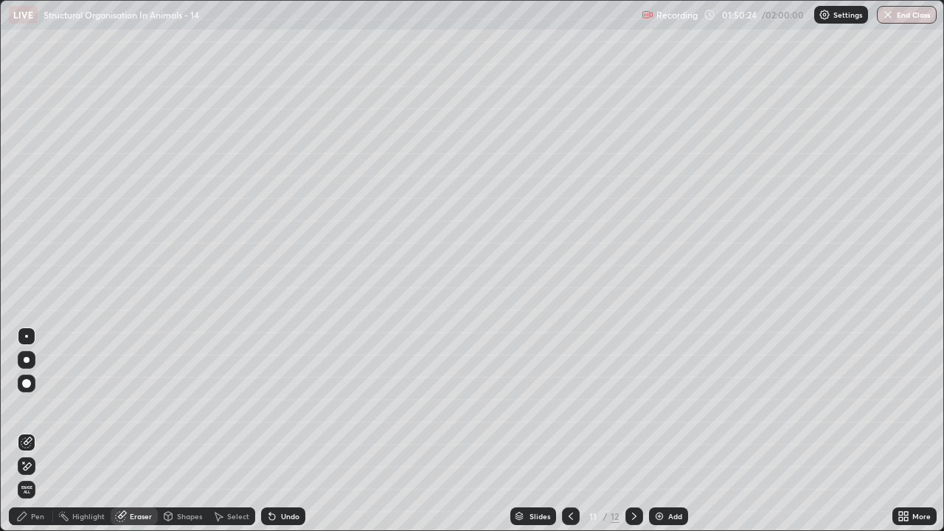
click at [33, 431] on div "Pen" at bounding box center [31, 516] width 44 height 18
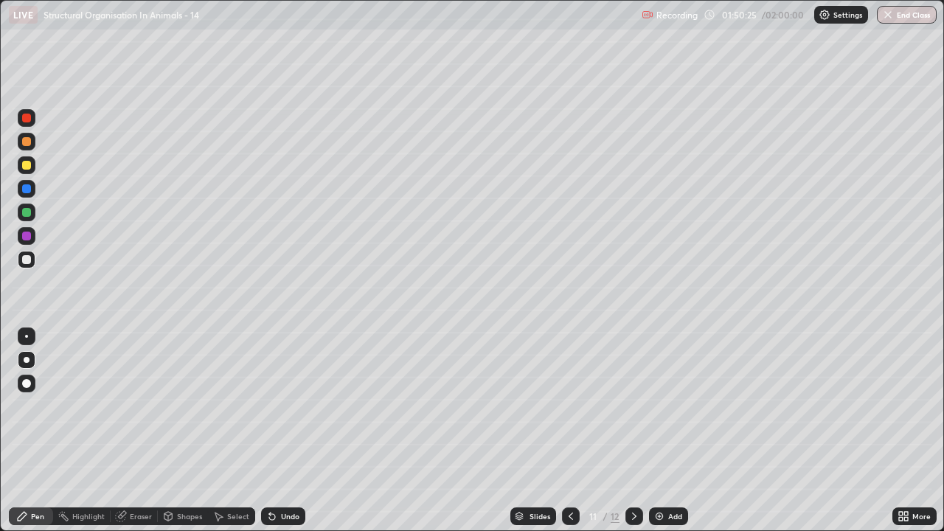
click at [30, 119] on div at bounding box center [26, 118] width 9 height 9
click at [27, 257] on div at bounding box center [26, 259] width 9 height 9
click at [27, 167] on div at bounding box center [26, 165] width 9 height 9
click at [29, 257] on div at bounding box center [26, 259] width 9 height 9
click at [277, 431] on div "Undo" at bounding box center [283, 516] width 44 height 18
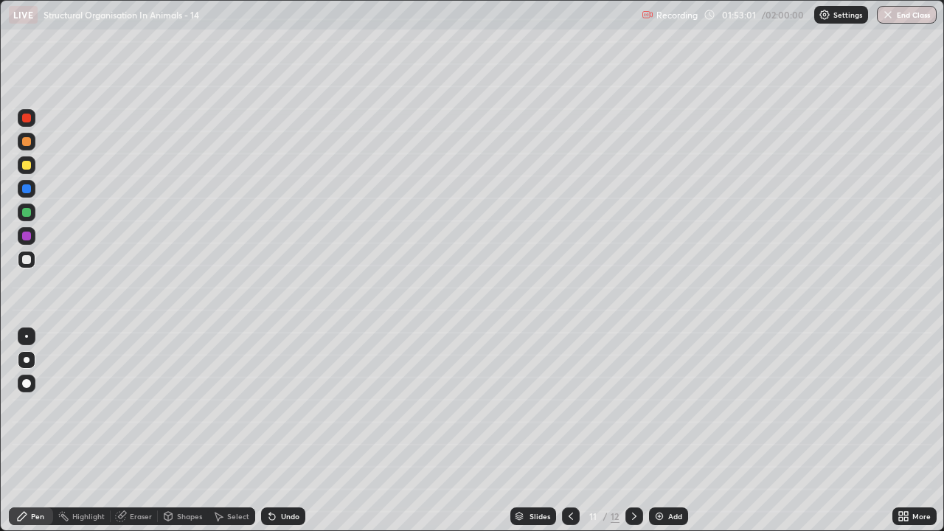
click at [275, 431] on icon at bounding box center [272, 516] width 12 height 12
click at [277, 431] on div "Undo" at bounding box center [283, 516] width 44 height 18
click at [30, 191] on div at bounding box center [26, 188] width 9 height 9
click at [26, 194] on div at bounding box center [27, 189] width 18 height 18
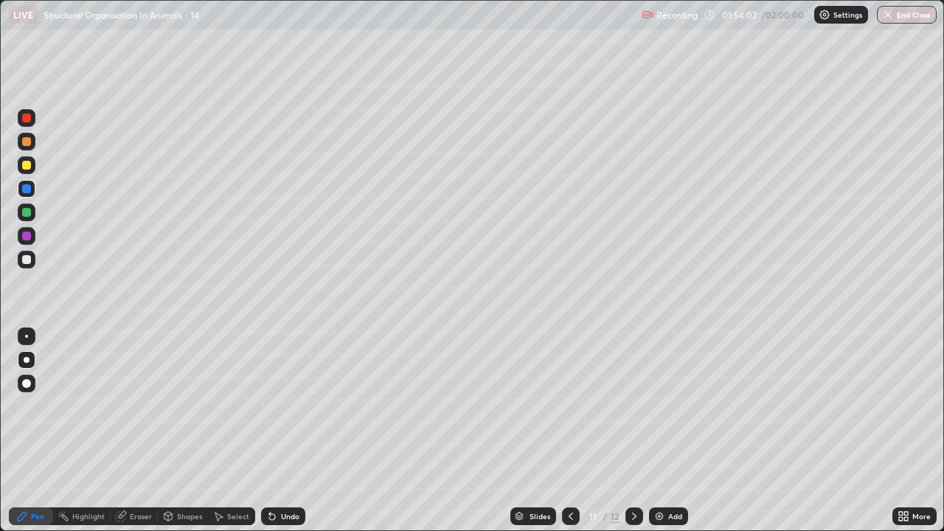
click at [274, 431] on icon at bounding box center [272, 516] width 12 height 12
click at [275, 431] on icon at bounding box center [272, 516] width 12 height 12
click at [268, 431] on icon at bounding box center [272, 516] width 12 height 12
click at [269, 431] on icon at bounding box center [272, 517] width 6 height 6
click at [268, 431] on icon at bounding box center [272, 516] width 12 height 12
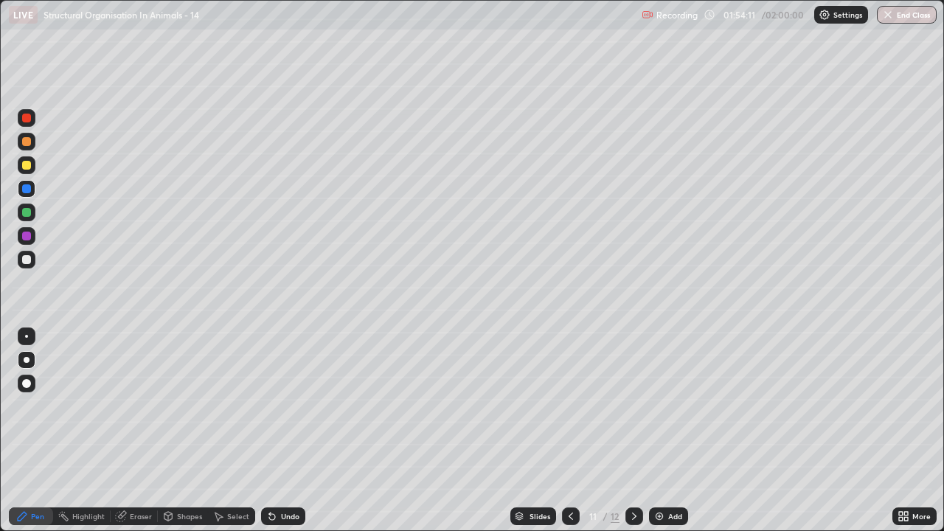
click at [270, 431] on div "Undo" at bounding box center [283, 516] width 44 height 18
click at [29, 141] on div at bounding box center [26, 141] width 9 height 9
click at [24, 165] on div at bounding box center [26, 165] width 9 height 9
click at [745, 13] on div "01:55:04" at bounding box center [740, 14] width 41 height 9
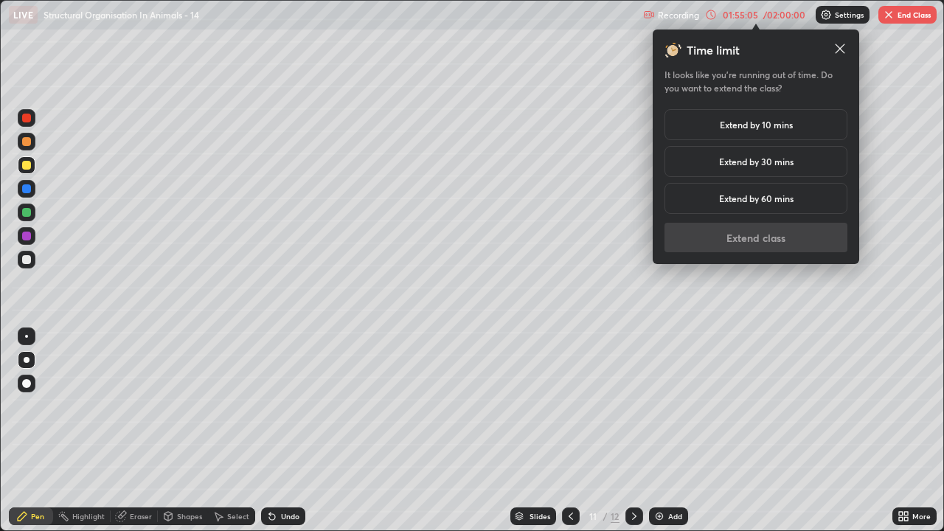
click at [732, 160] on h5 "Extend by 30 mins" at bounding box center [756, 161] width 74 height 13
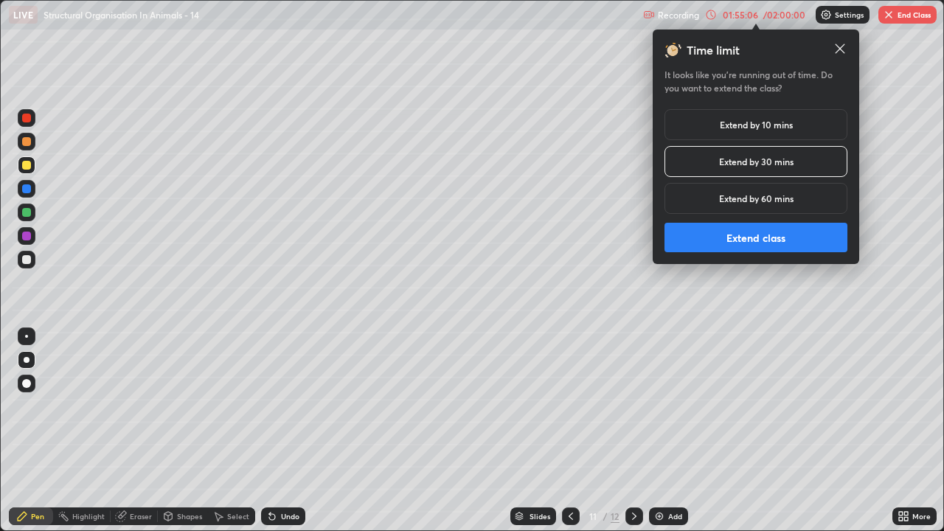
click at [709, 132] on div "Extend by 10 mins" at bounding box center [755, 124] width 183 height 31
click at [779, 235] on button "Extend class" at bounding box center [755, 237] width 183 height 29
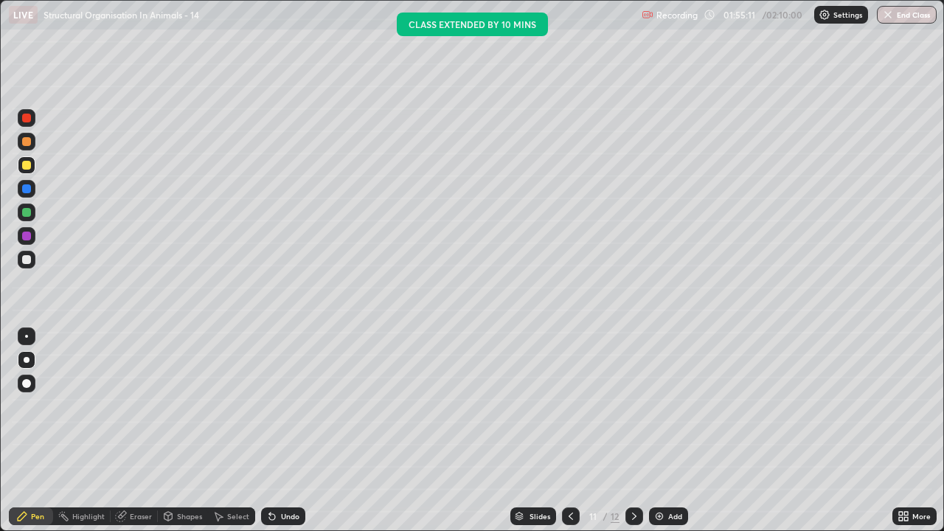
click at [29, 139] on div at bounding box center [26, 141] width 9 height 9
click at [24, 164] on div at bounding box center [26, 165] width 9 height 9
click at [28, 140] on div at bounding box center [26, 141] width 9 height 9
click at [28, 211] on div at bounding box center [26, 212] width 9 height 9
click at [271, 431] on icon at bounding box center [272, 517] width 6 height 6
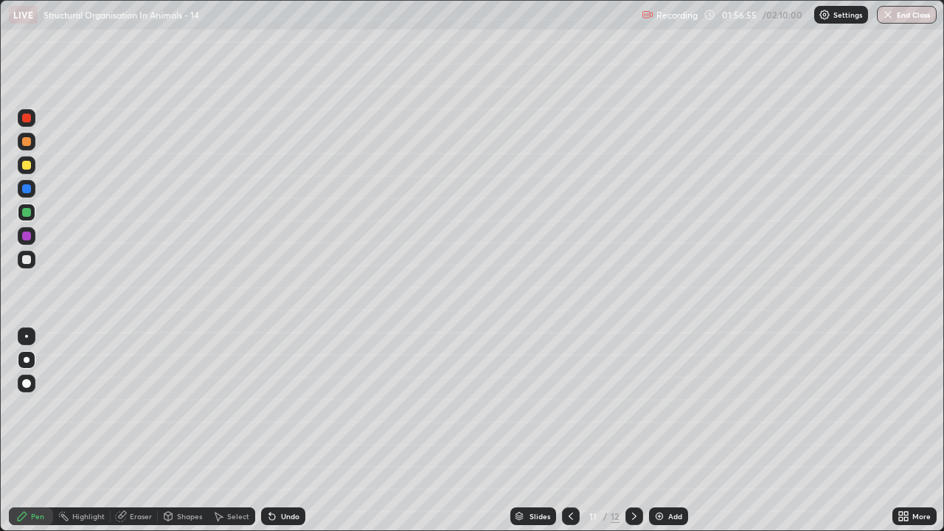
click at [274, 431] on icon at bounding box center [272, 516] width 12 height 12
click at [35, 260] on div at bounding box center [27, 260] width 18 height 18
click at [26, 257] on div at bounding box center [26, 259] width 9 height 9
click at [80, 431] on div "Highlight" at bounding box center [82, 515] width 58 height 29
click at [27, 167] on div at bounding box center [26, 165] width 9 height 9
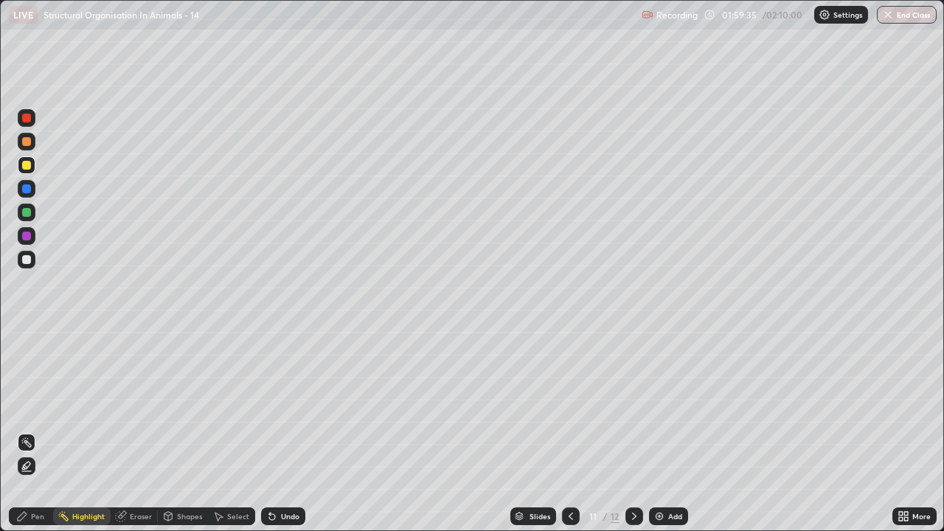
click at [29, 117] on div at bounding box center [26, 118] width 9 height 9
click at [28, 431] on icon at bounding box center [22, 516] width 12 height 12
click at [27, 211] on div at bounding box center [26, 212] width 9 height 9
click at [29, 115] on div at bounding box center [26, 118] width 9 height 9
click at [27, 142] on div at bounding box center [26, 141] width 9 height 9
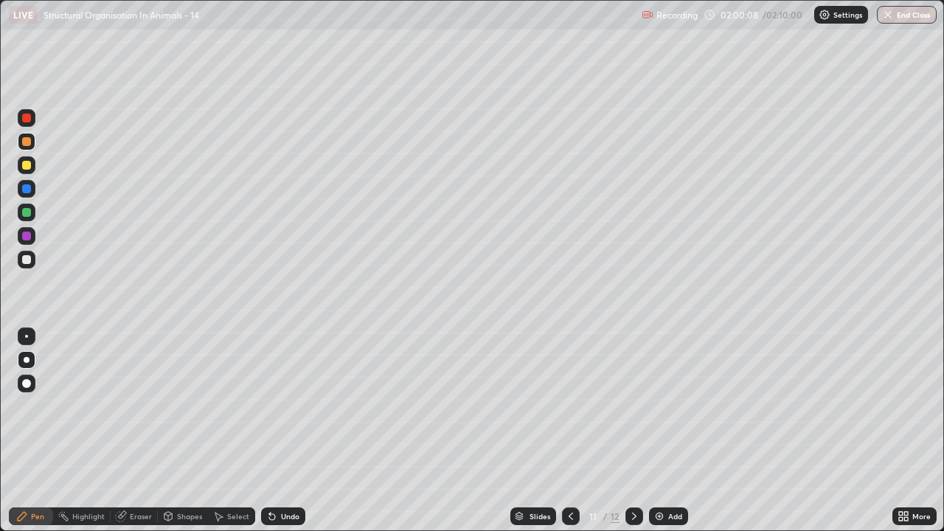
click at [29, 208] on div at bounding box center [26, 212] width 9 height 9
click at [570, 431] on icon at bounding box center [571, 516] width 4 height 7
click at [27, 169] on div at bounding box center [26, 165] width 9 height 9
click at [130, 431] on div "Eraser" at bounding box center [141, 516] width 22 height 7
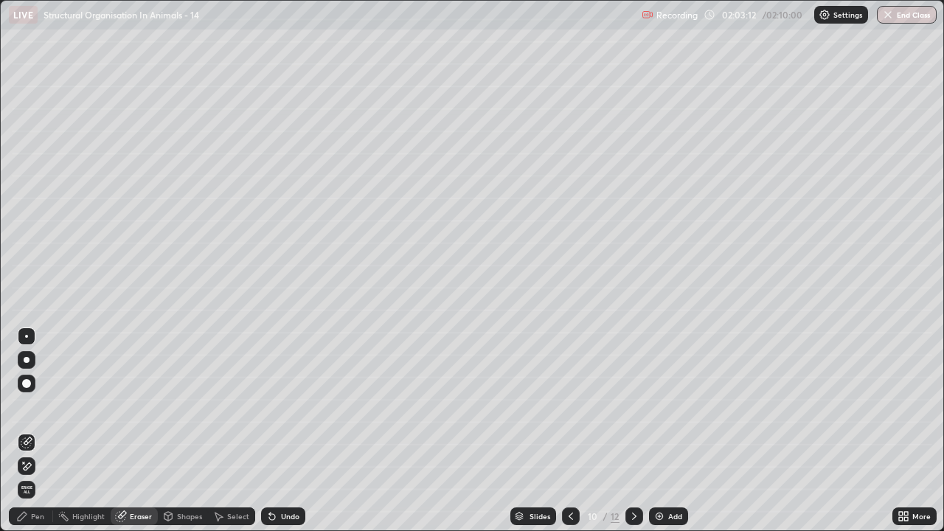
click at [32, 431] on div "Pen" at bounding box center [37, 516] width 13 height 7
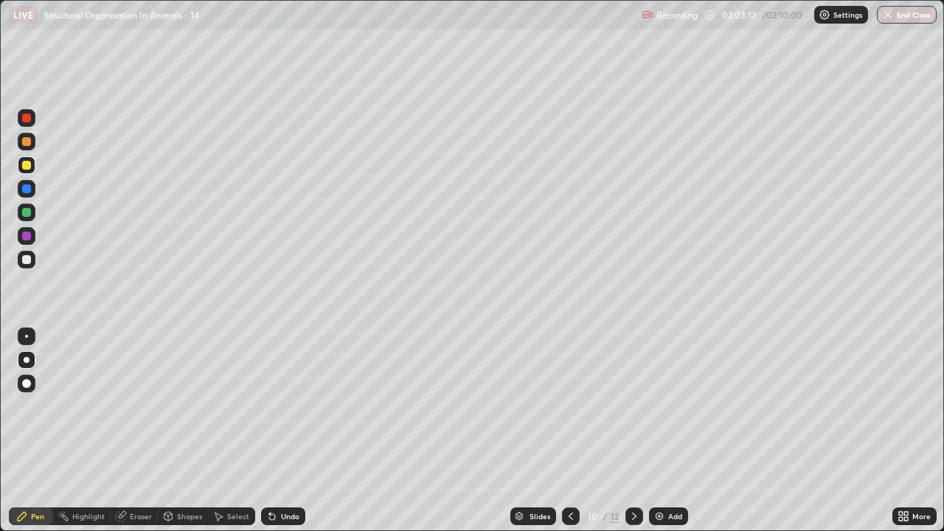
click at [25, 167] on div at bounding box center [26, 165] width 9 height 9
click at [630, 431] on icon at bounding box center [634, 516] width 12 height 12
click at [888, 10] on img "button" at bounding box center [888, 15] width 12 height 12
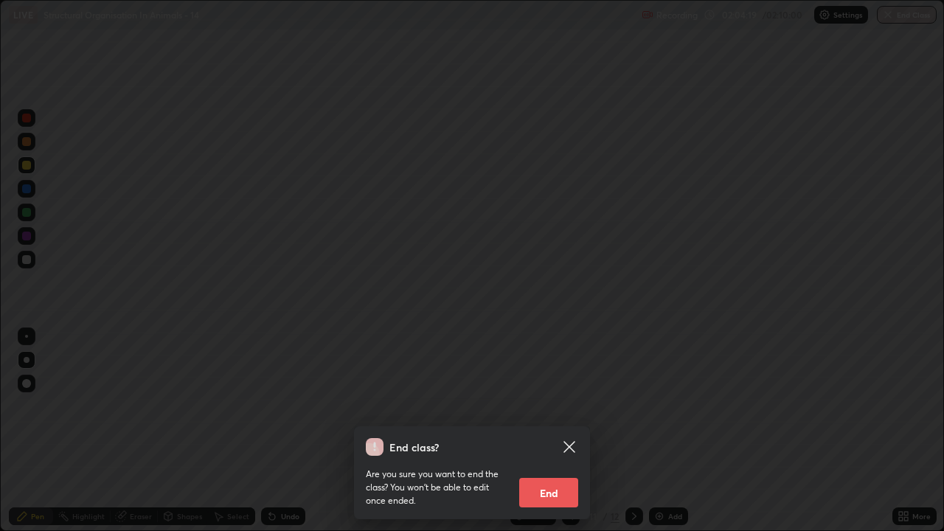
click at [603, 431] on div "End class? Are you sure you want to end the class? You won’t be able to edit on…" at bounding box center [472, 265] width 944 height 531
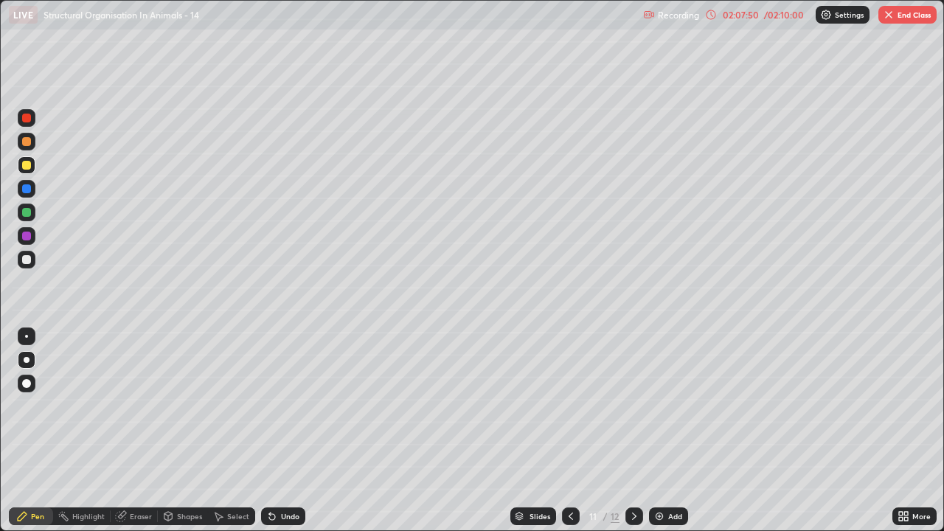
click at [24, 184] on div at bounding box center [27, 189] width 18 height 18
click at [27, 118] on div at bounding box center [26, 118] width 9 height 9
click at [908, 18] on button "End Class" at bounding box center [907, 15] width 58 height 18
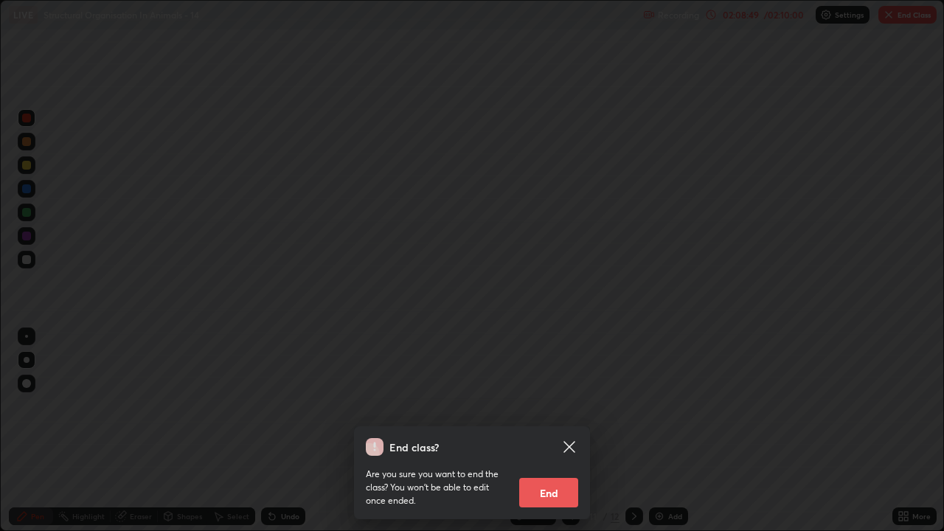
click at [770, 299] on div "End class? Are you sure you want to end the class? You won’t be able to edit on…" at bounding box center [472, 265] width 944 height 531
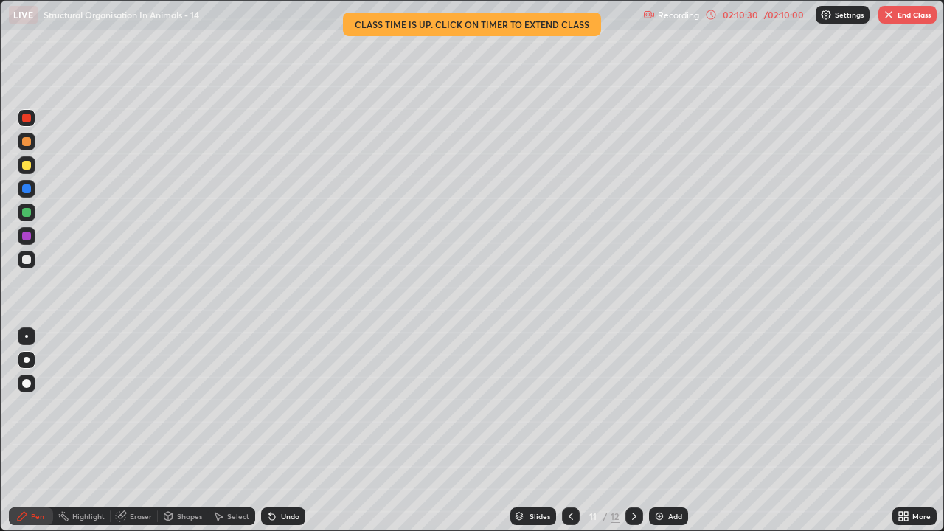
click at [897, 15] on button "End Class" at bounding box center [907, 15] width 58 height 18
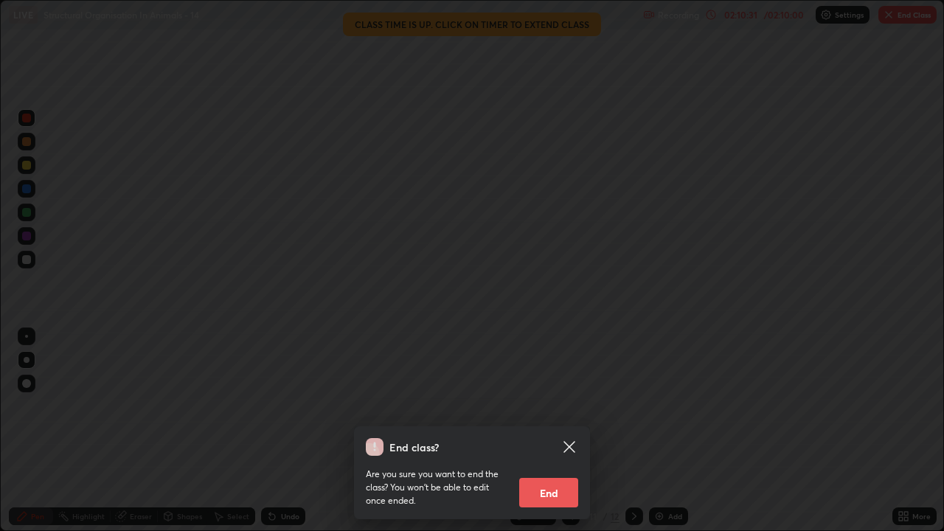
click at [548, 431] on button "End" at bounding box center [548, 492] width 59 height 29
